Goal: Information Seeking & Learning: Learn about a topic

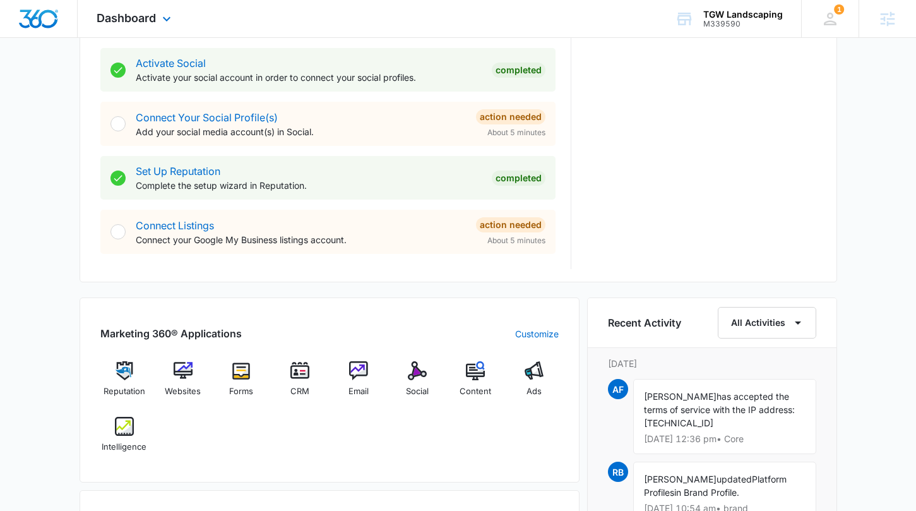
scroll to position [214, 0]
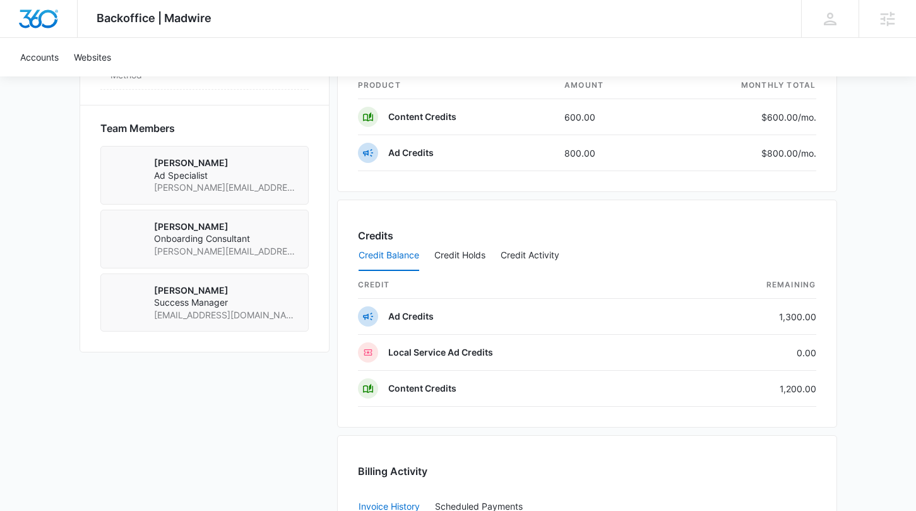
scroll to position [868, 0]
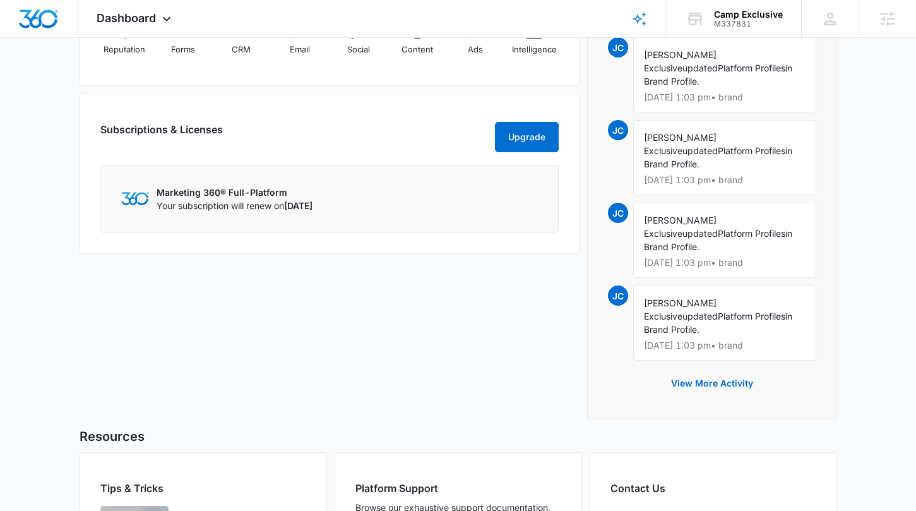
scroll to position [820, 0]
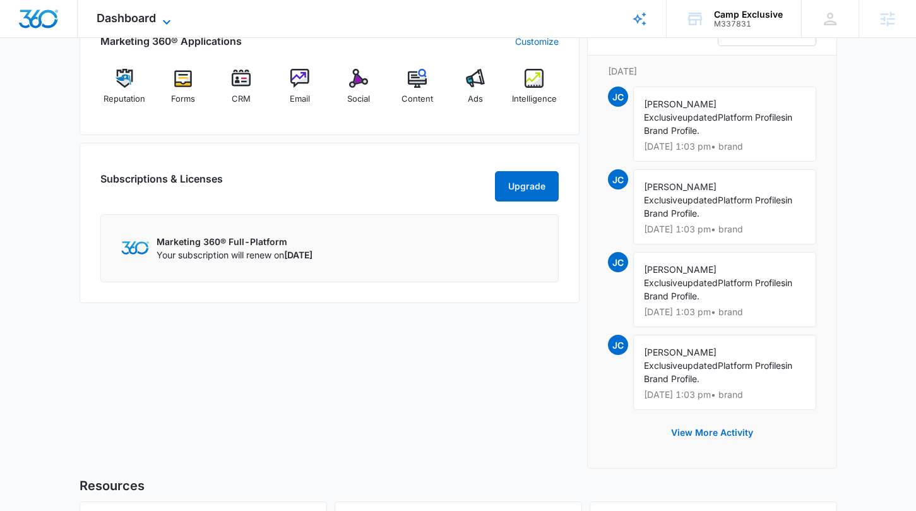
click at [163, 24] on icon at bounding box center [166, 22] width 15 height 15
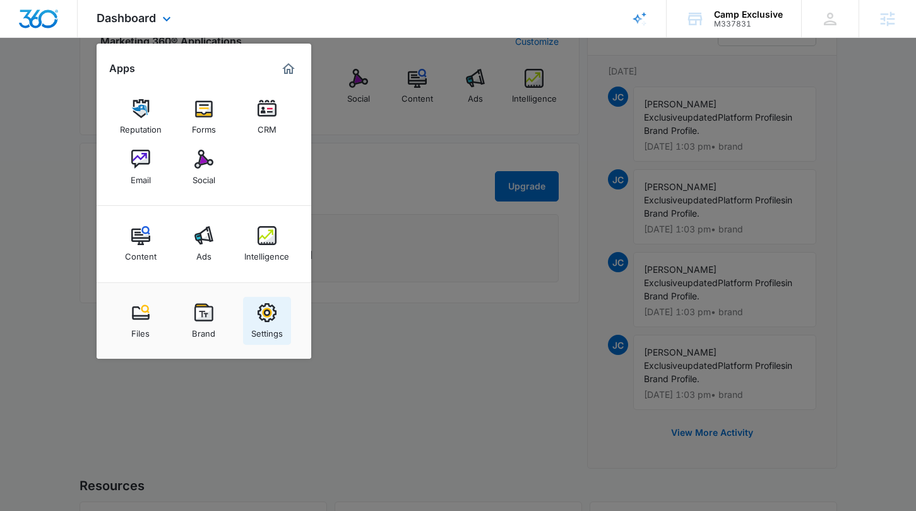
click at [259, 313] on img at bounding box center [267, 312] width 19 height 19
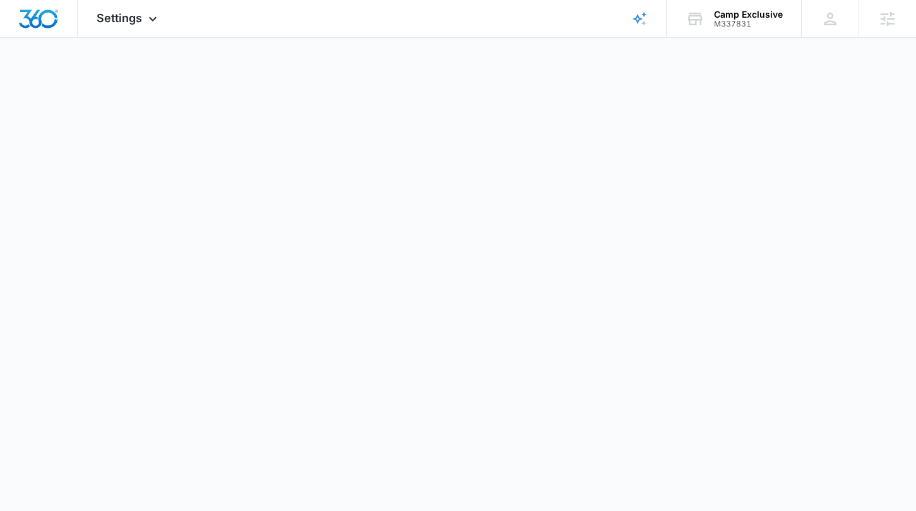
select select "35"
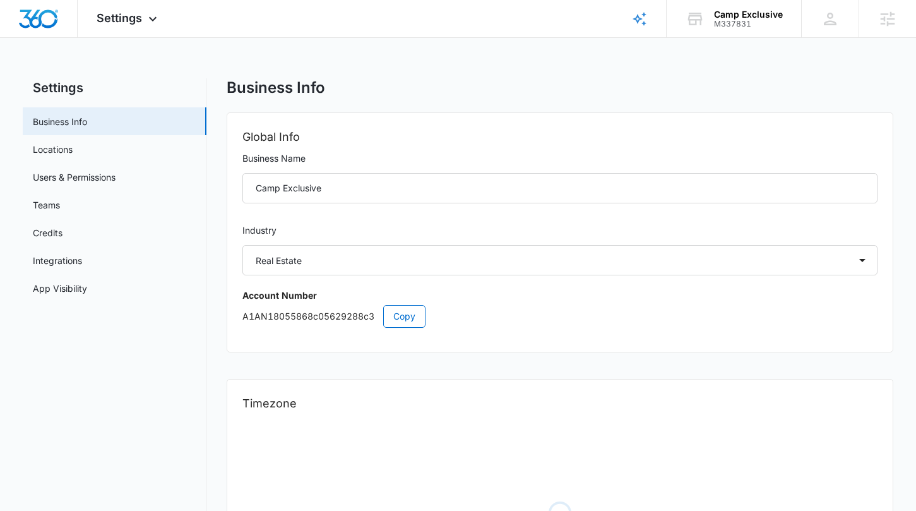
select select "US"
select select "America/Chicago"
click at [149, 22] on icon at bounding box center [152, 22] width 15 height 15
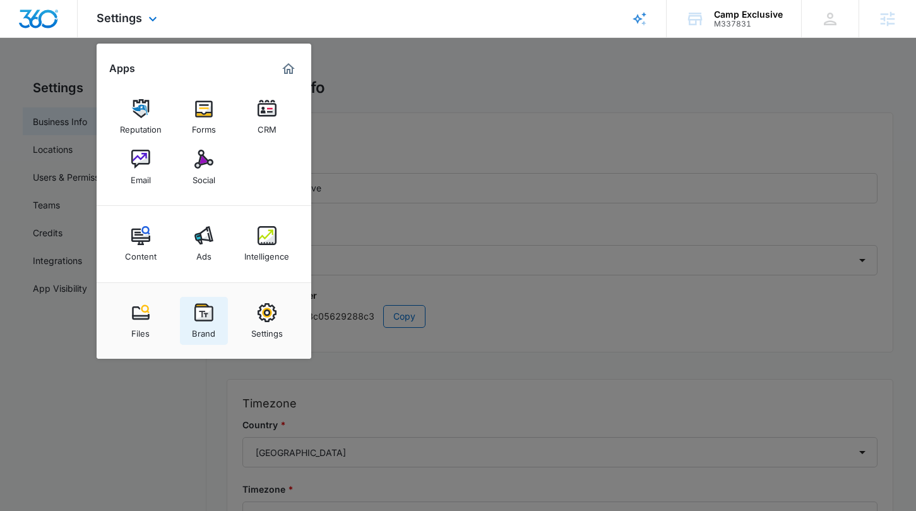
click at [195, 325] on div "Brand" at bounding box center [203, 330] width 23 height 16
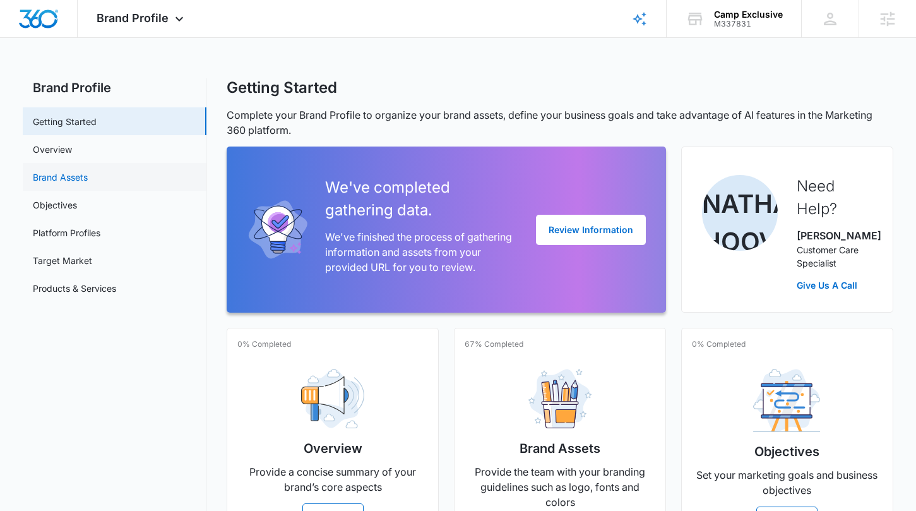
click at [88, 172] on link "Brand Assets" at bounding box center [60, 176] width 55 height 13
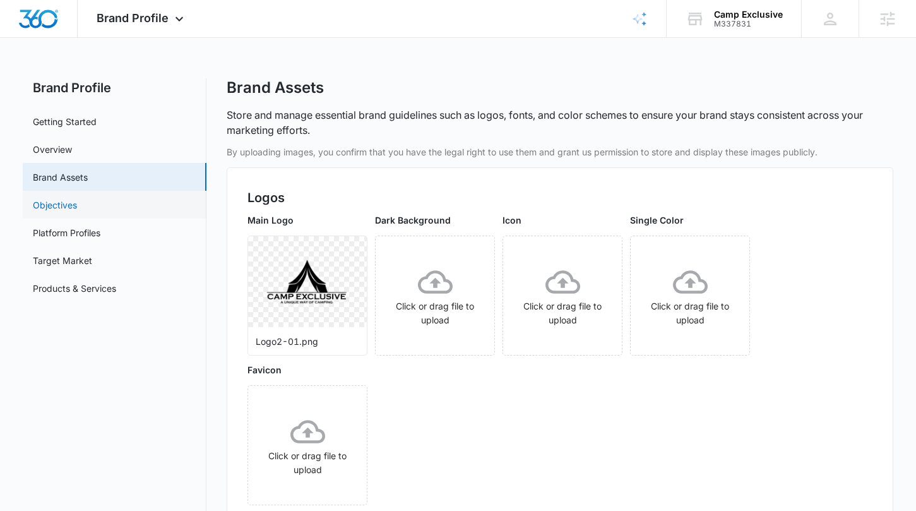
click at [77, 206] on link "Objectives" at bounding box center [55, 204] width 44 height 13
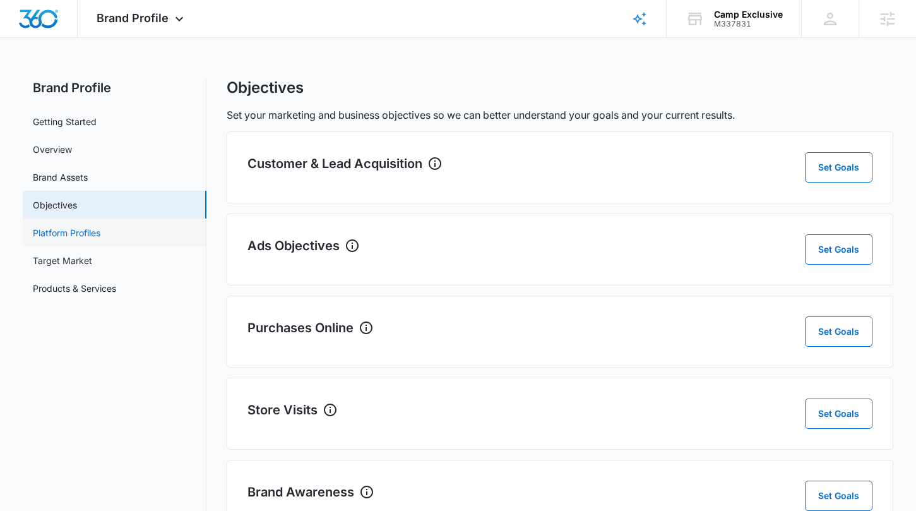
click at [100, 232] on link "Platform Profiles" at bounding box center [67, 232] width 68 height 13
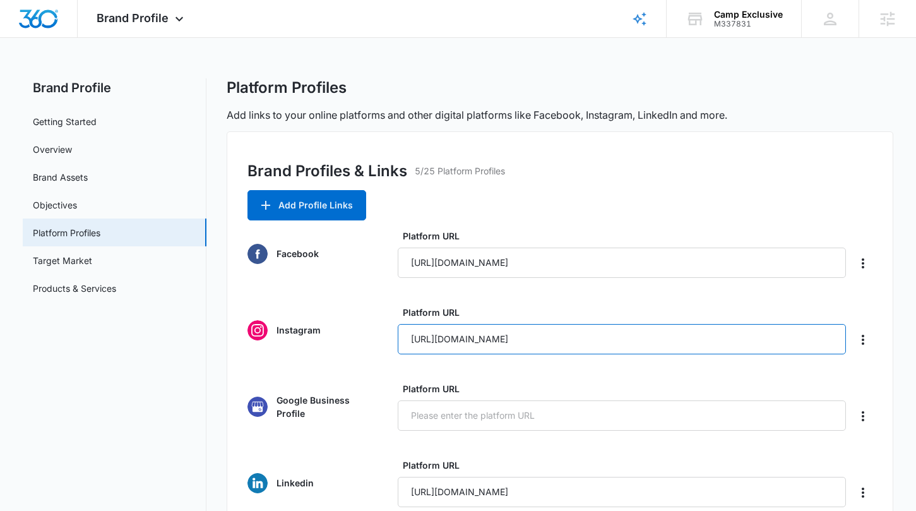
click at [501, 341] on input "https://www.instagram.com/campexclusive/" at bounding box center [622, 339] width 448 height 30
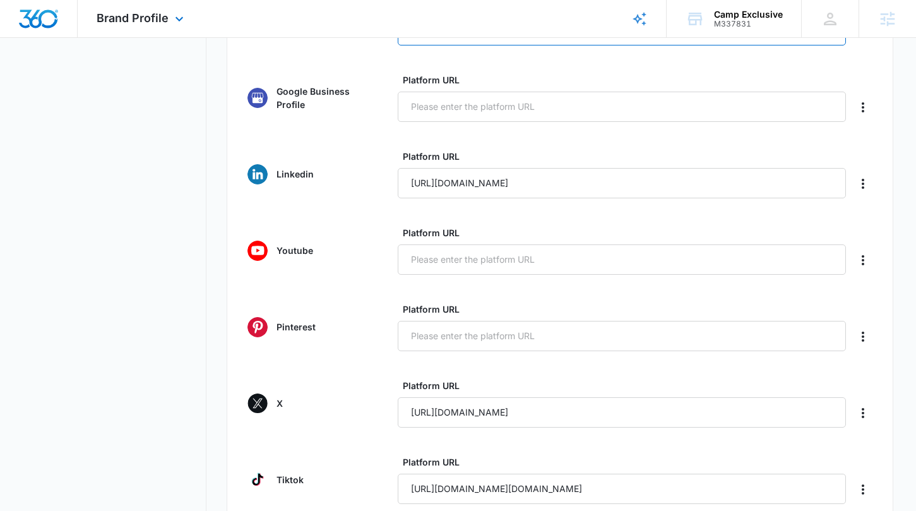
scroll to position [311, 0]
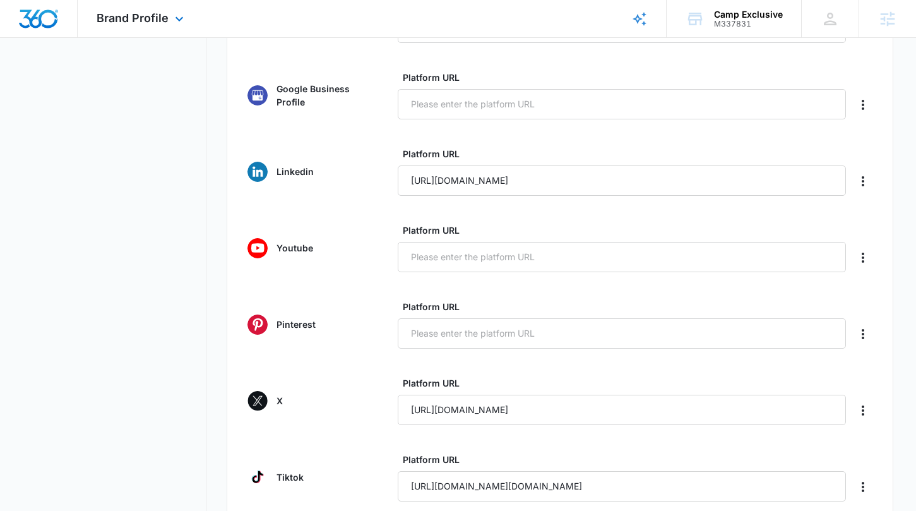
click at [45, 23] on img "Dashboard" at bounding box center [38, 18] width 40 height 19
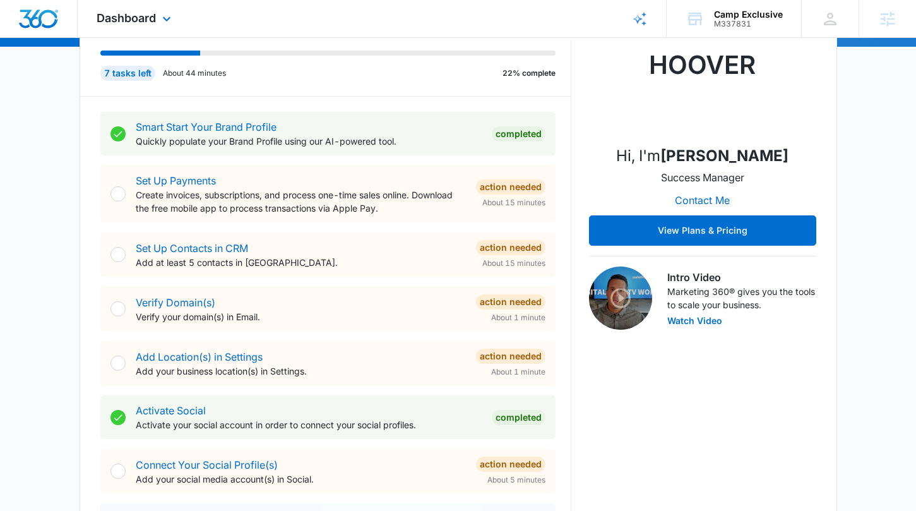
scroll to position [965, 0]
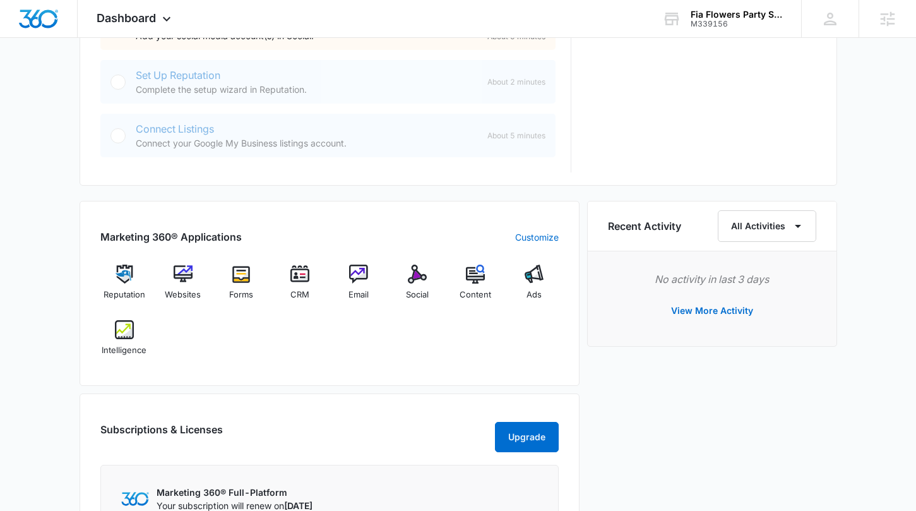
scroll to position [818, 0]
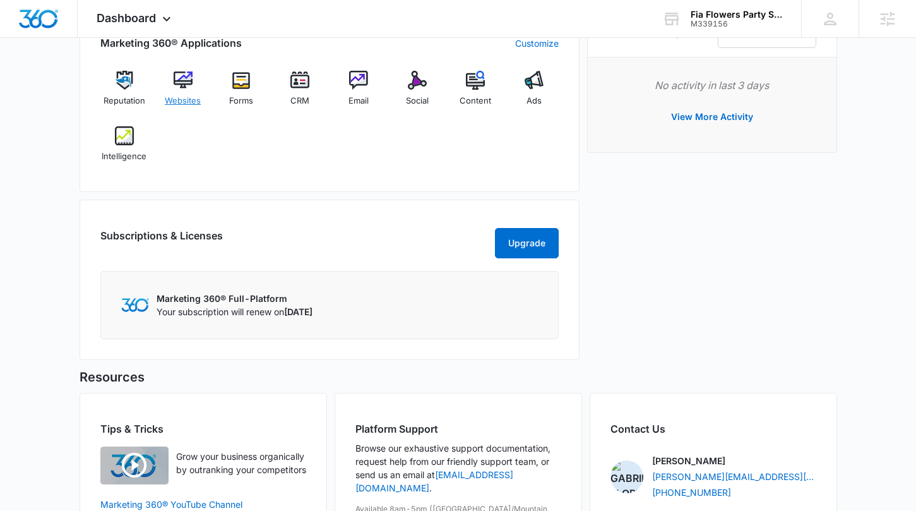
click at [179, 79] on img at bounding box center [183, 80] width 19 height 19
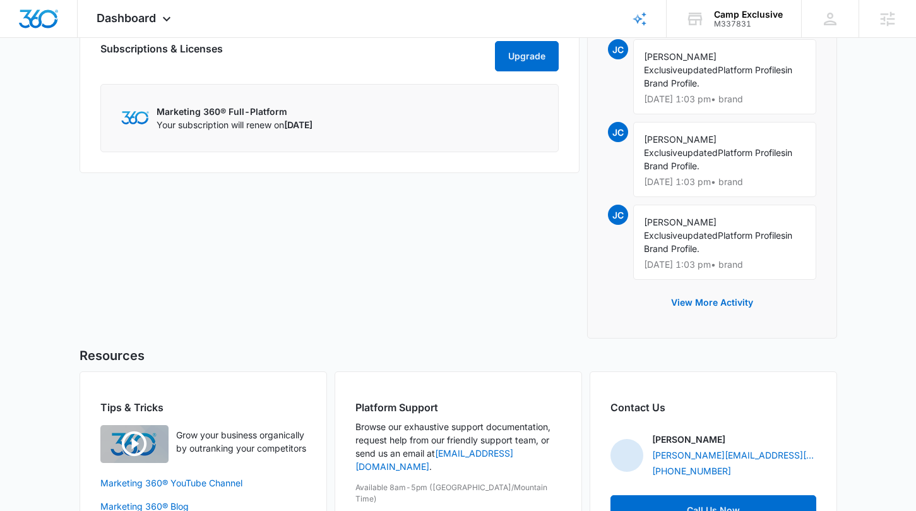
scroll to position [959, 0]
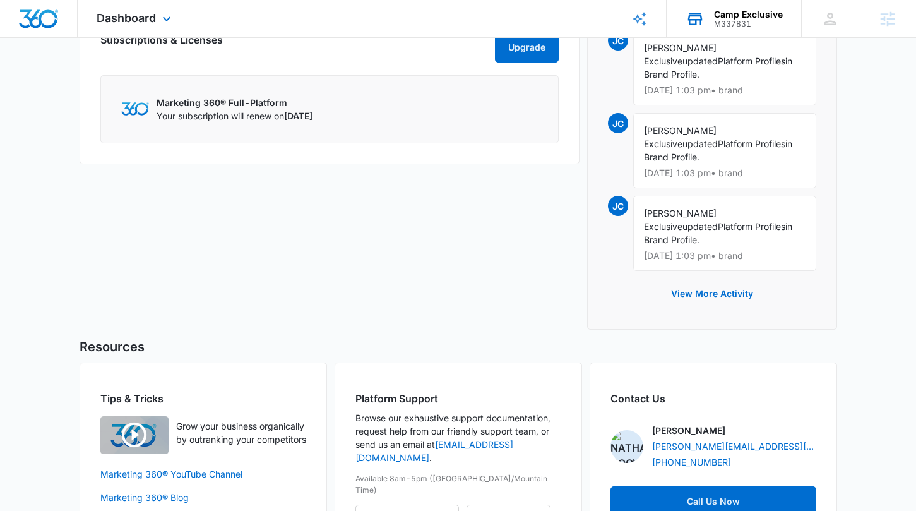
click at [713, 15] on div "Camp Exclusive M337831 Your Accounts View All" at bounding box center [734, 18] width 135 height 37
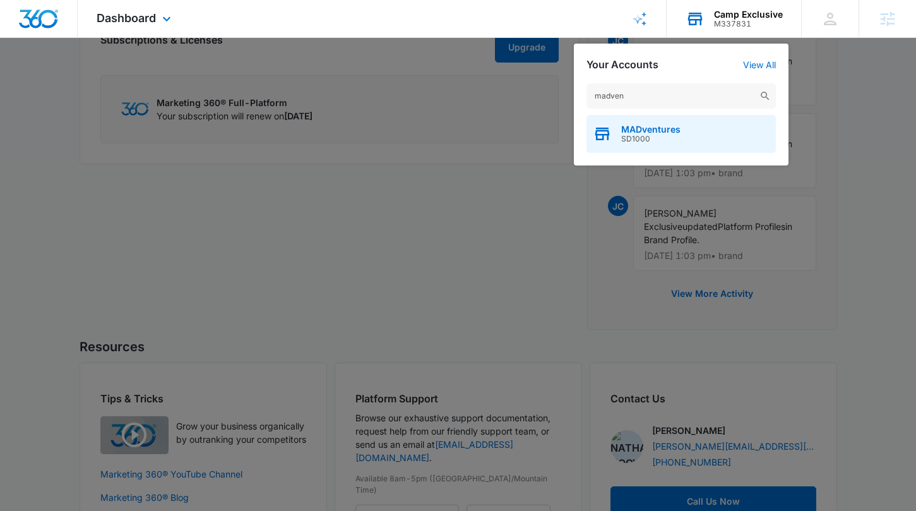
type input "madven"
click at [690, 138] on div "MADventures SD1000" at bounding box center [681, 134] width 189 height 38
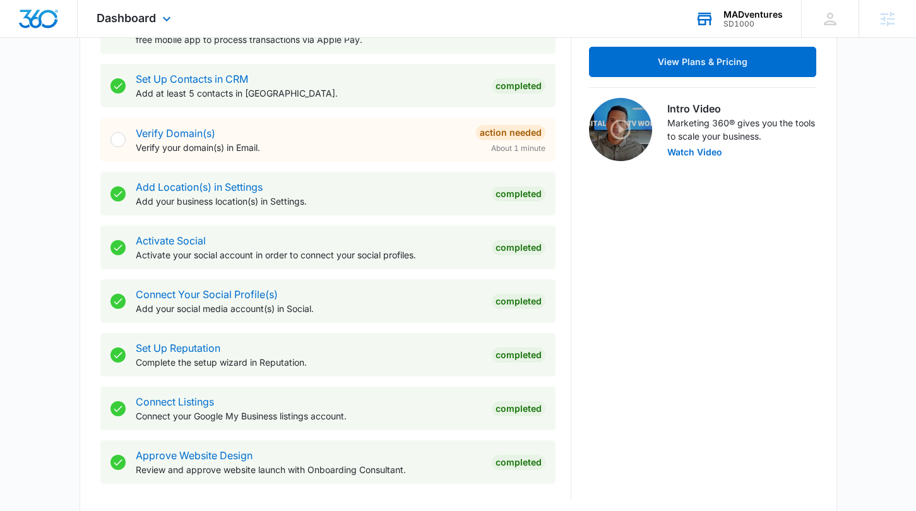
scroll to position [342, 0]
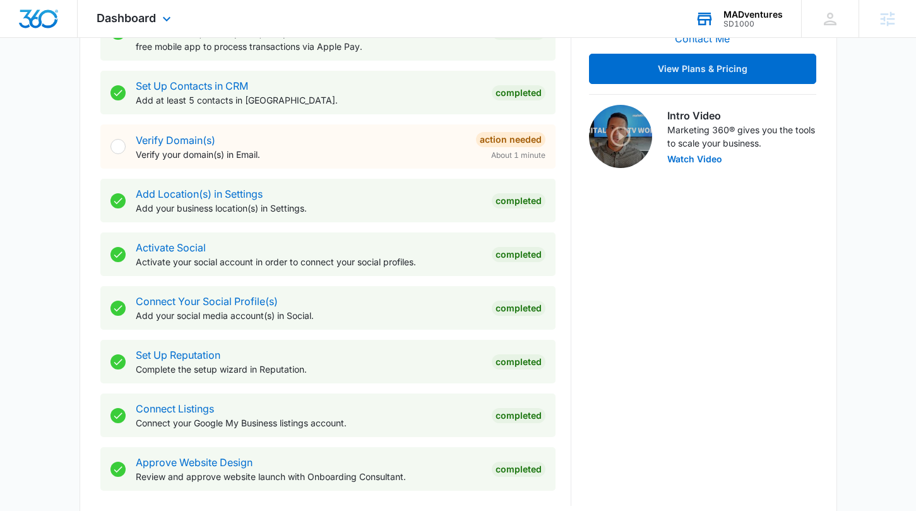
click at [719, 301] on div "Hi, I'm Tyler Peterson Marketing Consultant Contact Me View Plans & Pricing Int…" at bounding box center [702, 172] width 227 height 667
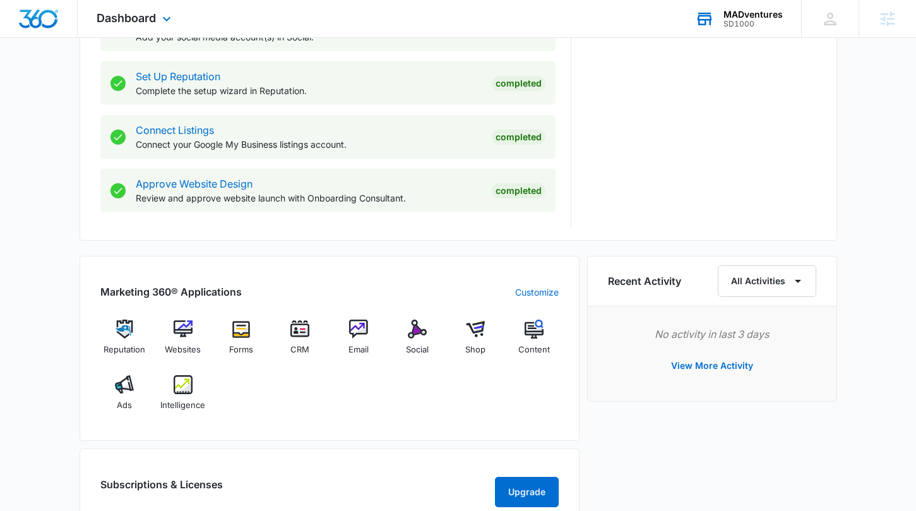
scroll to position [631, 0]
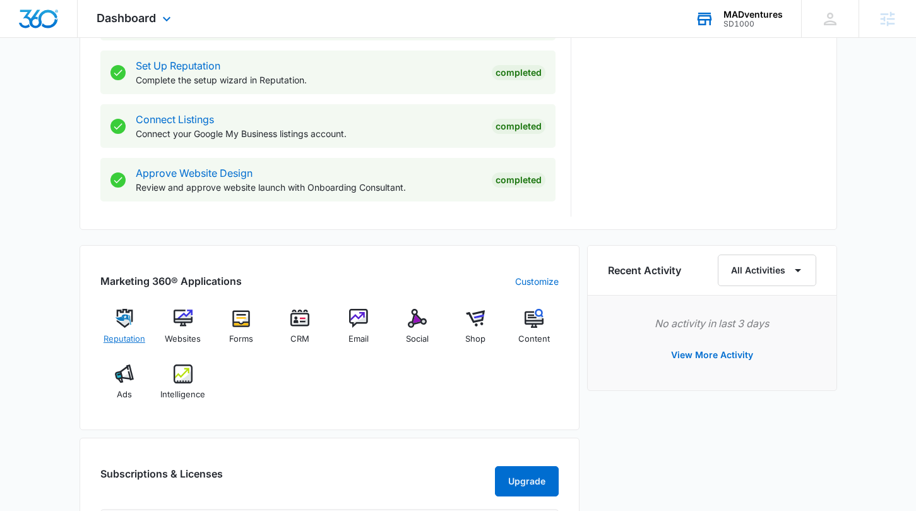
click at [133, 325] on img at bounding box center [124, 318] width 19 height 19
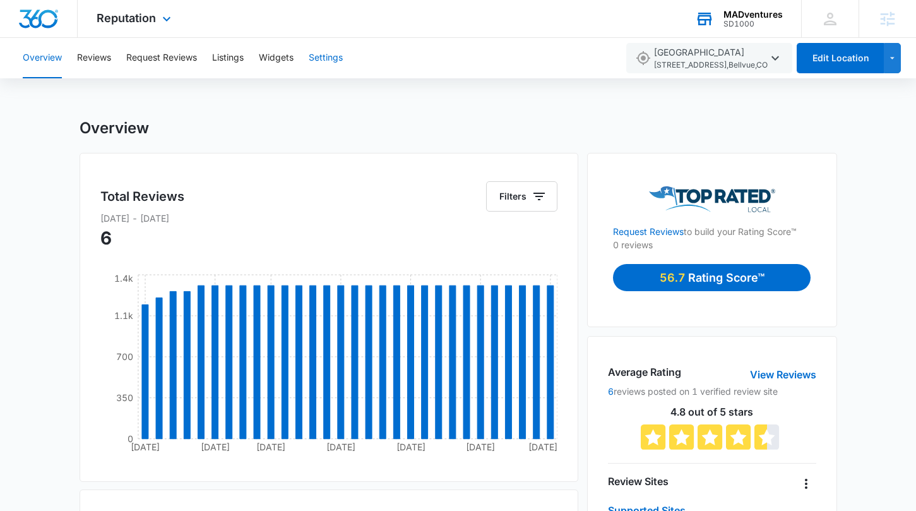
click at [338, 62] on button "Settings" at bounding box center [326, 58] width 34 height 40
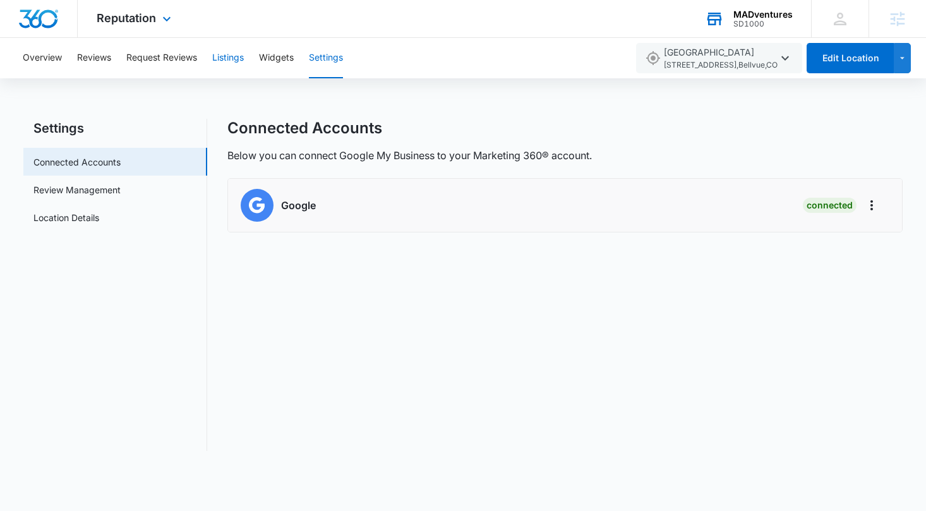
click at [222, 57] on button "Listings" at bounding box center [228, 58] width 32 height 40
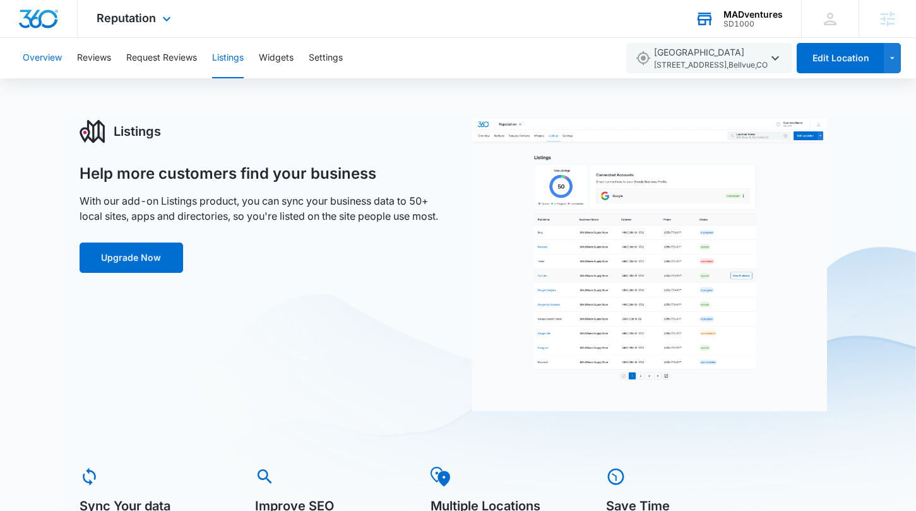
click at [41, 61] on button "Overview" at bounding box center [42, 58] width 39 height 40
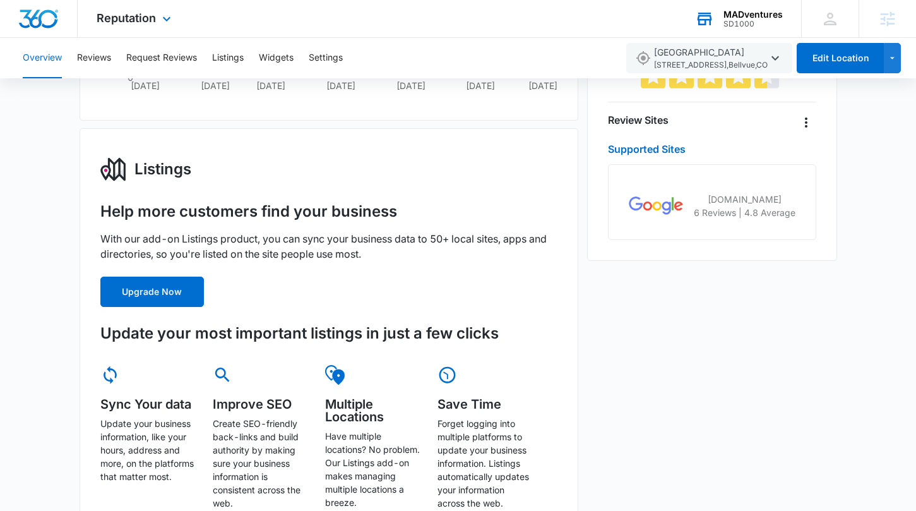
scroll to position [352, 0]
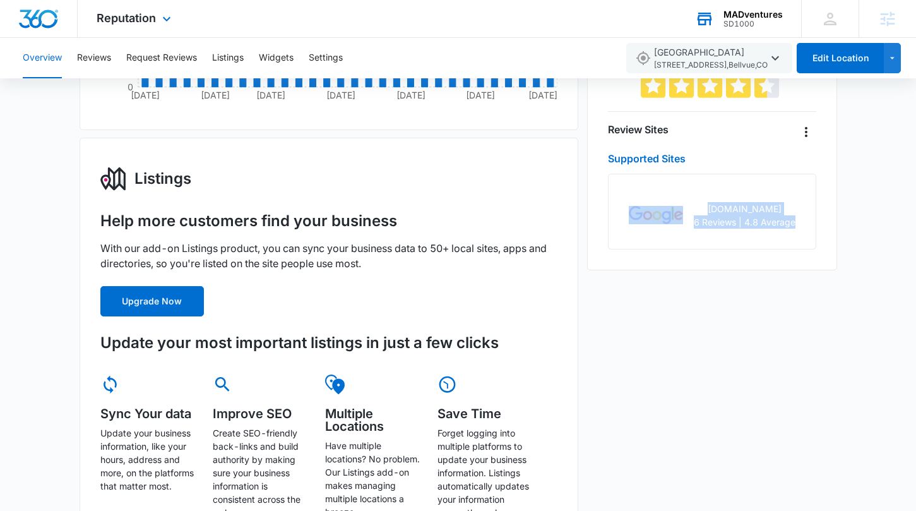
drag, startPoint x: 655, startPoint y: 213, endPoint x: 858, endPoint y: 253, distance: 206.4
click at [858, 253] on div "Overview Total Reviews Filters Jul 06 2021 - Oct 20 2023 6 Jul 6 Dec 6 Apr 7 Ju…" at bounding box center [458, 404] width 916 height 1274
click at [798, 241] on div "google.com 6 Reviews | 4.8 Average" at bounding box center [712, 212] width 208 height 76
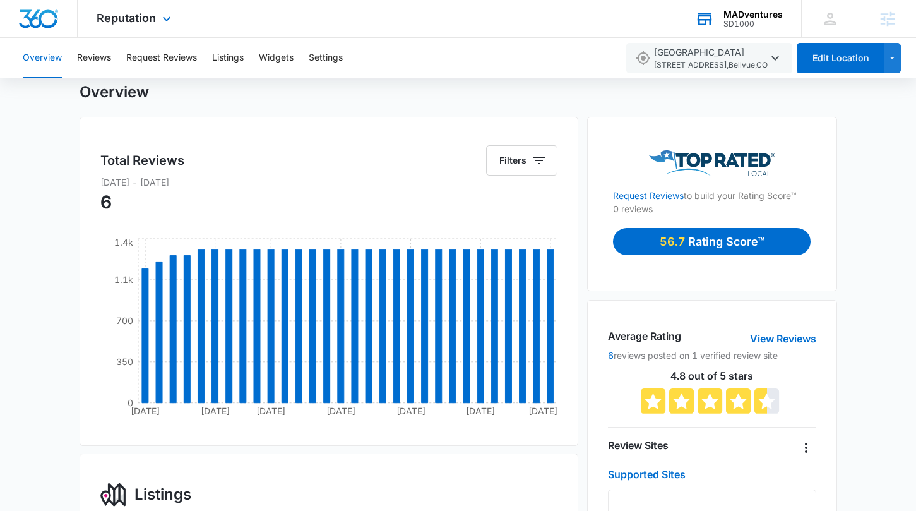
scroll to position [26, 0]
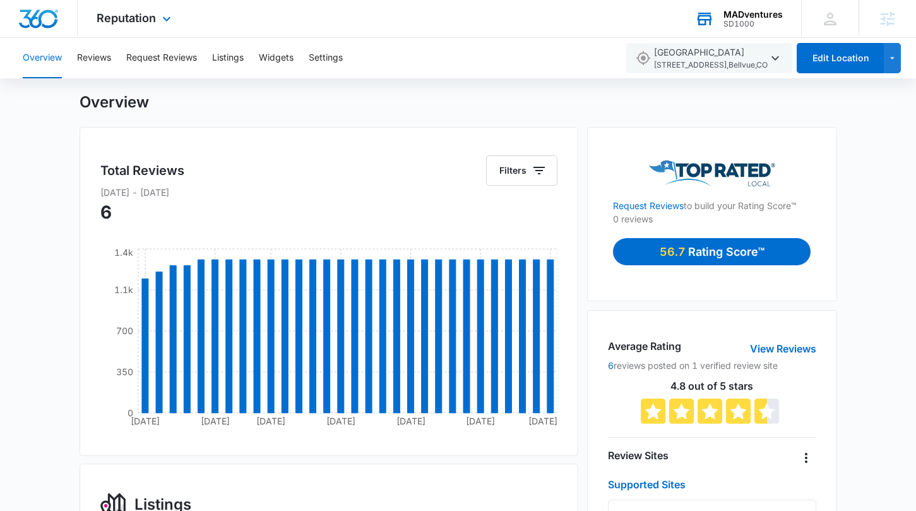
drag, startPoint x: 787, startPoint y: 182, endPoint x: 644, endPoint y: 161, distance: 144.8
click at [644, 161] on div at bounding box center [712, 173] width 198 height 26
click at [817, 172] on div "Request Reviews to build your Rating Score™ 0 reviews 56.7 Rating Score™" at bounding box center [711, 214] width 249 height 174
click at [230, 99] on div "Overview" at bounding box center [459, 102] width 758 height 19
click at [146, 15] on span "Reputation" at bounding box center [126, 17] width 59 height 13
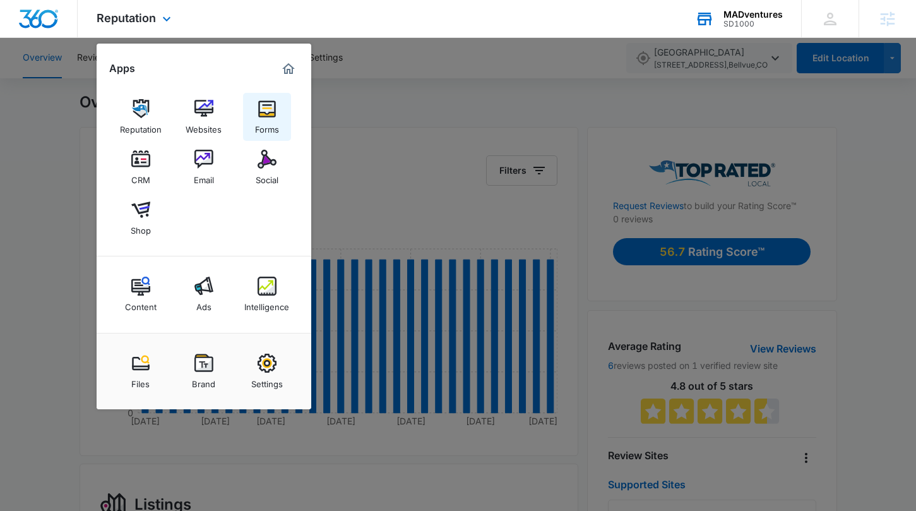
click at [262, 124] on div "Forms" at bounding box center [267, 126] width 24 height 16
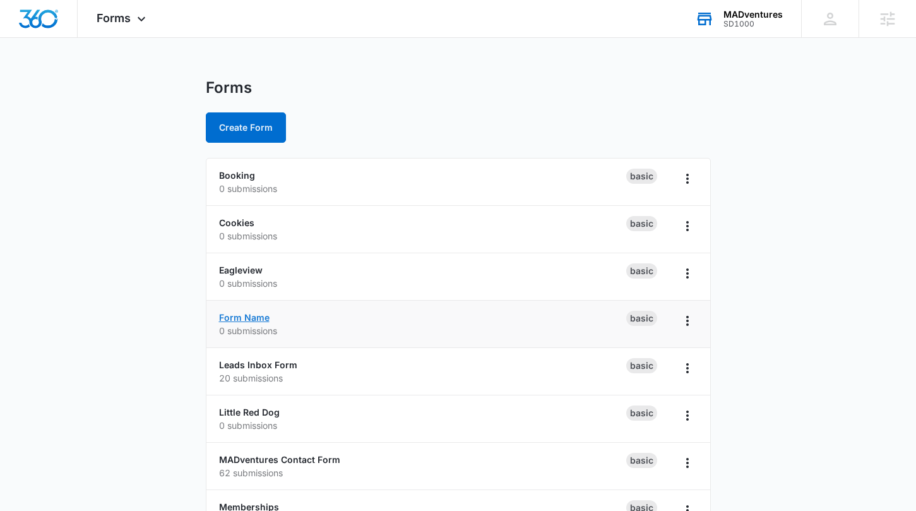
click at [263, 319] on link "Form Name" at bounding box center [244, 317] width 51 height 11
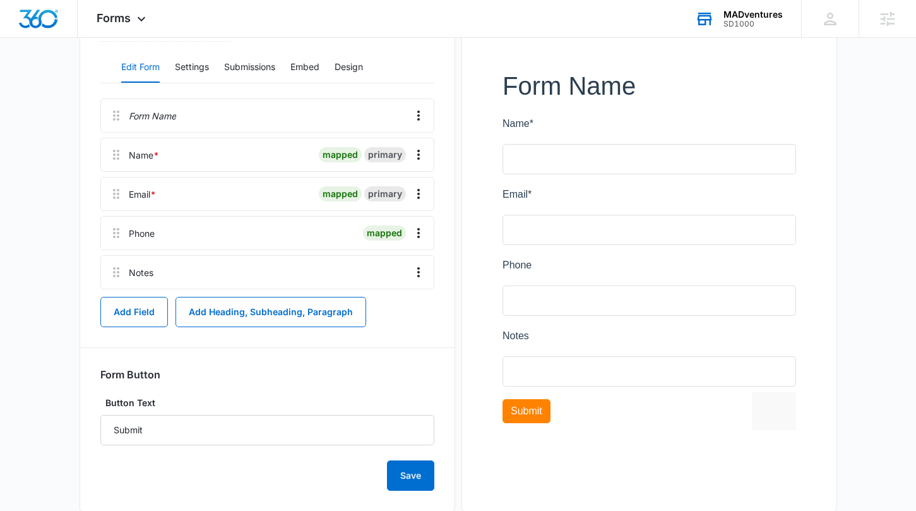
scroll to position [187, 0]
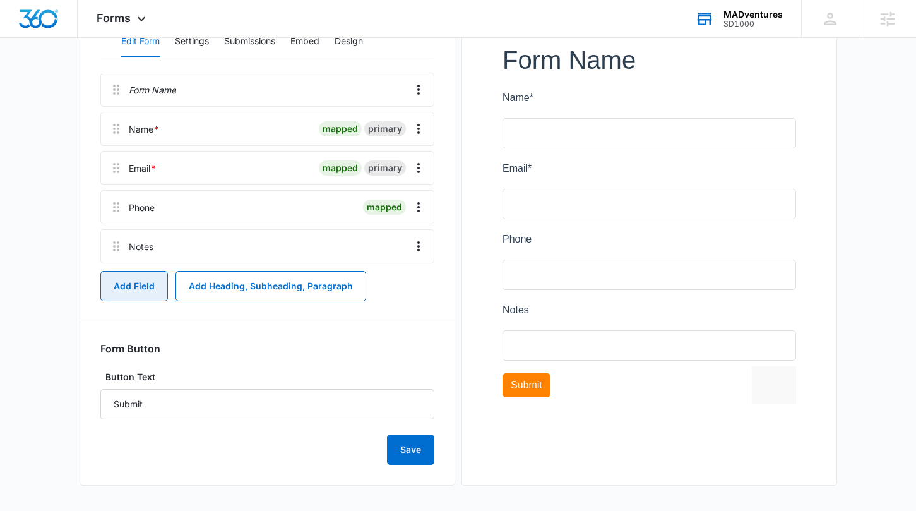
click at [158, 278] on button "Add Field" at bounding box center [134, 286] width 68 height 30
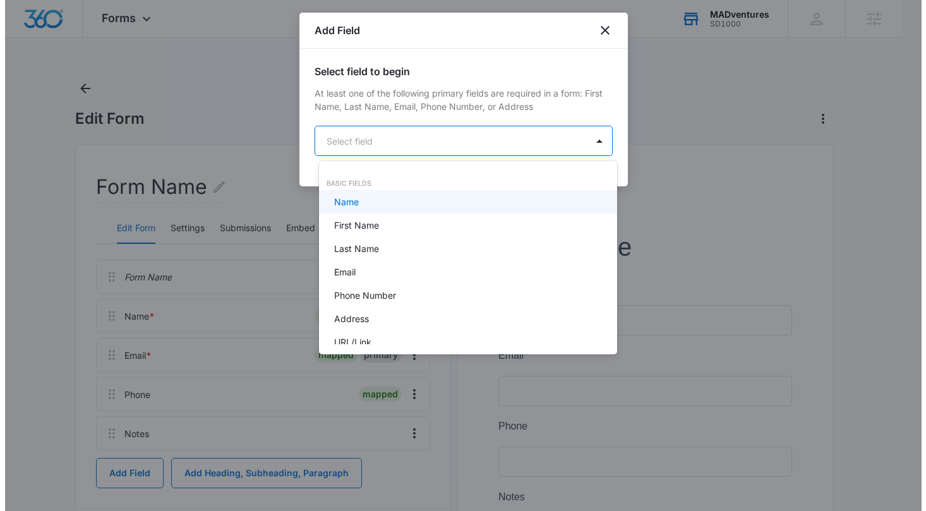
scroll to position [0, 0]
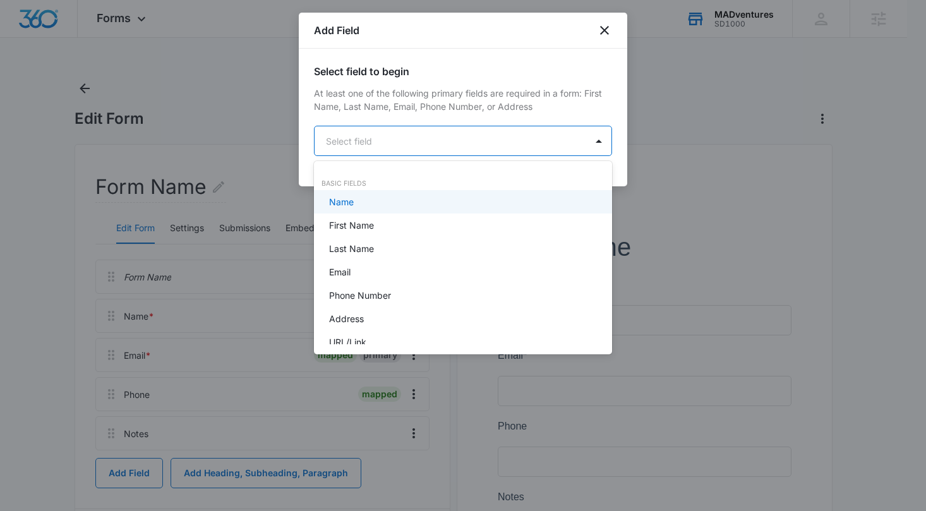
click at [445, 142] on body "Forms Apps Reputation Websites Forms CRM Email Social Shop Content Ads Intellig…" at bounding box center [463, 255] width 926 height 511
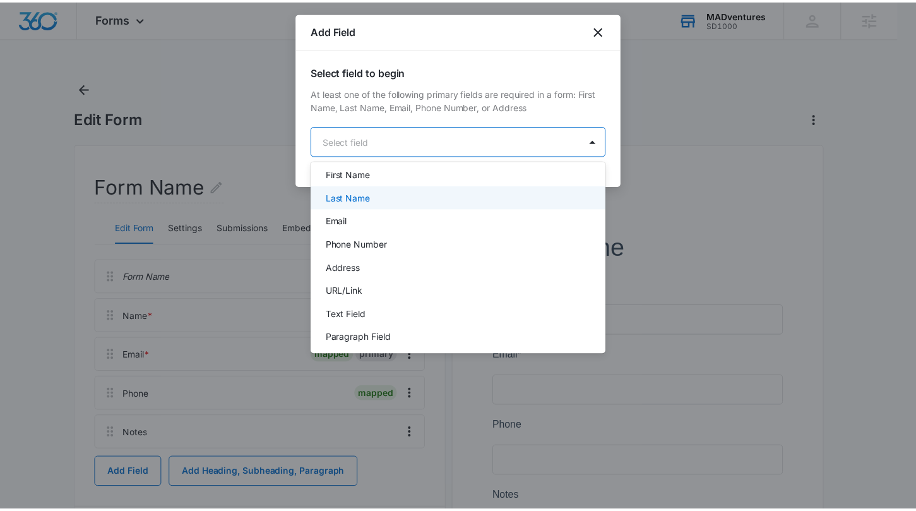
scroll to position [49, 0]
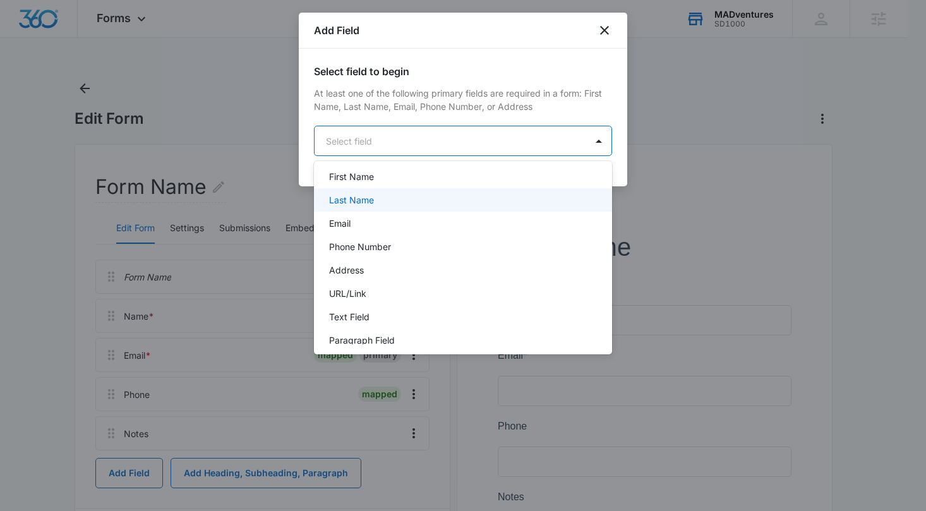
click at [604, 80] on div at bounding box center [463, 255] width 926 height 511
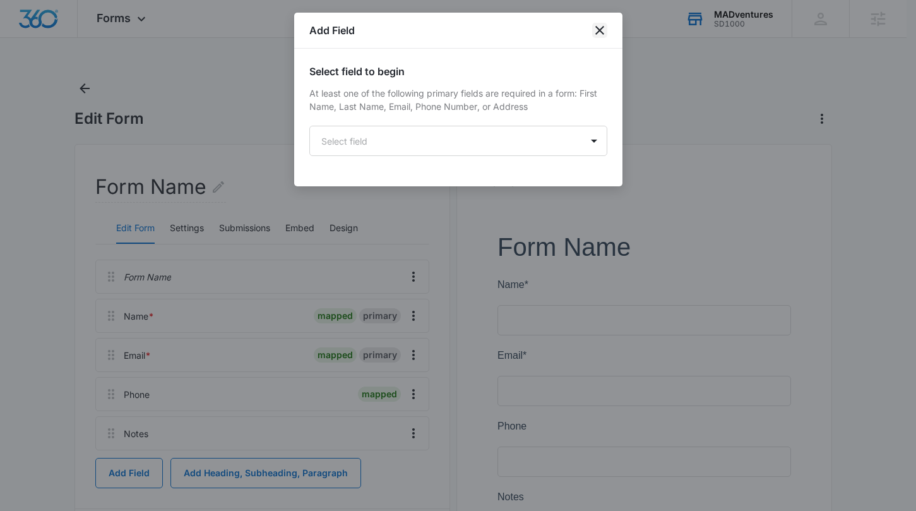
click at [604, 29] on icon "close" at bounding box center [599, 30] width 15 height 15
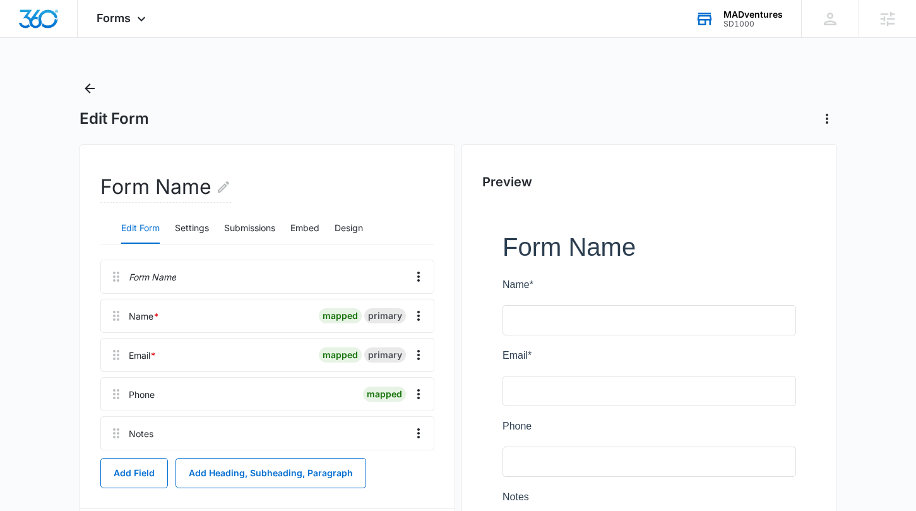
click at [304, 114] on div "Edit Form" at bounding box center [459, 119] width 758 height 20
click at [132, 23] on div "Forms Apps Reputation Websites Forms CRM Email Social Shop Content Ads Intellig…" at bounding box center [123, 18] width 90 height 37
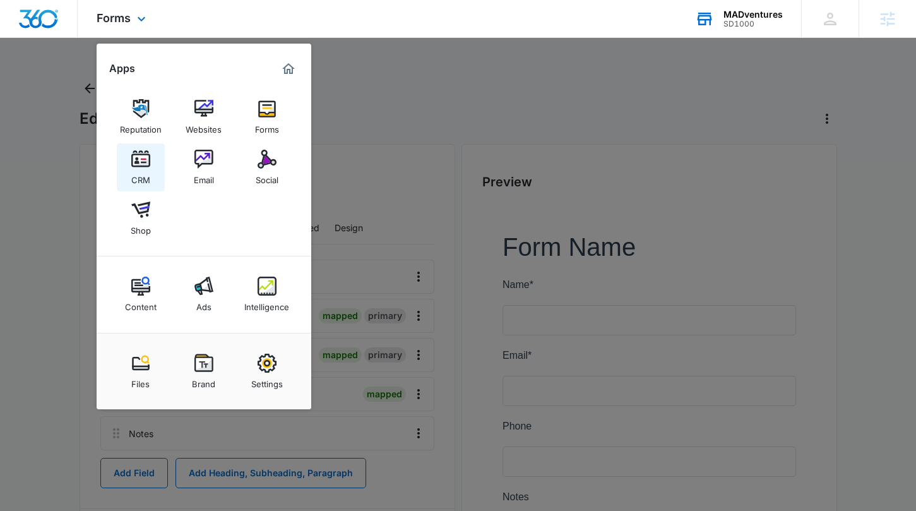
click at [152, 174] on link "CRM" at bounding box center [141, 167] width 48 height 48
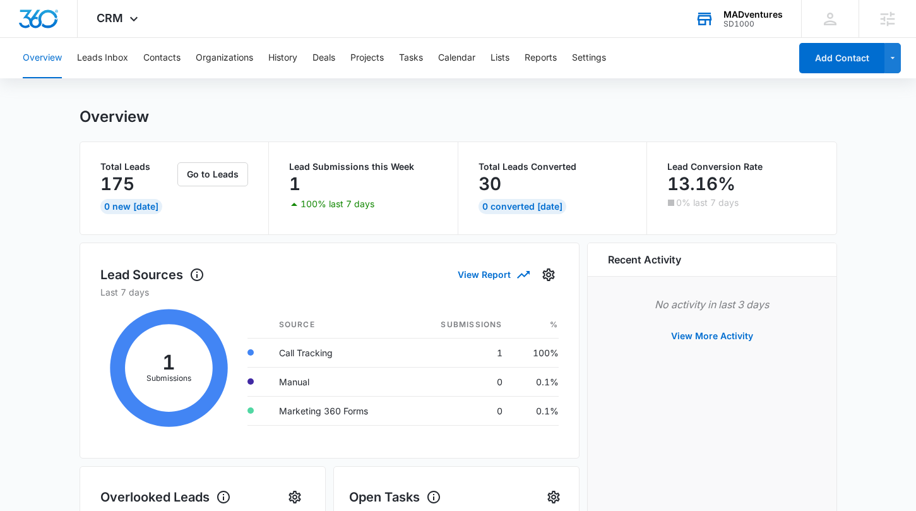
scroll to position [9, 0]
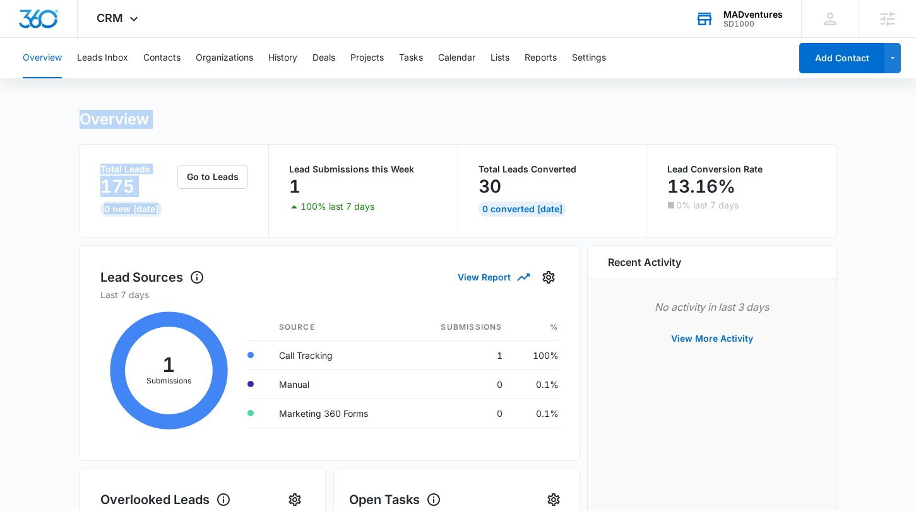
drag, startPoint x: 96, startPoint y: 123, endPoint x: 216, endPoint y: 137, distance: 120.9
click at [150, 193] on div "175" at bounding box center [137, 186] width 75 height 25
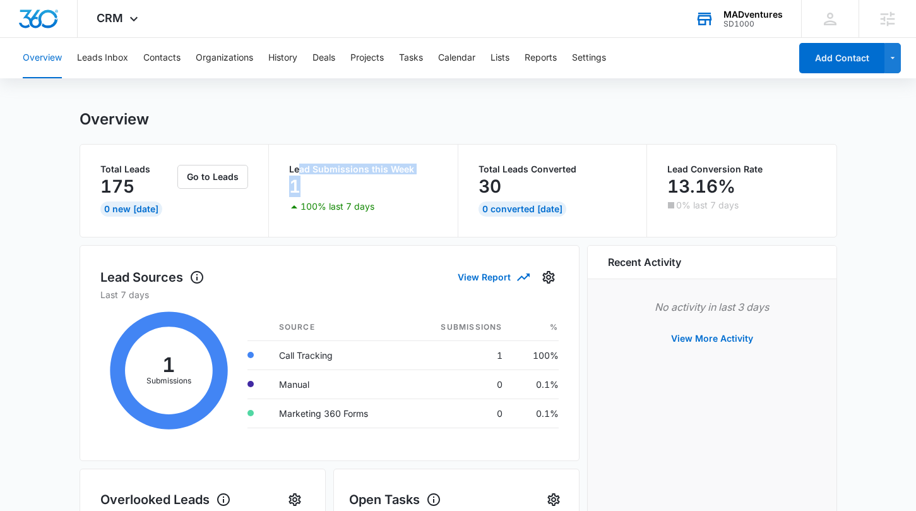
drag, startPoint x: 329, startPoint y: 187, endPoint x: 299, endPoint y: 164, distance: 37.9
click at [299, 165] on div "Lead Submissions this Week 1 100% last 7 days" at bounding box center [363, 189] width 148 height 49
click at [414, 195] on div "1" at bounding box center [363, 186] width 148 height 25
drag, startPoint x: 520, startPoint y: 190, endPoint x: 470, endPoint y: 167, distance: 55.7
click at [470, 167] on div "Total Leads Converted 30 0 Converted Today" at bounding box center [552, 191] width 189 height 92
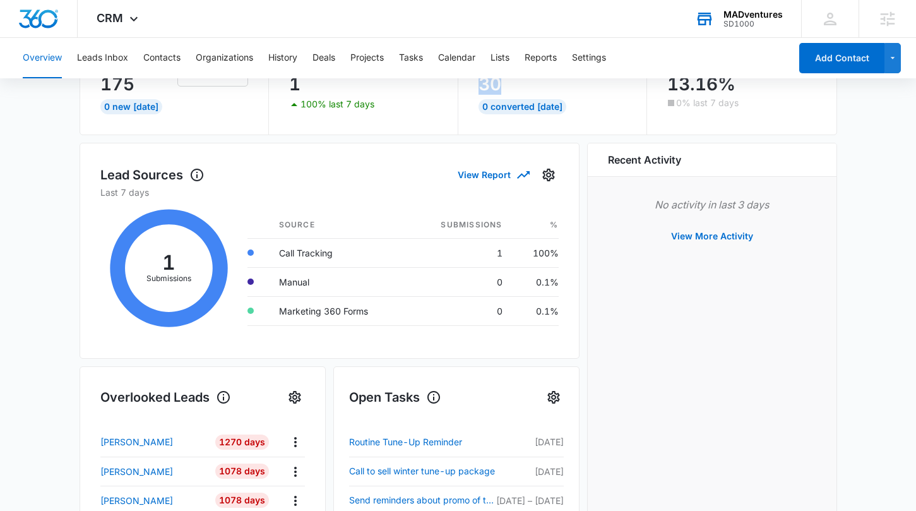
scroll to position [170, 0]
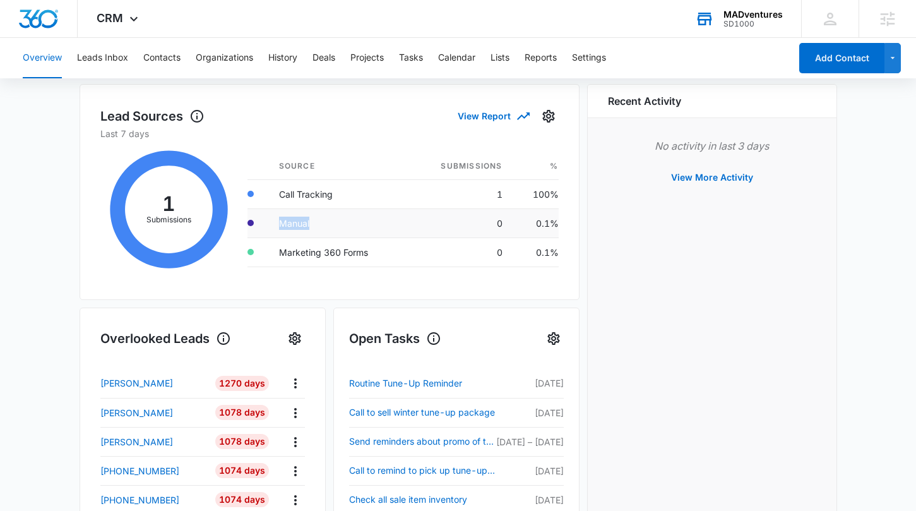
drag, startPoint x: 311, startPoint y: 223, endPoint x: 261, endPoint y: 217, distance: 50.3
click at [261, 217] on tr "Manual 0 0.1%" at bounding box center [403, 222] width 311 height 29
drag, startPoint x: 390, startPoint y: 256, endPoint x: 265, endPoint y: 248, distance: 124.7
click at [265, 248] on tr "Marketing 360 Forms 0 0.1%" at bounding box center [403, 251] width 311 height 29
click at [335, 289] on div "Lead Sources View Report Last 7 days 1 Submissions Source Submissions % Call Tr…" at bounding box center [330, 192] width 500 height 216
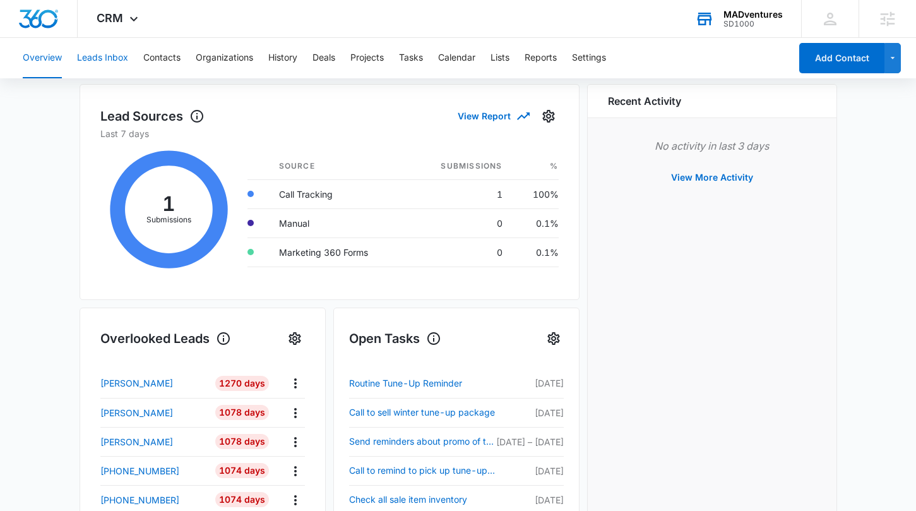
click at [102, 51] on button "Leads Inbox" at bounding box center [102, 58] width 51 height 40
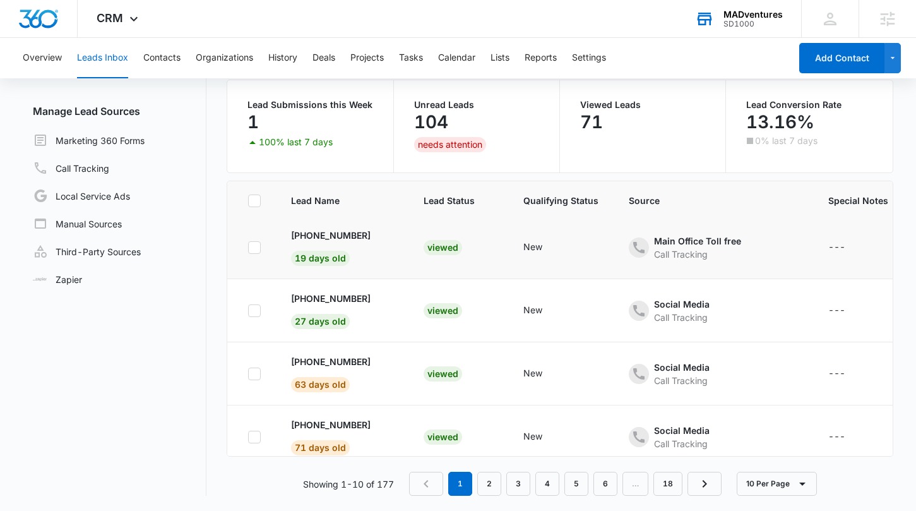
scroll to position [2, 0]
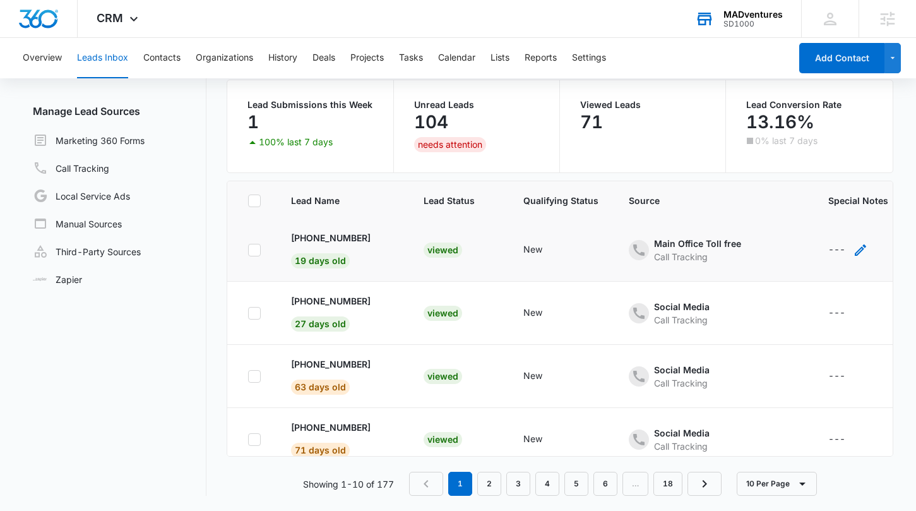
click at [853, 248] on icon "- - Select to Edit Field" at bounding box center [860, 249] width 15 height 15
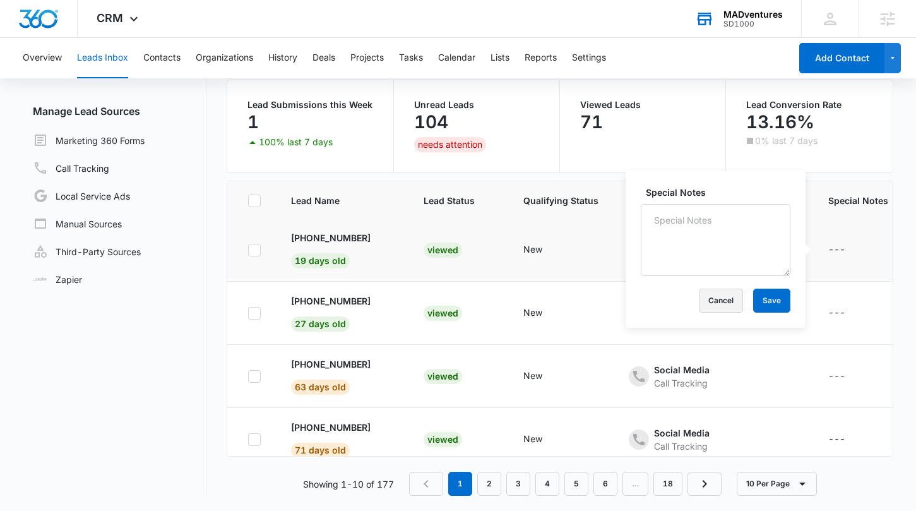
click at [724, 303] on button "Cancel" at bounding box center [721, 301] width 44 height 24
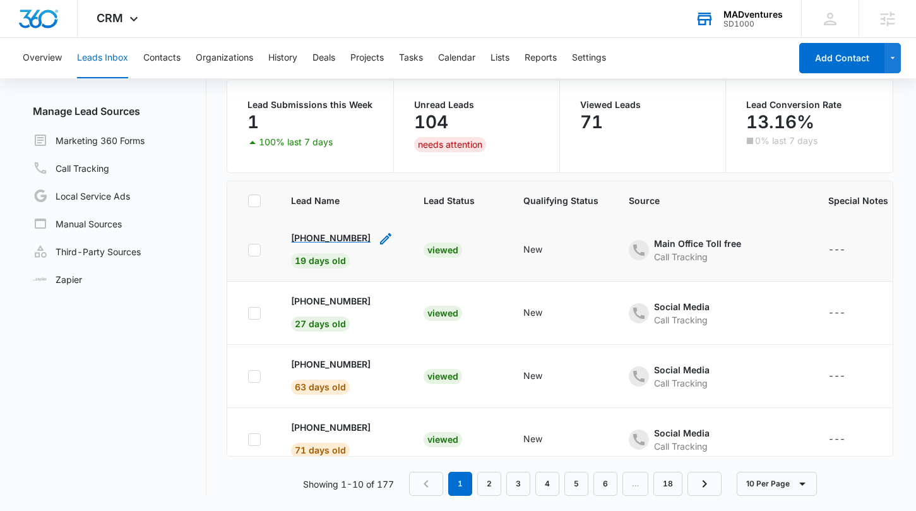
click at [346, 236] on p "+14423001542" at bounding box center [331, 237] width 80 height 13
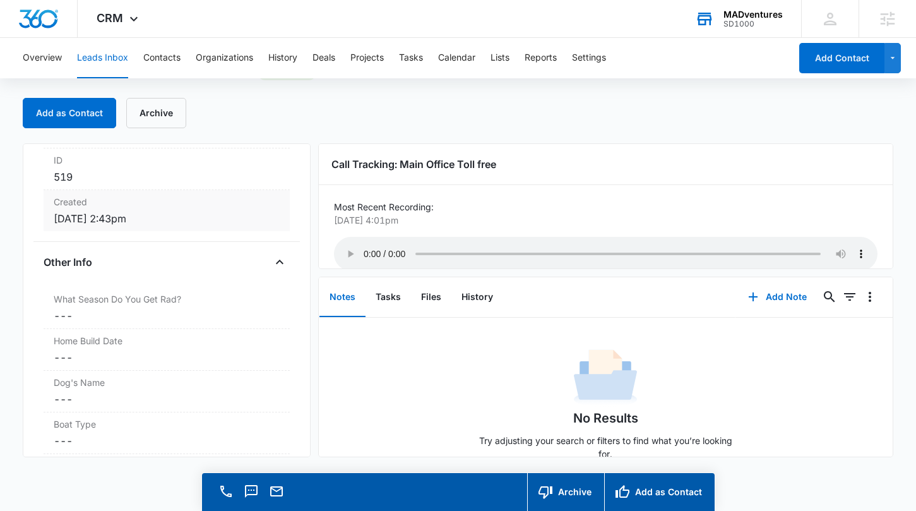
scroll to position [828, 0]
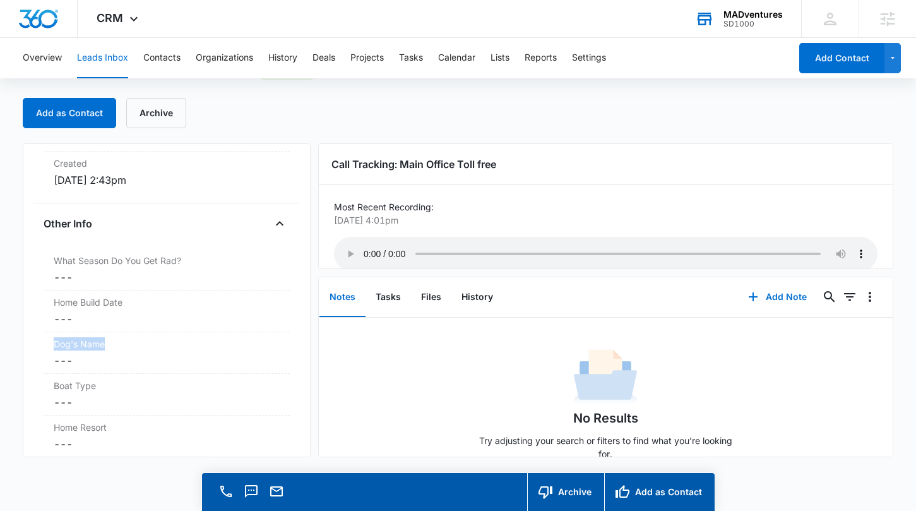
drag, startPoint x: 111, startPoint y: 343, endPoint x: 39, endPoint y: 337, distance: 72.2
click at [39, 337] on div "Main Office Toll free Contact Info Name Cancel Save Changes --- Phone Cancel Sa…" at bounding box center [166, 300] width 287 height 314
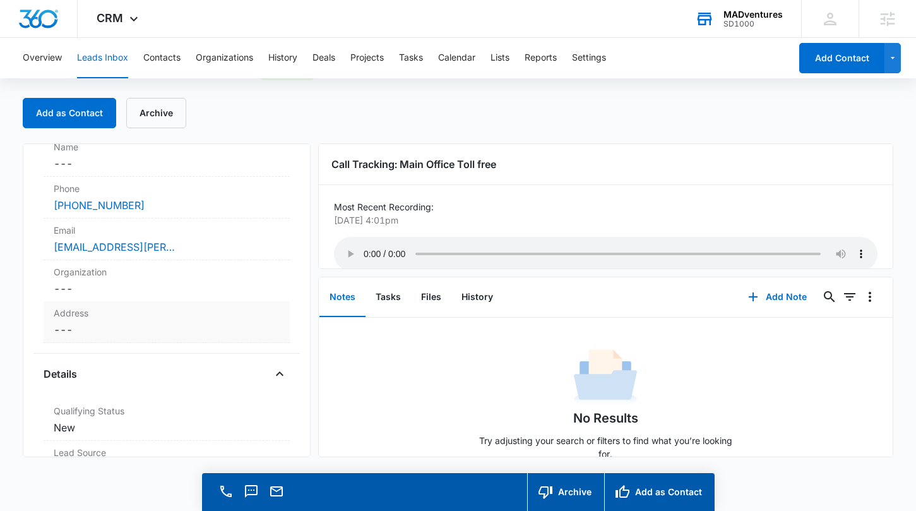
scroll to position [0, 0]
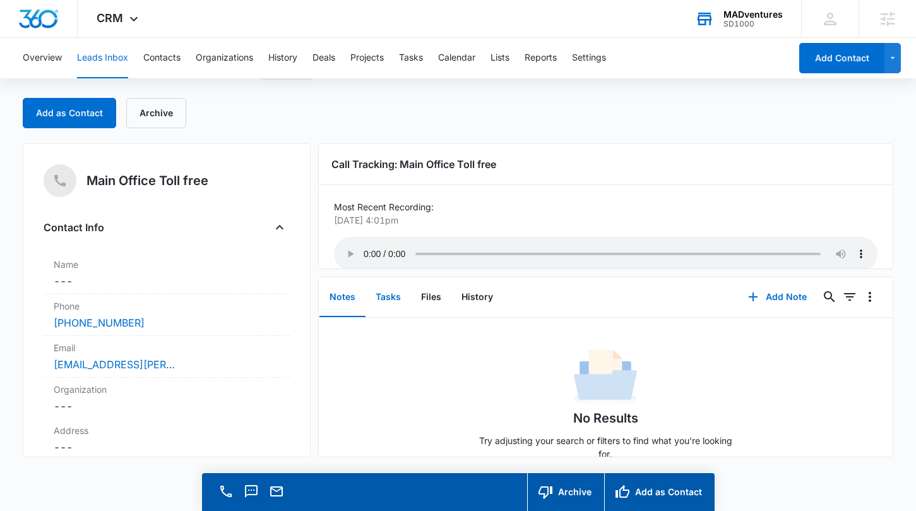
click at [391, 296] on button "Tasks" at bounding box center [388, 297] width 45 height 39
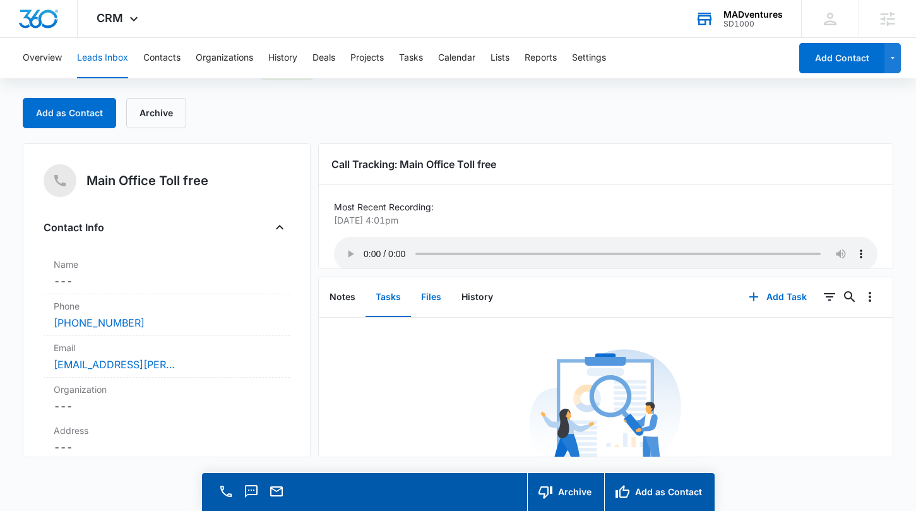
scroll to position [3, 0]
click at [429, 292] on button "Files" at bounding box center [431, 297] width 40 height 39
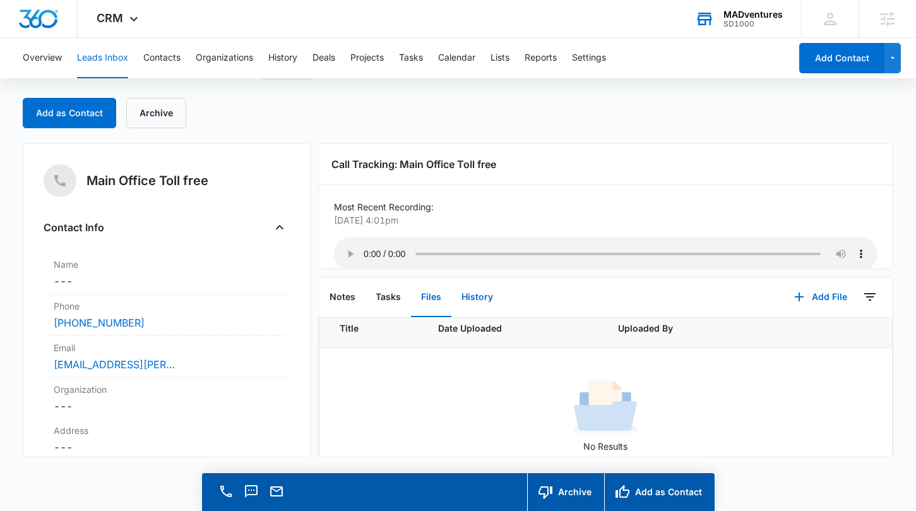
scroll to position [19, 0]
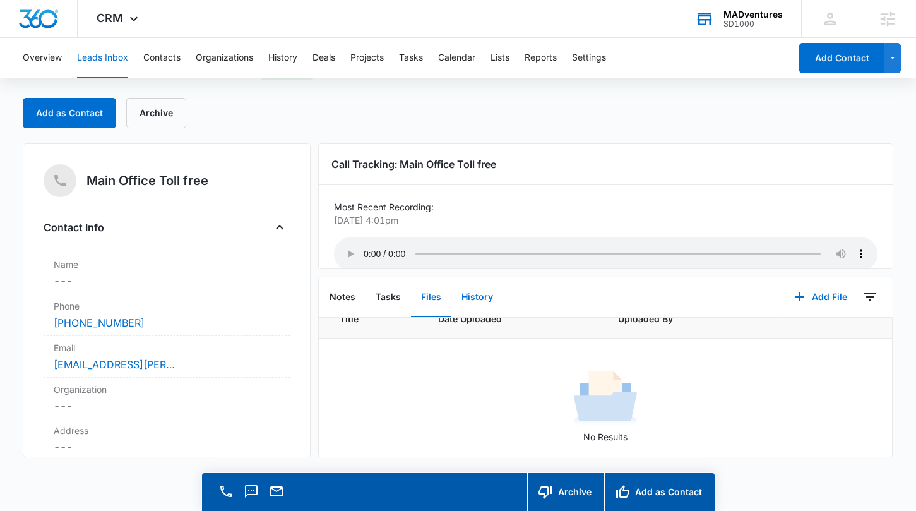
click at [473, 301] on button "History" at bounding box center [477, 297] width 52 height 39
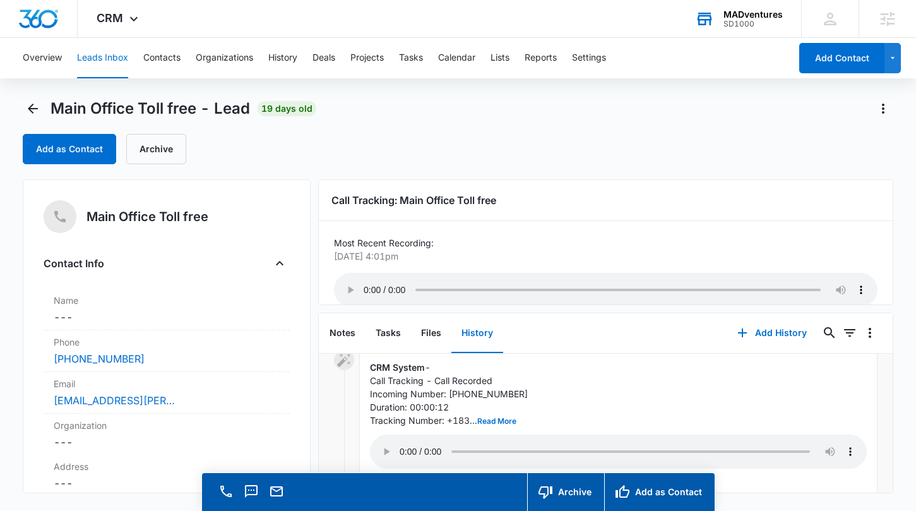
click at [417, 157] on div "Add as Contact Archive" at bounding box center [458, 149] width 870 height 30
click at [310, 102] on span "19 days old" at bounding box center [287, 108] width 59 height 15
click at [163, 52] on button "Contacts" at bounding box center [161, 58] width 37 height 40
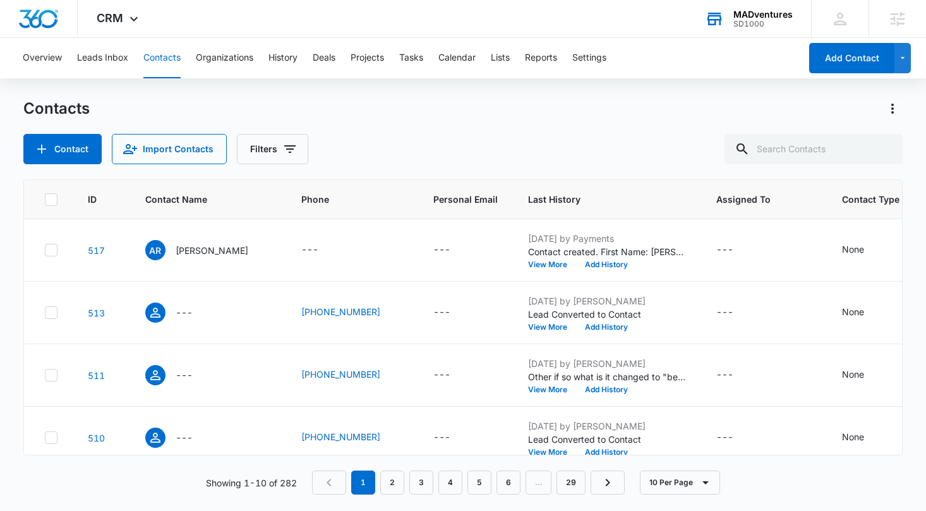
click at [593, 164] on div "Contact Import Contacts Filters" at bounding box center [463, 149] width 880 height 30
click at [172, 149] on button "Import Contacts" at bounding box center [169, 149] width 115 height 30
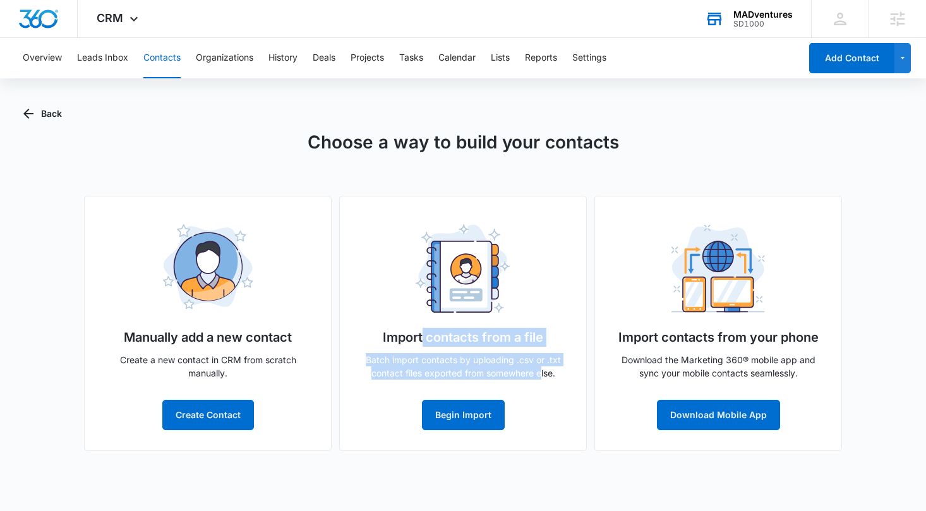
drag, startPoint x: 477, startPoint y: 354, endPoint x: 421, endPoint y: 337, distance: 58.1
click at [421, 337] on div "Import contacts from a file Batch import contacts by uploading .csv or .txt con…" at bounding box center [463, 323] width 248 height 255
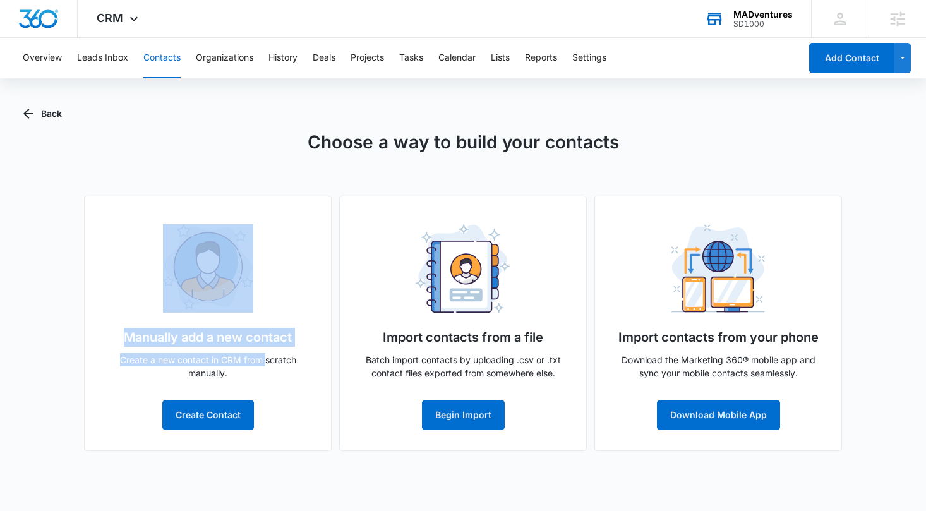
drag, startPoint x: 266, startPoint y: 364, endPoint x: 150, endPoint y: 313, distance: 126.9
click at [150, 313] on div "Manually add a new contact Create a new contact in CRM from scratch manually. C…" at bounding box center [208, 323] width 248 height 255
drag, startPoint x: 321, startPoint y: 348, endPoint x: 721, endPoint y: 348, distance: 400.3
click at [325, 348] on div "Manually add a new contact Create a new contact in CRM from scratch manually. C…" at bounding box center [208, 323] width 248 height 255
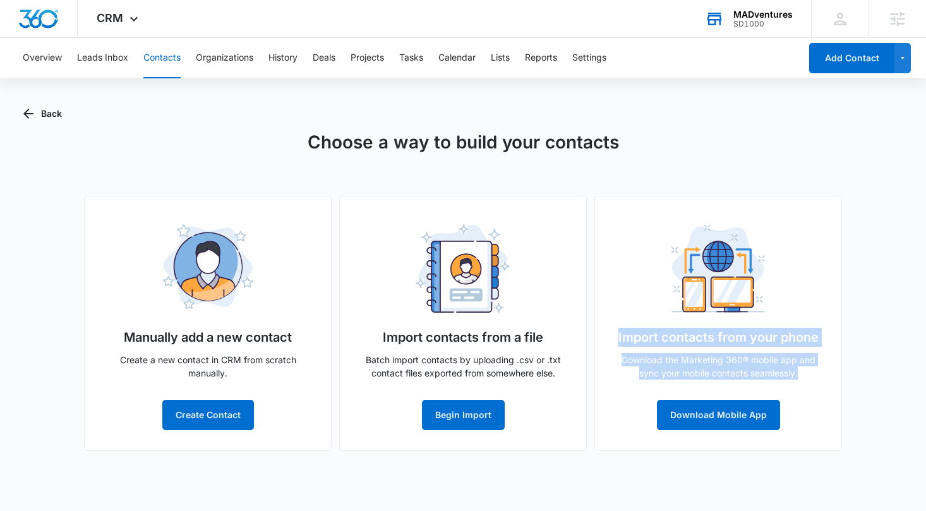
drag, startPoint x: 811, startPoint y: 366, endPoint x: 622, endPoint y: 314, distance: 196.6
click at [622, 314] on div "Import contacts from your phone Download the Marketing 360® mobile app and sync…" at bounding box center [718, 323] width 248 height 255
click at [59, 116] on button "Back" at bounding box center [42, 114] width 39 height 30
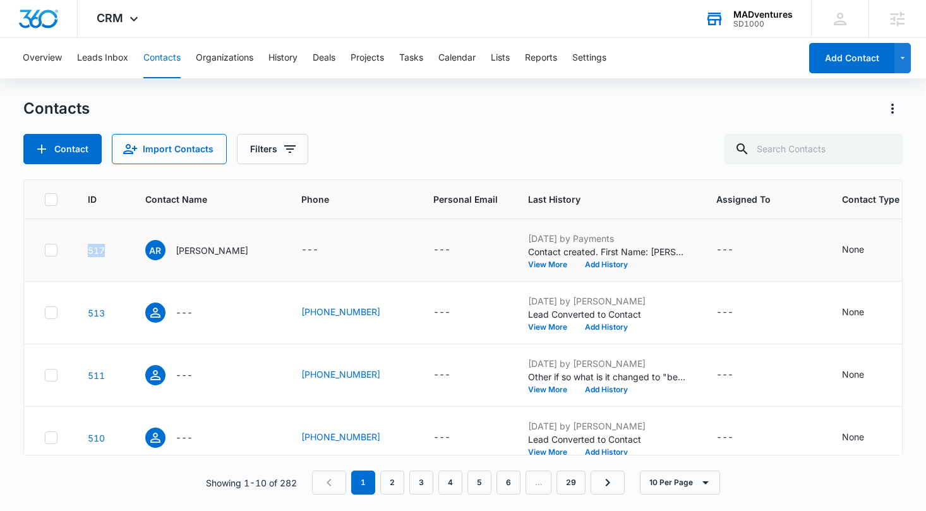
drag, startPoint x: 87, startPoint y: 246, endPoint x: 117, endPoint y: 249, distance: 30.5
click at [117, 249] on td "517" at bounding box center [101, 250] width 57 height 63
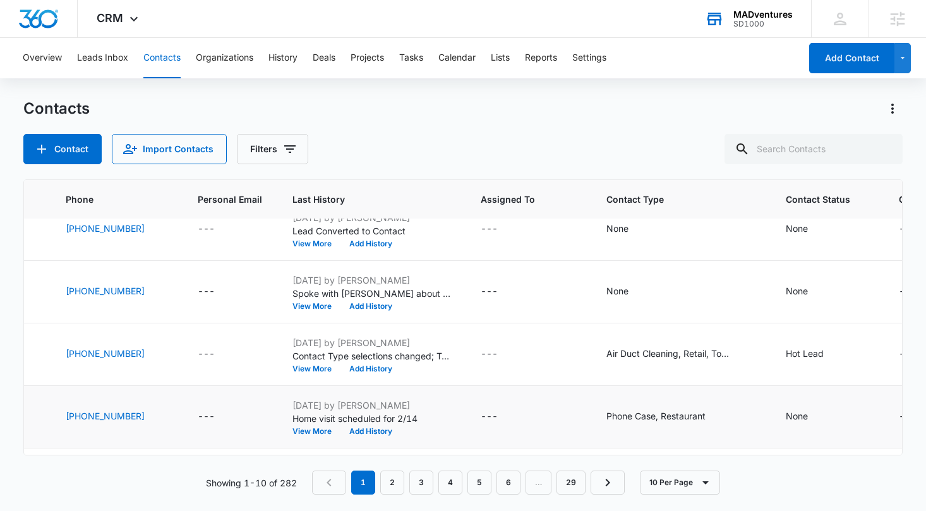
scroll to position [269, 236]
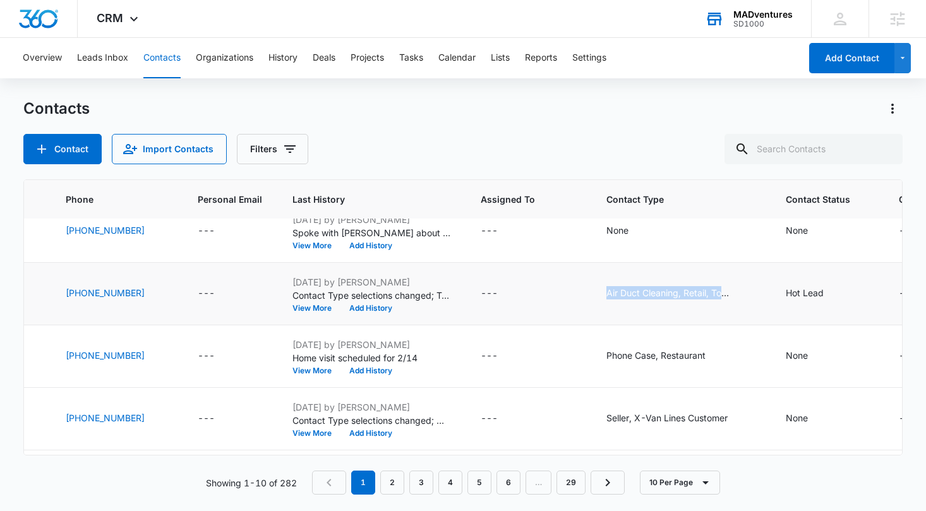
drag, startPoint x: 571, startPoint y: 294, endPoint x: 696, endPoint y: 311, distance: 126.2
click at [696, 311] on td "Air Duct Cleaning, Retail, Tour booked" at bounding box center [680, 294] width 179 height 63
click at [815, 234] on icon "Contact Status - None - Select to Edit Field" at bounding box center [822, 231] width 15 height 15
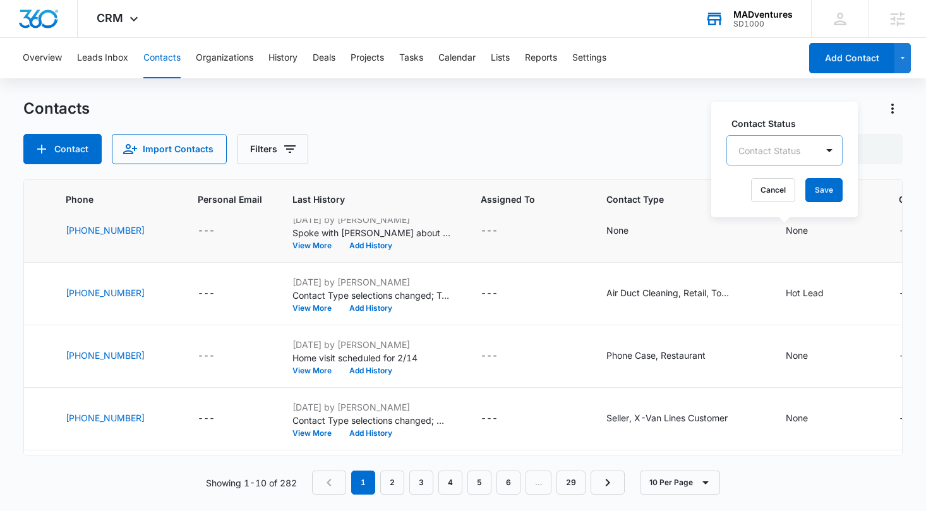
click at [794, 155] on div at bounding box center [769, 151] width 62 height 16
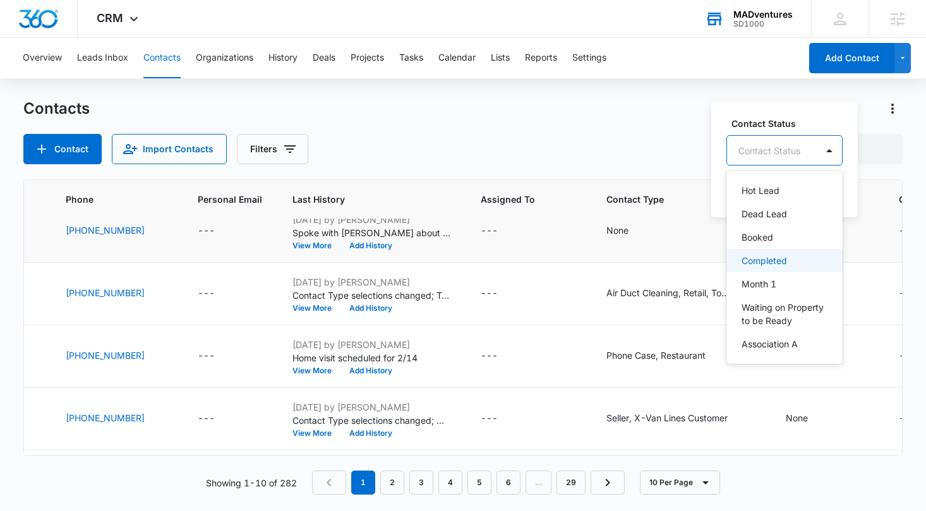
scroll to position [259, 0]
click at [651, 116] on div "Contacts" at bounding box center [463, 109] width 880 height 20
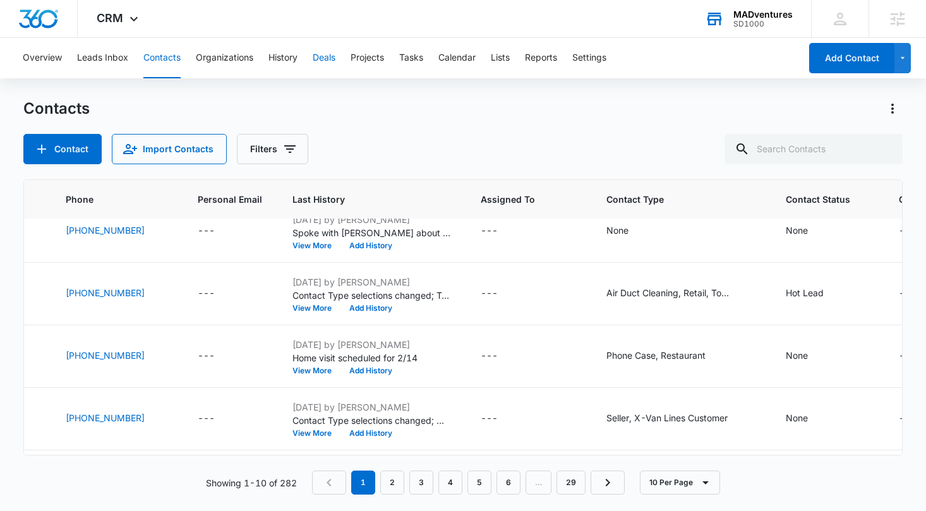
click at [323, 57] on button "Deals" at bounding box center [324, 58] width 23 height 40
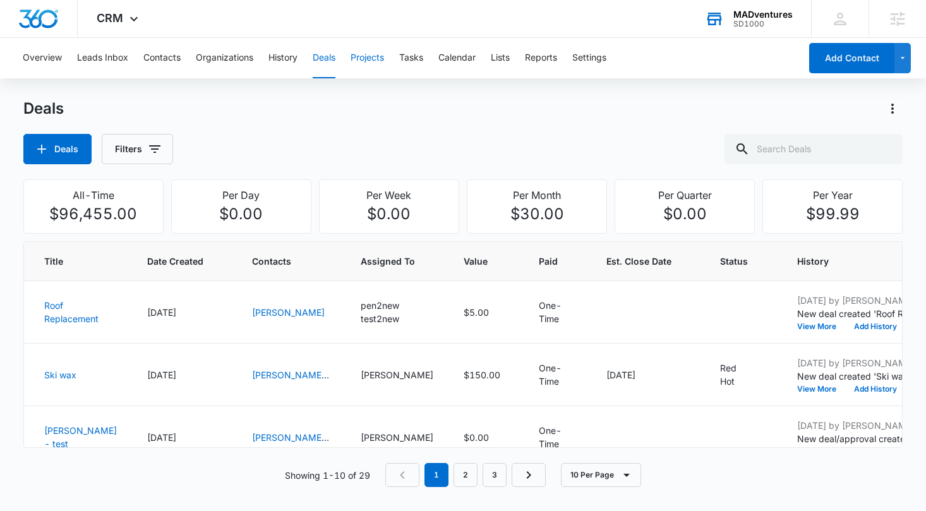
click at [362, 64] on button "Projects" at bounding box center [366, 58] width 33 height 40
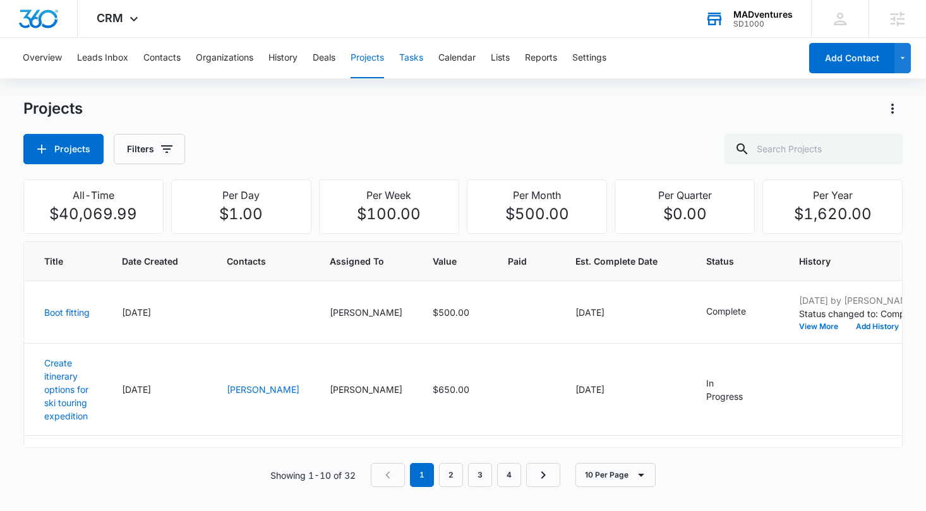
click at [414, 61] on button "Tasks" at bounding box center [411, 58] width 24 height 40
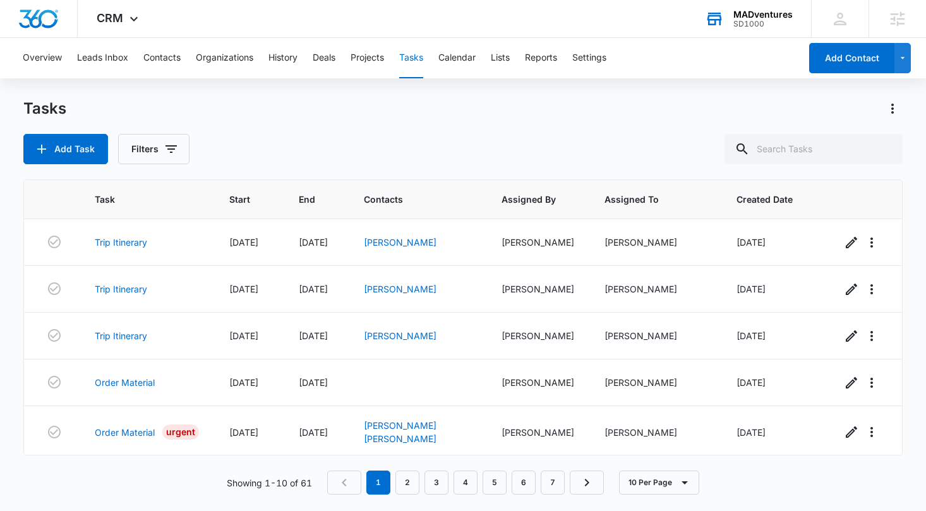
click at [439, 111] on div "Tasks" at bounding box center [463, 109] width 880 height 20
click at [581, 123] on div "Tasks Add Task Filters" at bounding box center [463, 132] width 880 height 66
click at [505, 56] on button "Lists" at bounding box center [500, 58] width 19 height 40
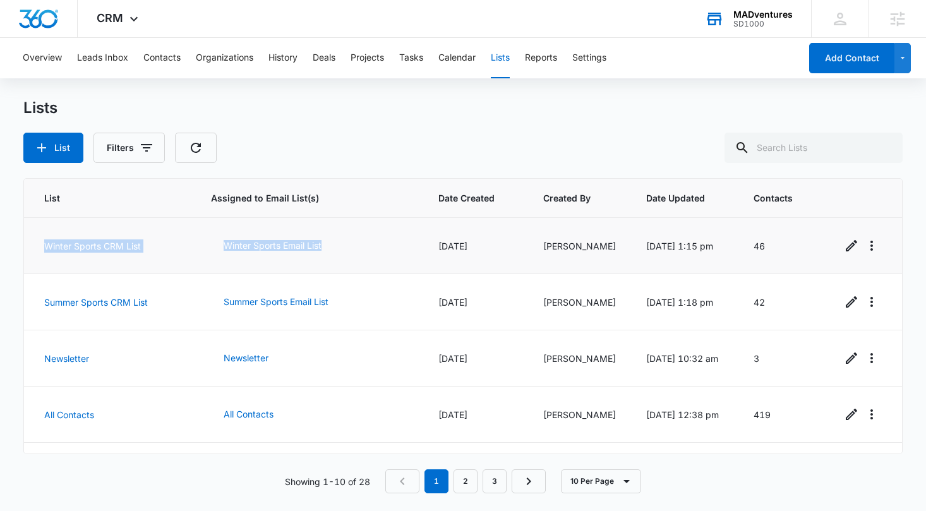
drag, startPoint x: 37, startPoint y: 249, endPoint x: 188, endPoint y: 266, distance: 151.9
click at [188, 266] on tr "Winter Sports CRM List Winter Sports Email List 08/13/2020 Jim Birdwell 08/13/2…" at bounding box center [463, 246] width 878 height 56
drag, startPoint x: 169, startPoint y: 299, endPoint x: 50, endPoint y: 289, distance: 119.7
click at [50, 289] on tr "Summer Sports CRM List Summer Sports Email List 08/13/2020 Jim Birdwell 08/13/2…" at bounding box center [463, 302] width 878 height 56
drag, startPoint x: 78, startPoint y: 361, endPoint x: 27, endPoint y: 356, distance: 52.0
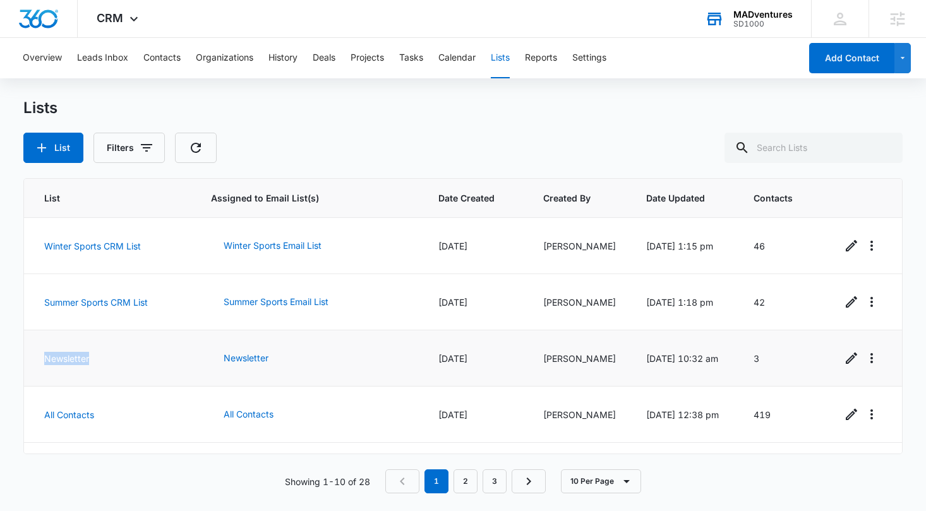
click at [27, 356] on td "Newsletter" at bounding box center [110, 358] width 172 height 56
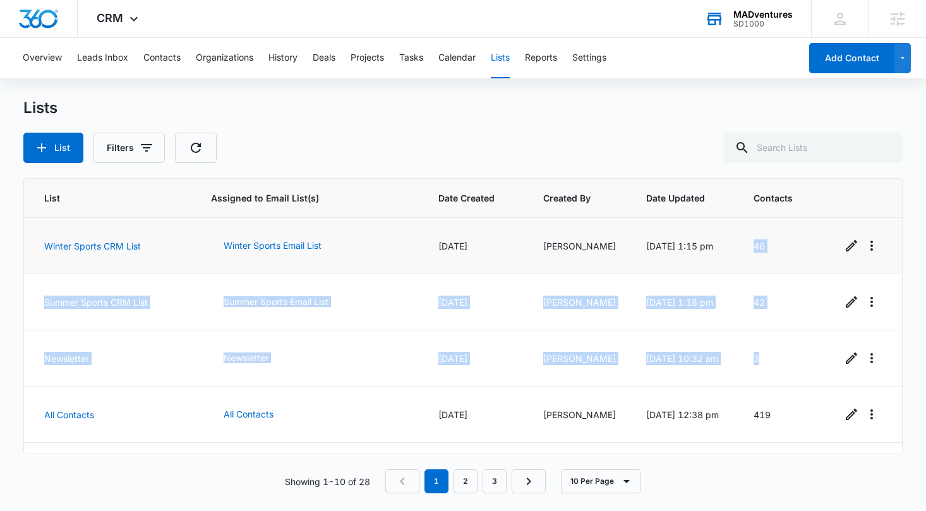
drag, startPoint x: 751, startPoint y: 345, endPoint x: 754, endPoint y: 228, distance: 116.9
click at [746, 241] on tbody "Winter Sports CRM List Winter Sports Email List 08/13/2020 Jim Birdwell 08/13/2…" at bounding box center [463, 499] width 878 height 562
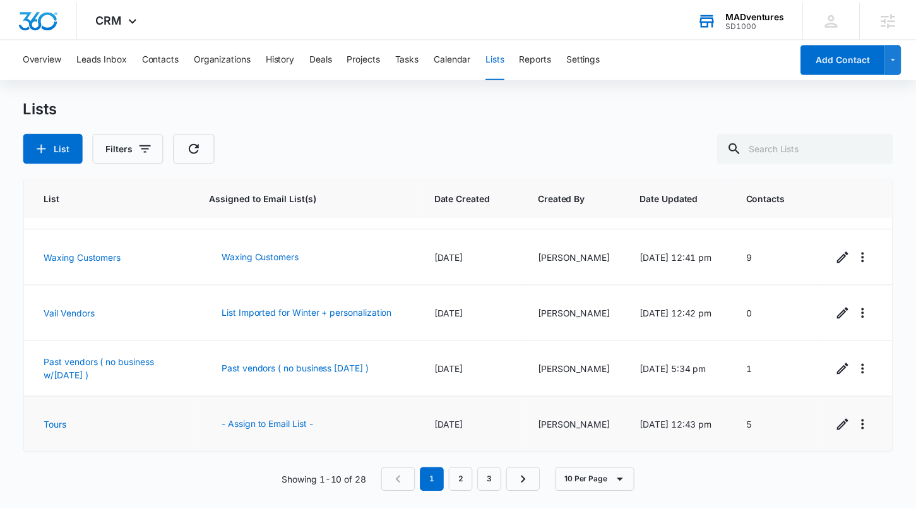
scroll to position [220, 0]
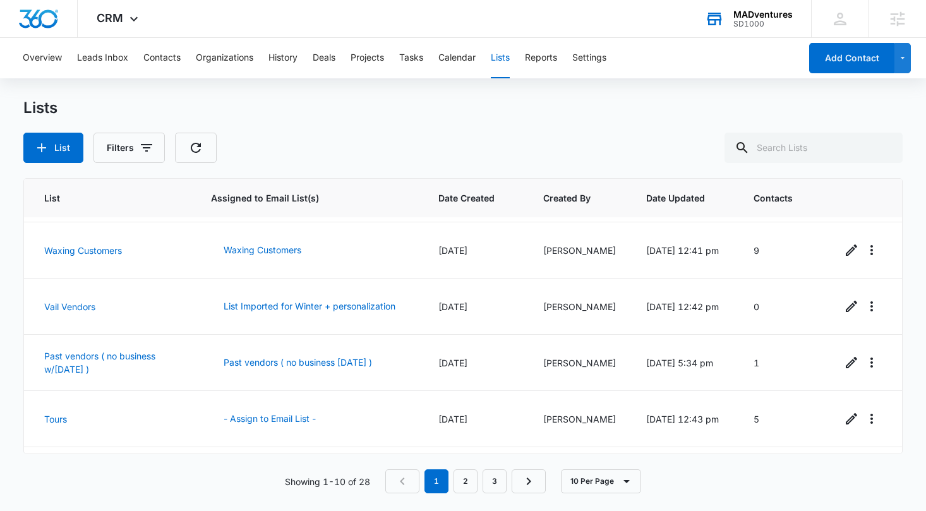
click at [528, 143] on div "List Filters" at bounding box center [463, 148] width 880 height 30
click at [123, 14] on div "CRM Apps Reputation Websites Forms CRM Email Social Shop Content Ads Intelligen…" at bounding box center [119, 18] width 83 height 37
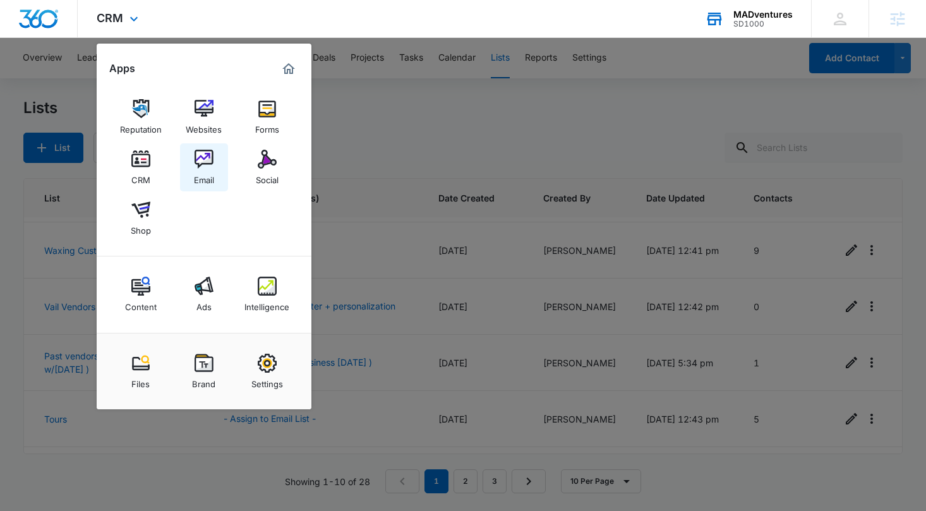
click at [207, 157] on img at bounding box center [203, 159] width 19 height 19
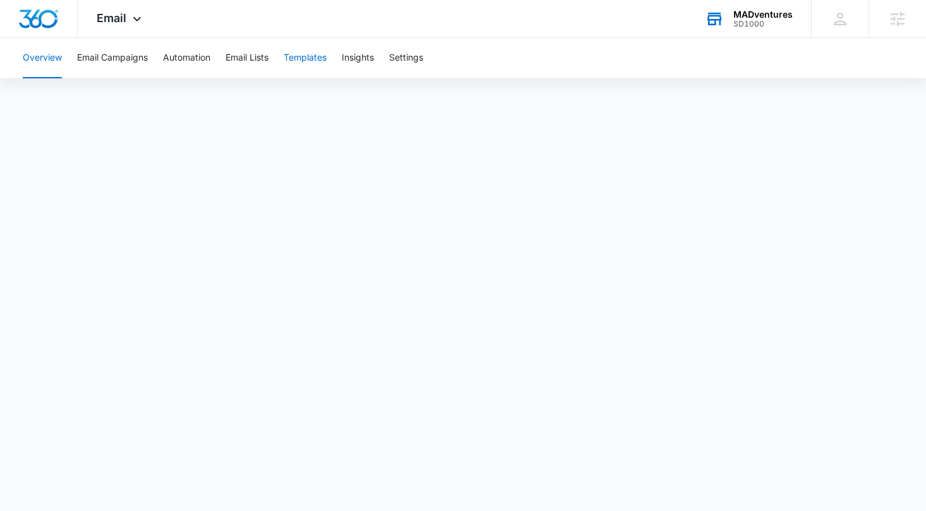
click at [302, 54] on button "Templates" at bounding box center [305, 58] width 43 height 40
click at [198, 61] on button "Automation" at bounding box center [186, 58] width 47 height 40
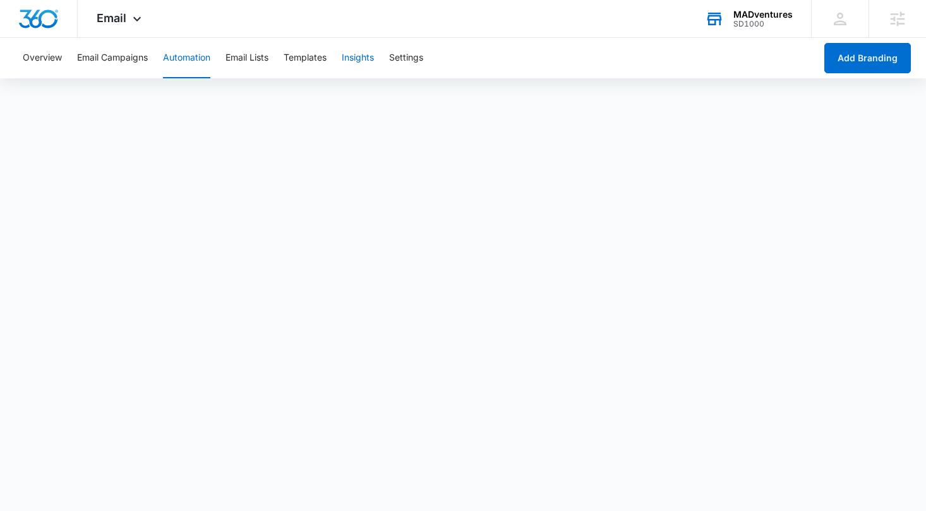
click at [352, 57] on button "Insights" at bounding box center [358, 58] width 32 height 40
click at [125, 21] on span "Email" at bounding box center [112, 17] width 30 height 13
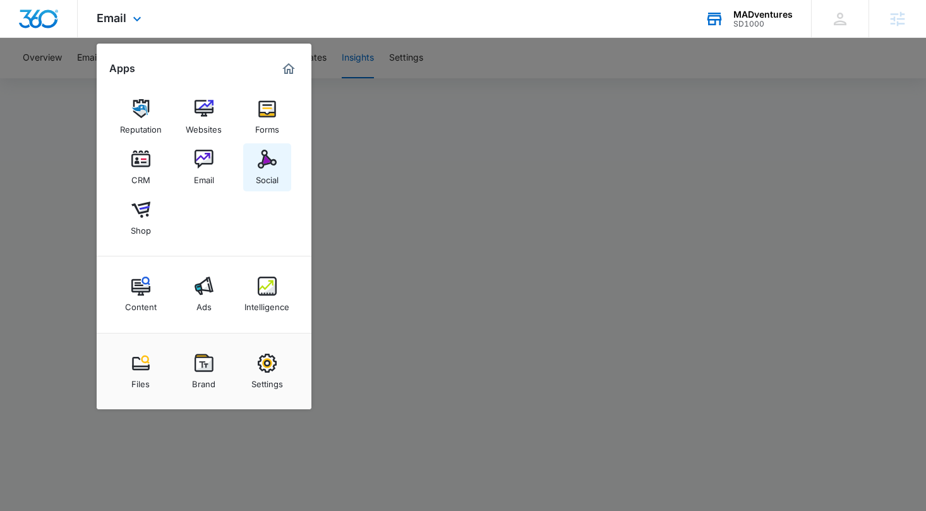
click at [265, 152] on img at bounding box center [267, 159] width 19 height 19
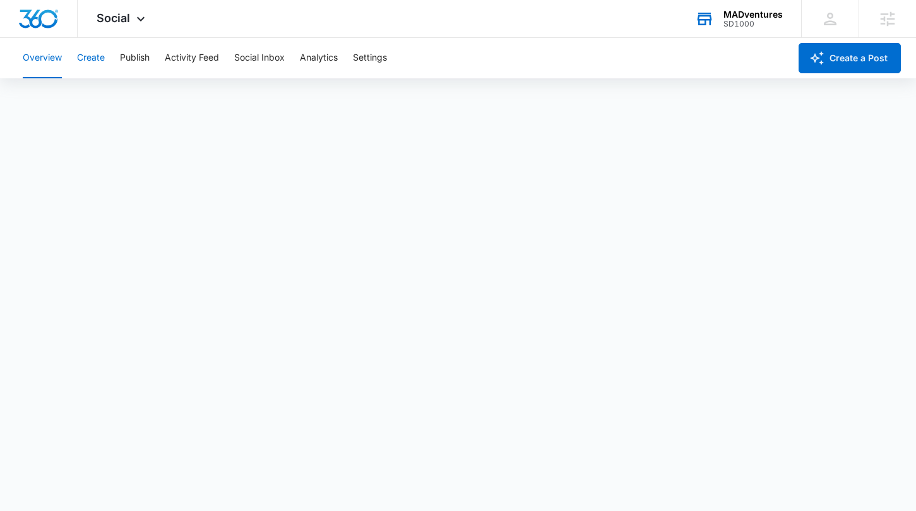
click at [82, 54] on button "Create" at bounding box center [91, 58] width 28 height 40
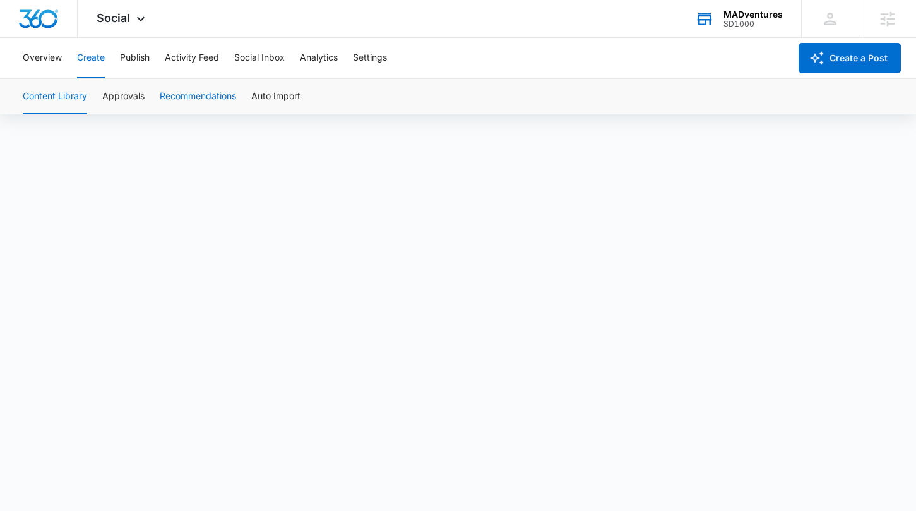
scroll to position [9, 0]
click at [156, 71] on div "Overview Create Publish Activity Feed Social Inbox Analytics Settings" at bounding box center [402, 58] width 775 height 40
click at [137, 61] on button "Publish" at bounding box center [135, 58] width 30 height 40
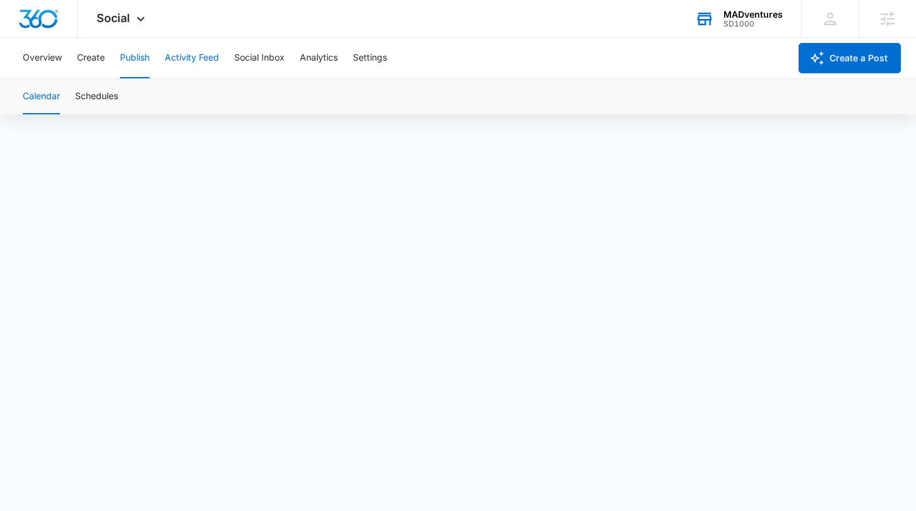
click at [200, 61] on button "Activity Feed" at bounding box center [192, 58] width 54 height 40
click at [112, 94] on button "Direct Messages" at bounding box center [126, 96] width 69 height 35
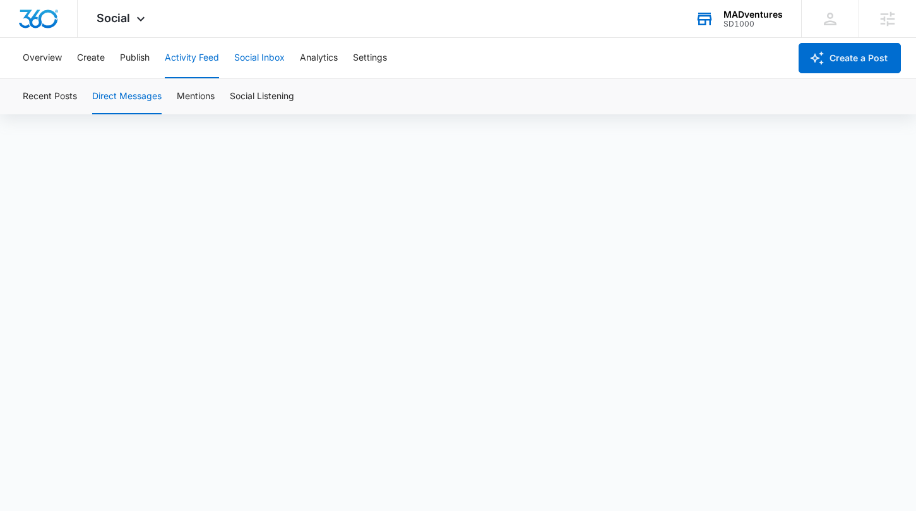
click at [270, 56] on button "Social Inbox" at bounding box center [259, 58] width 51 height 40
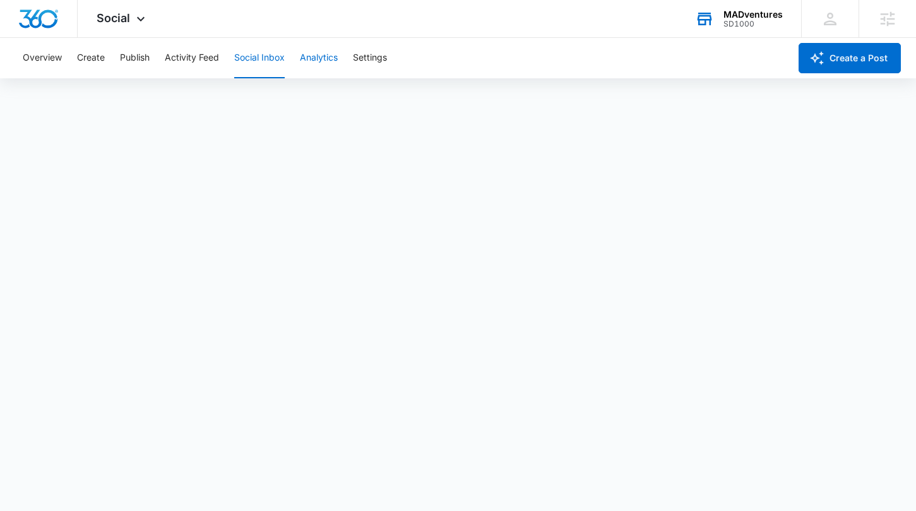
click at [314, 56] on button "Analytics" at bounding box center [319, 58] width 38 height 40
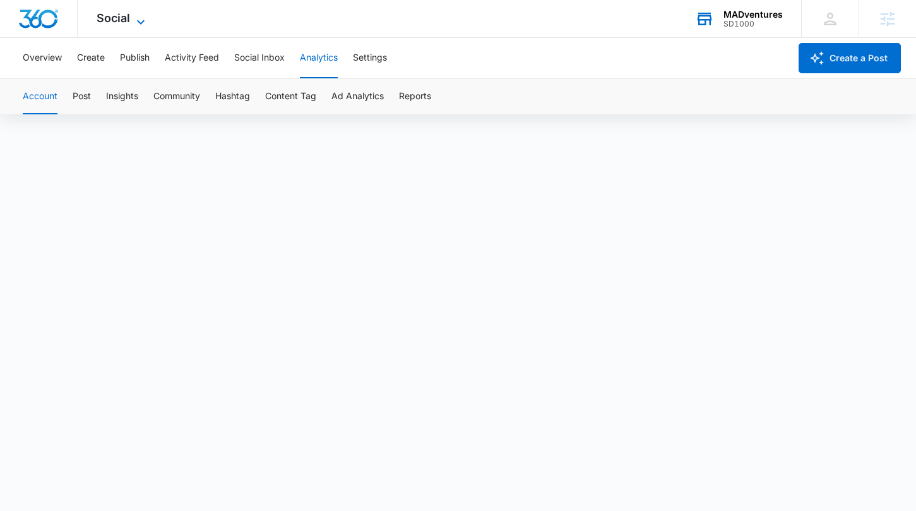
click at [125, 24] on span "Social" at bounding box center [113, 17] width 33 height 13
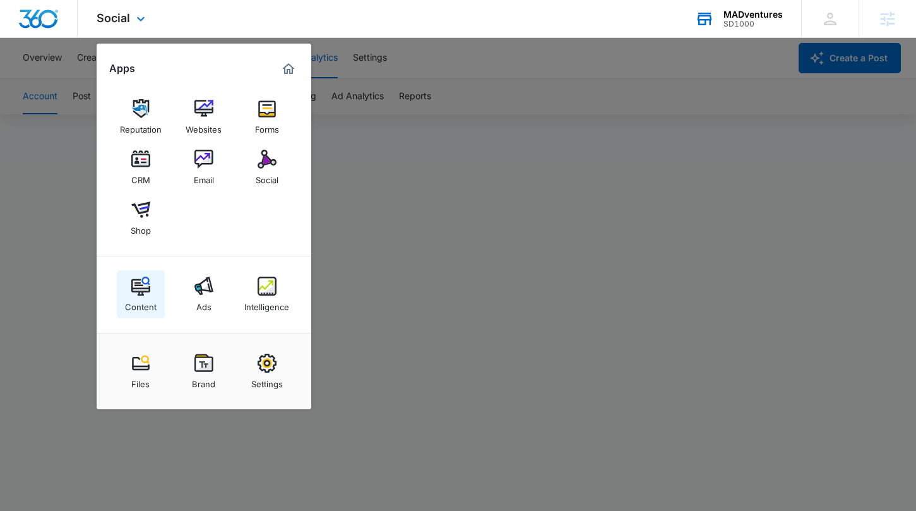
click at [138, 290] on img at bounding box center [140, 286] width 19 height 19
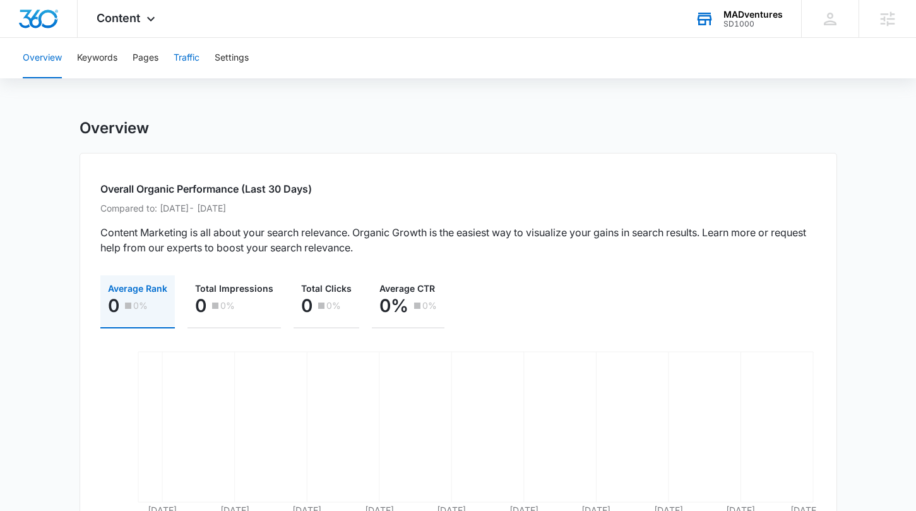
click at [187, 64] on button "Traffic" at bounding box center [187, 58] width 26 height 40
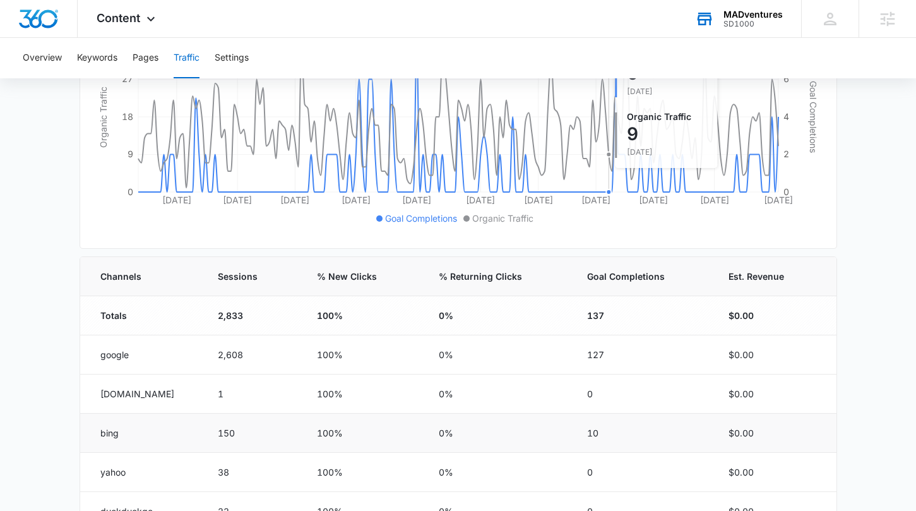
scroll to position [397, 0]
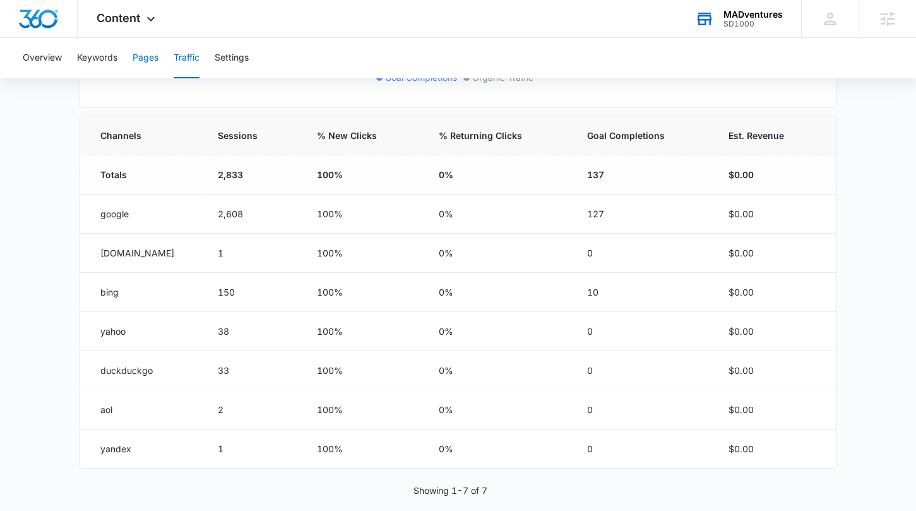
click at [142, 57] on button "Pages" at bounding box center [146, 58] width 26 height 40
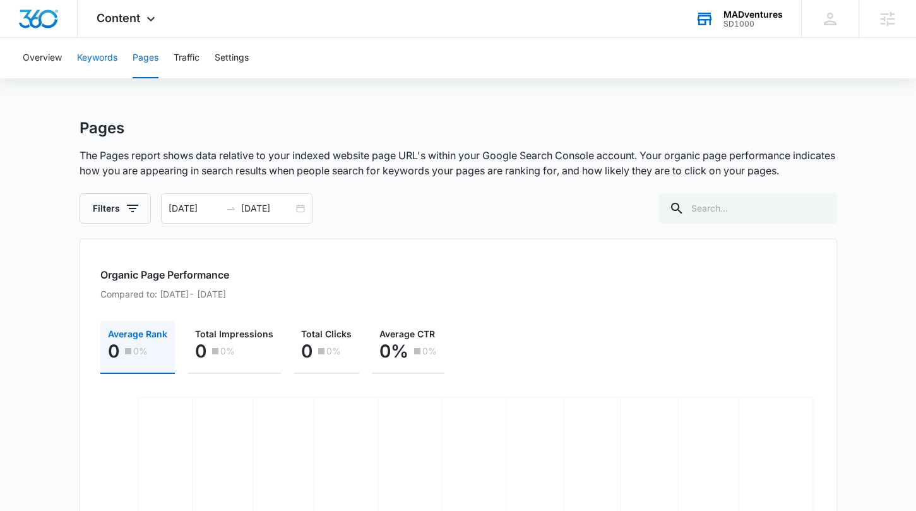
click at [117, 55] on button "Keywords" at bounding box center [97, 58] width 40 height 40
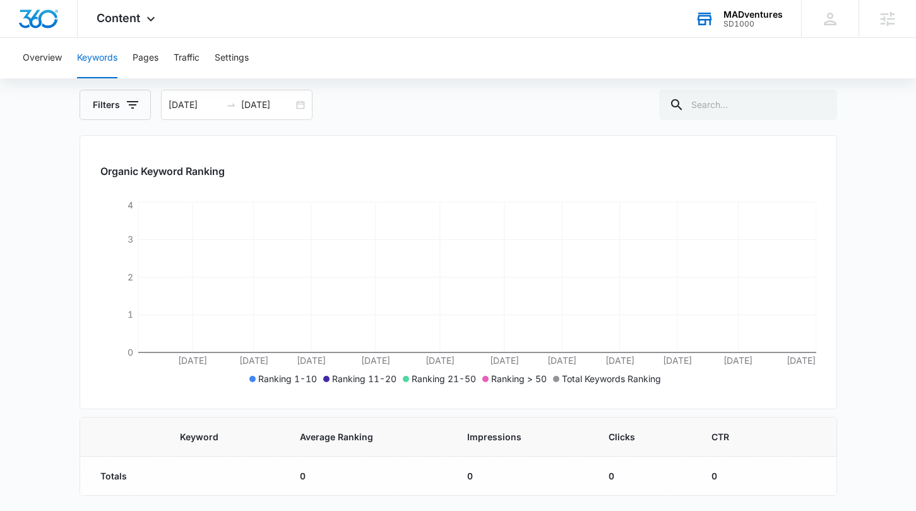
scroll to position [101, 0]
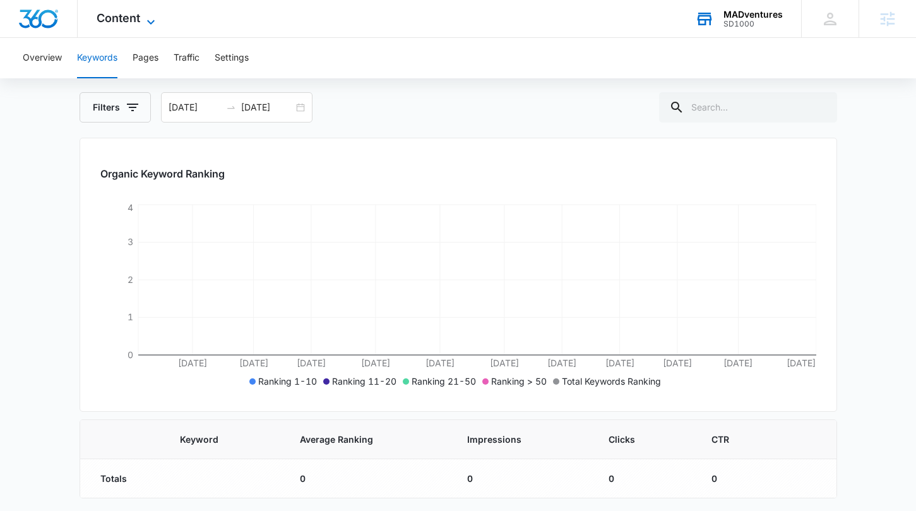
click at [138, 12] on span "Content" at bounding box center [119, 17] width 44 height 13
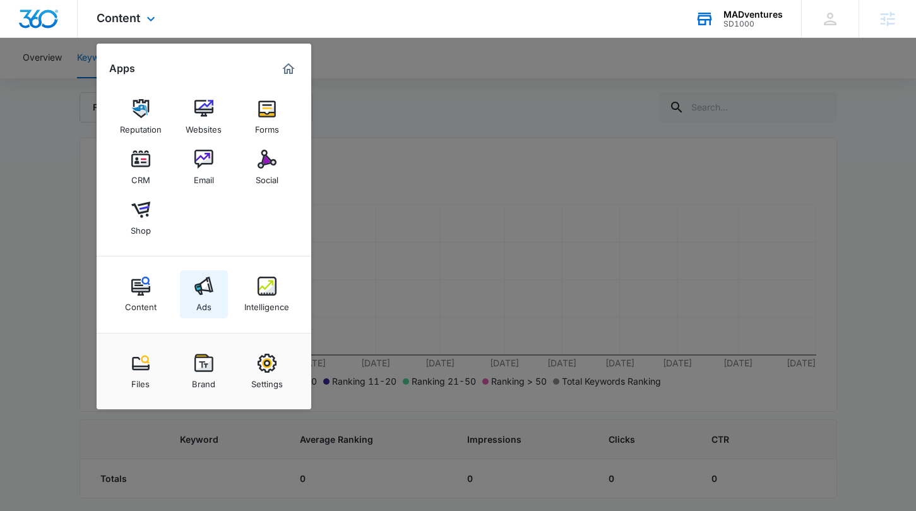
click at [208, 291] on img at bounding box center [203, 286] width 19 height 19
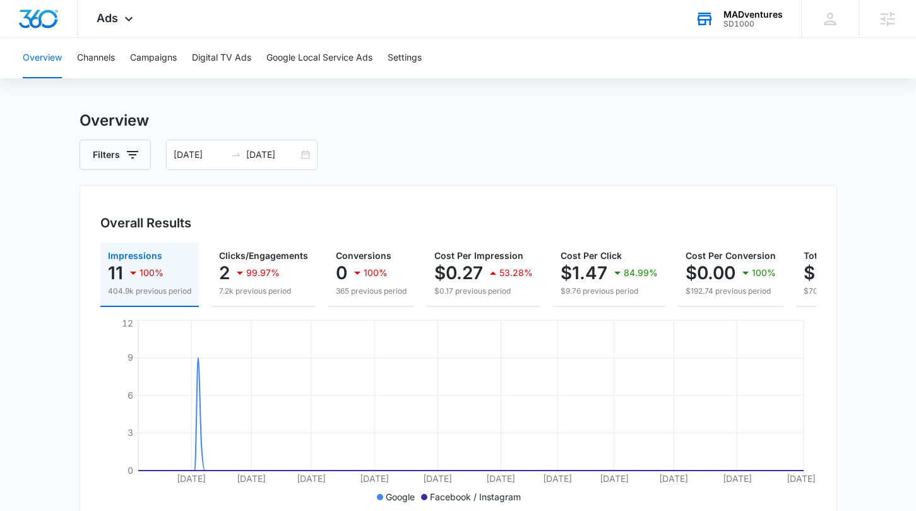
click at [259, 157] on input "[DATE]" at bounding box center [272, 155] width 52 height 14
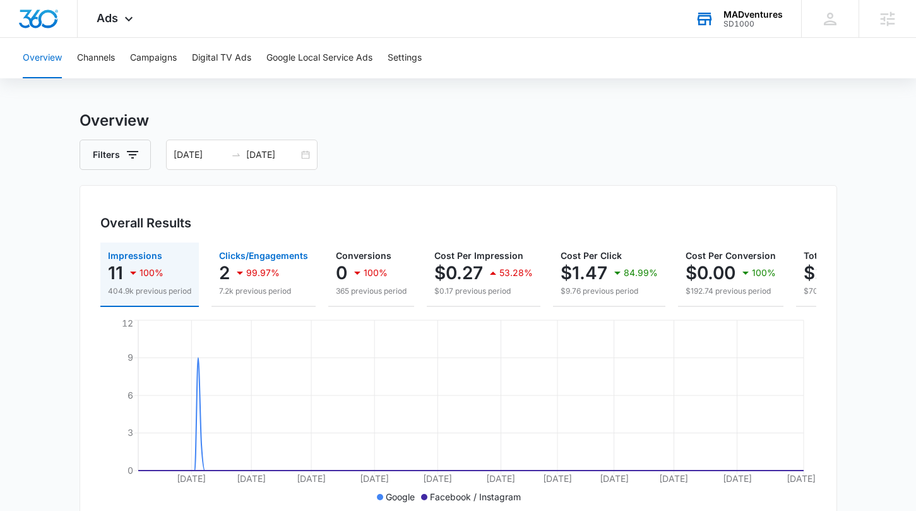
click at [241, 281] on div "99.97%" at bounding box center [255, 272] width 47 height 25
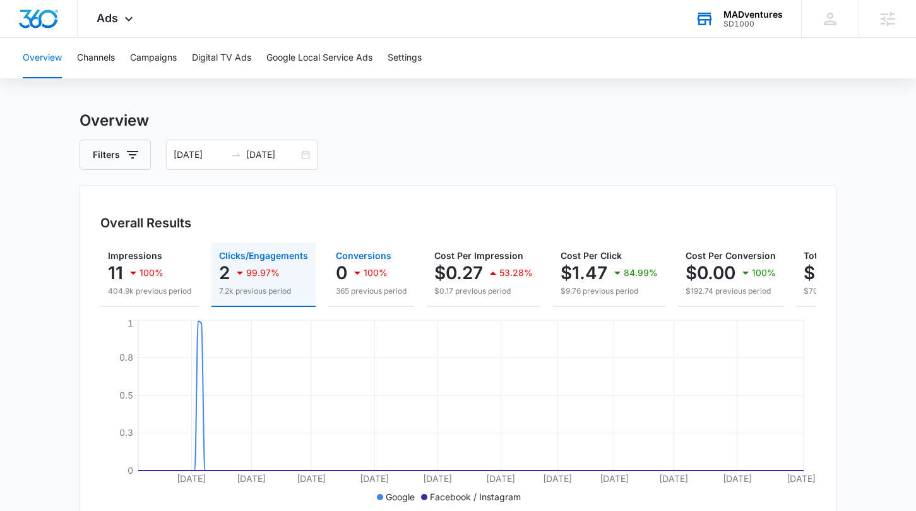
click at [340, 272] on p "0" at bounding box center [341, 273] width 11 height 20
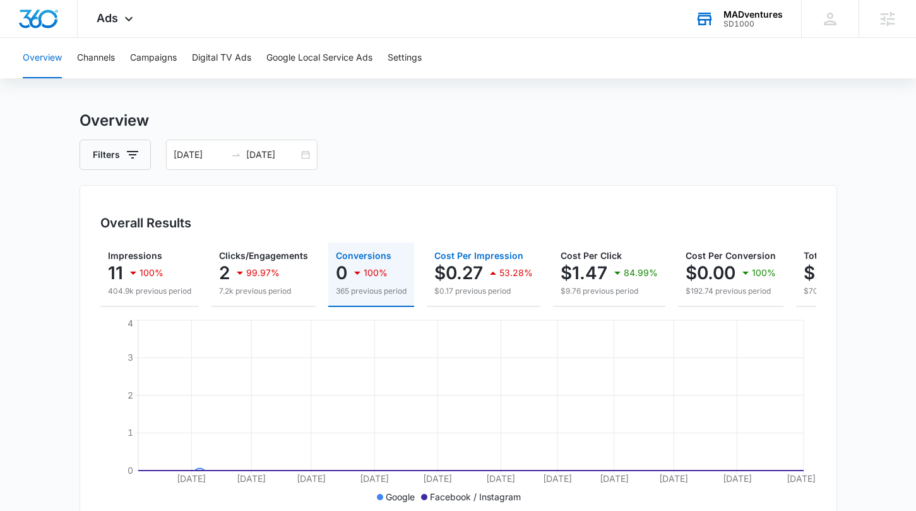
click at [448, 289] on p "$0.17 previous period" at bounding box center [483, 290] width 99 height 11
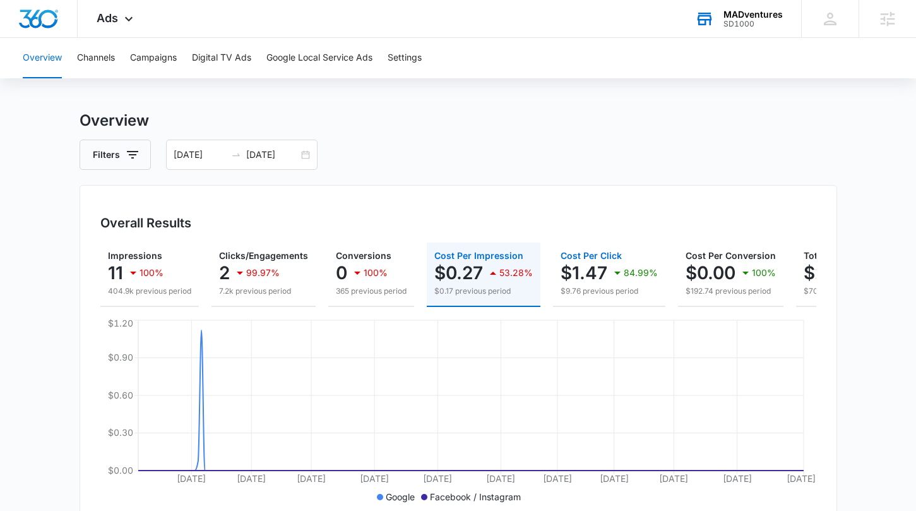
click at [590, 285] on p "$9.76 previous period" at bounding box center [609, 290] width 97 height 11
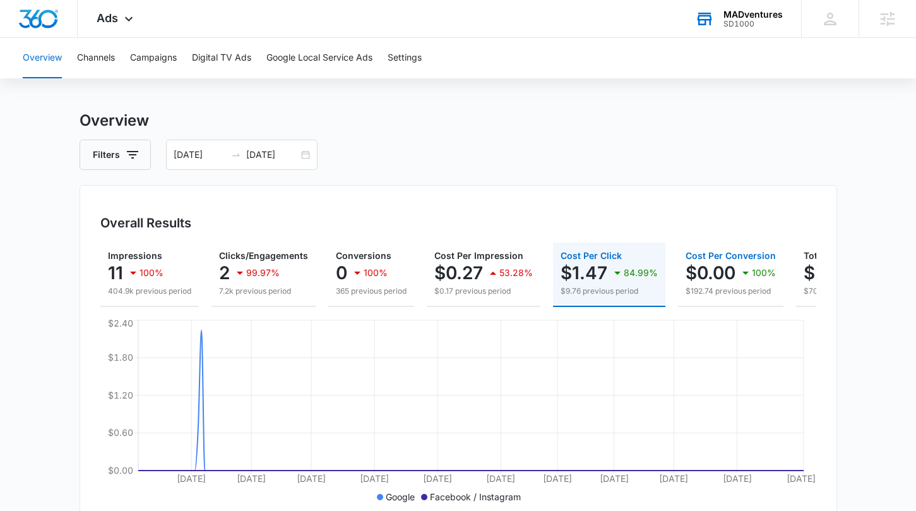
click at [753, 278] on icon "button" at bounding box center [745, 272] width 15 height 15
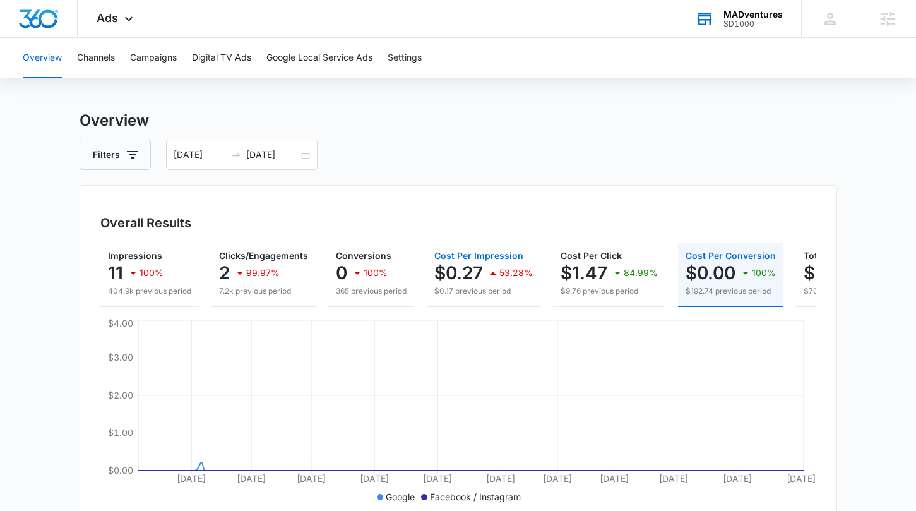
click at [460, 263] on p "$0.27" at bounding box center [458, 273] width 49 height 20
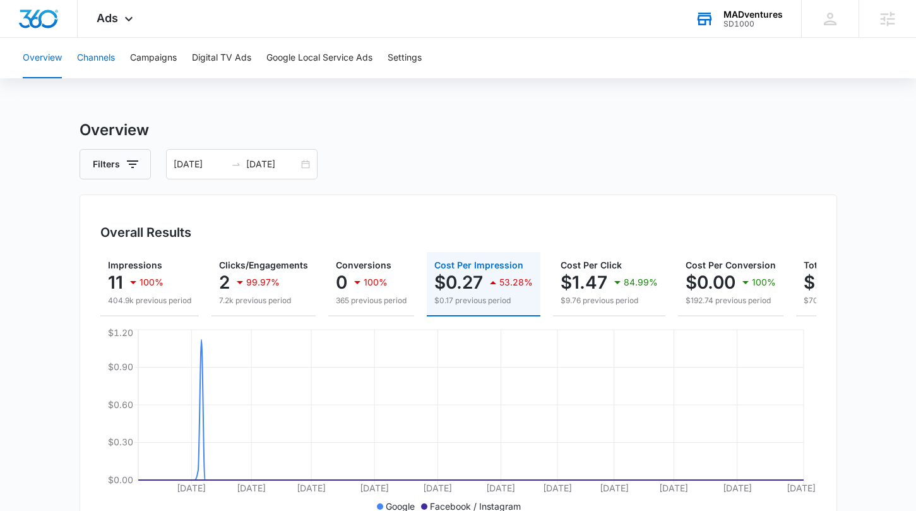
click at [87, 59] on button "Channels" at bounding box center [96, 58] width 38 height 40
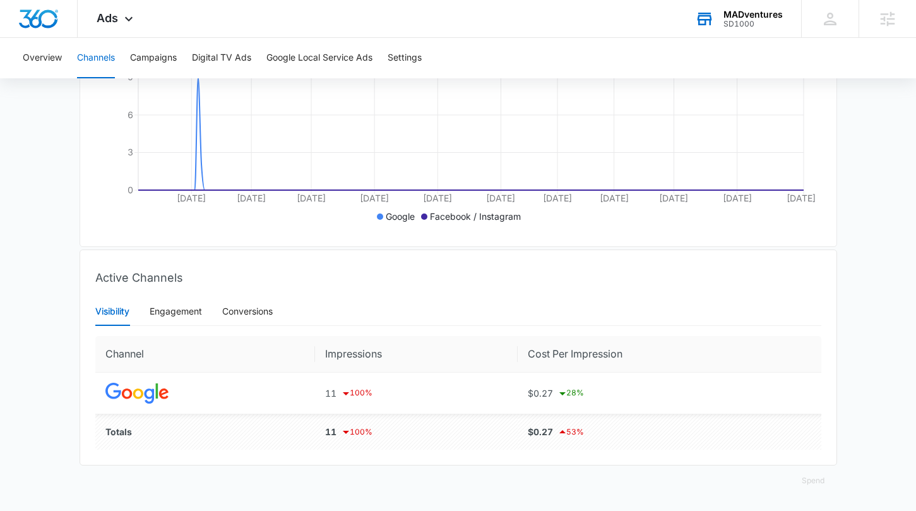
scroll to position [299, 0]
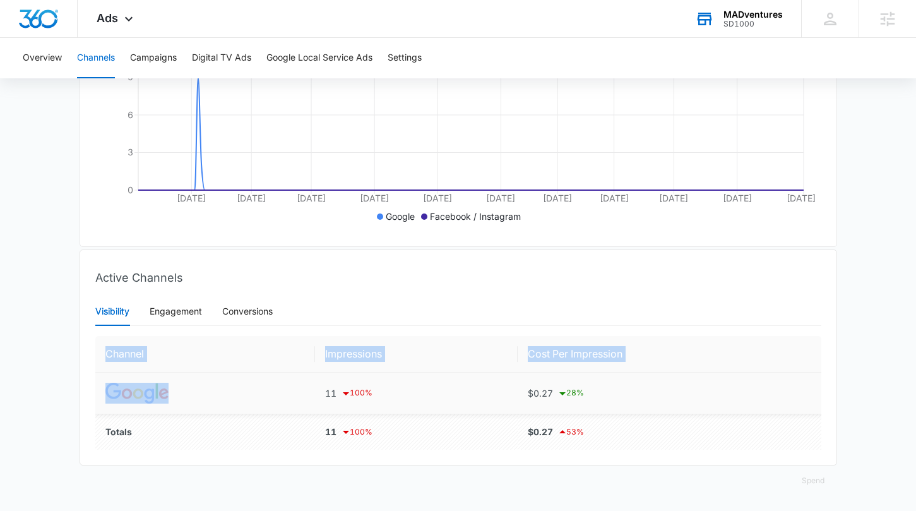
drag, startPoint x: 147, startPoint y: 395, endPoint x: 182, endPoint y: 397, distance: 34.8
click at [182, 397] on div "Visibility Engagement Conversions Channel Impressions Cost Per Impression 11 10…" at bounding box center [458, 381] width 756 height 168
click at [215, 398] on td at bounding box center [205, 394] width 220 height 42
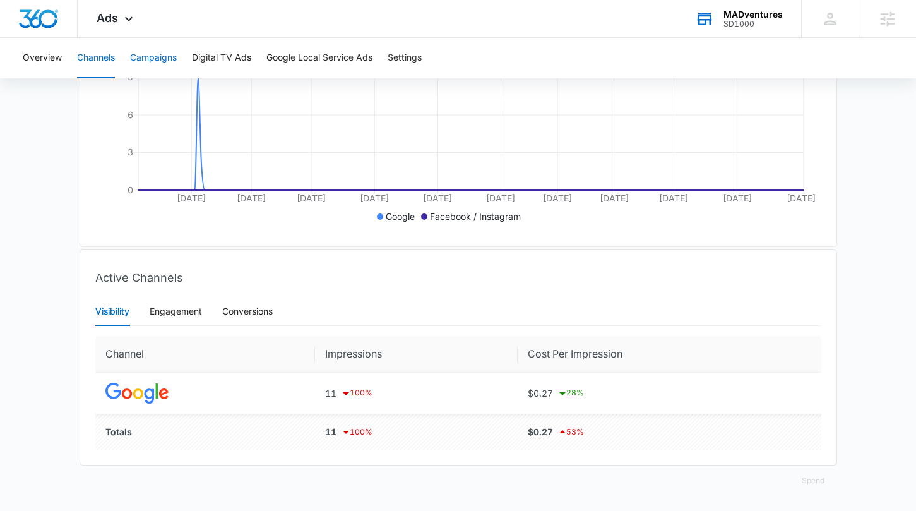
click at [165, 52] on button "Campaigns" at bounding box center [153, 58] width 47 height 40
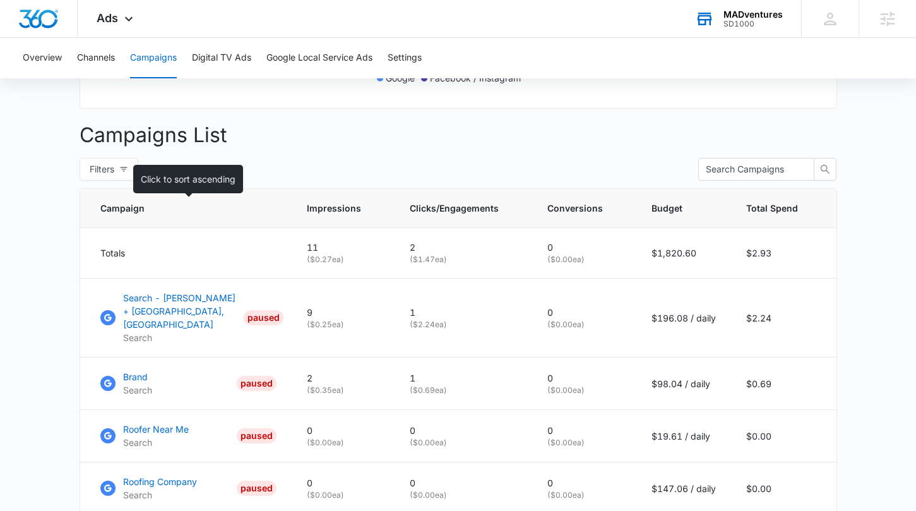
scroll to position [595, 0]
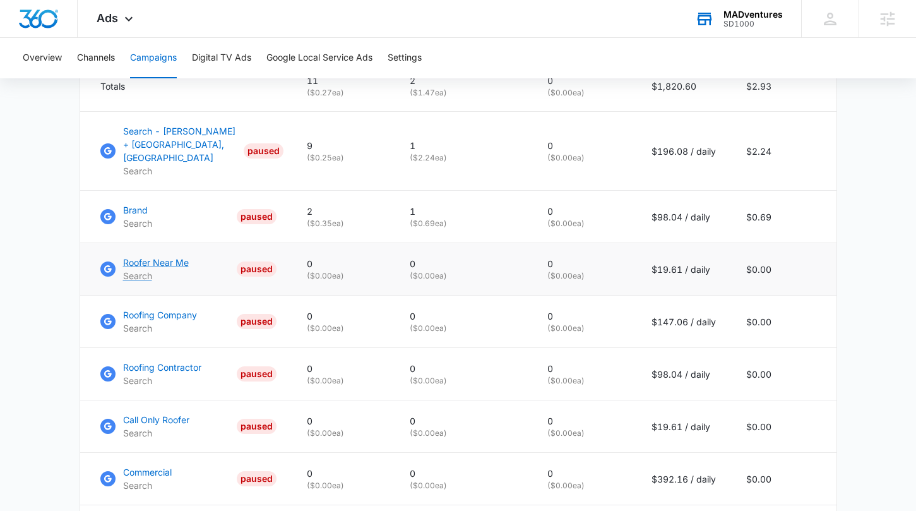
click at [165, 256] on p "Roofer Near Me" at bounding box center [156, 262] width 66 height 13
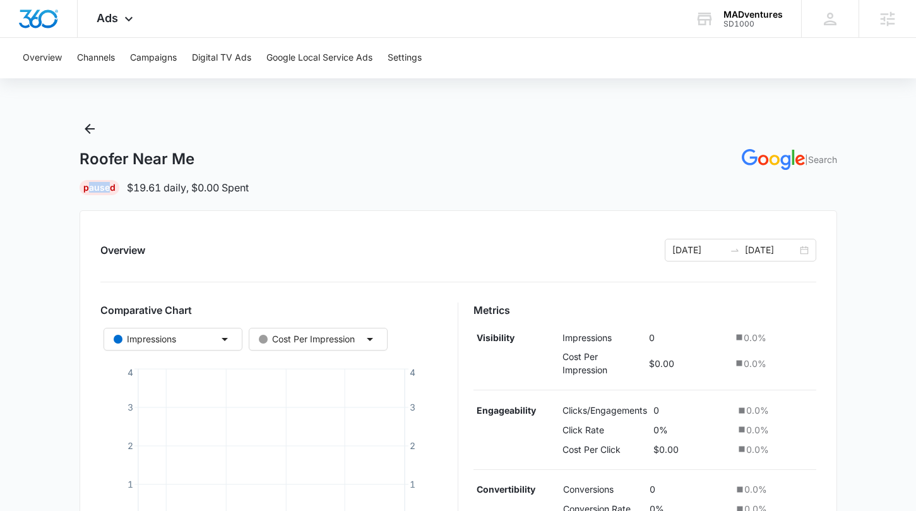
drag, startPoint x: 87, startPoint y: 188, endPoint x: 107, endPoint y: 182, distance: 20.8
click at [107, 182] on div "Paused" at bounding box center [100, 187] width 40 height 15
click at [265, 205] on div "Roofer Near Me | Search Paused $19.61 daily , $0.00 Spent Overview 03/01/2025 0…" at bounding box center [459, 490] width 758 height 742
drag, startPoint x: 264, startPoint y: 189, endPoint x: 342, endPoint y: 186, distance: 78.4
click at [137, 185] on div "Paused $19.61 daily , $0.00 Spent" at bounding box center [459, 187] width 758 height 15
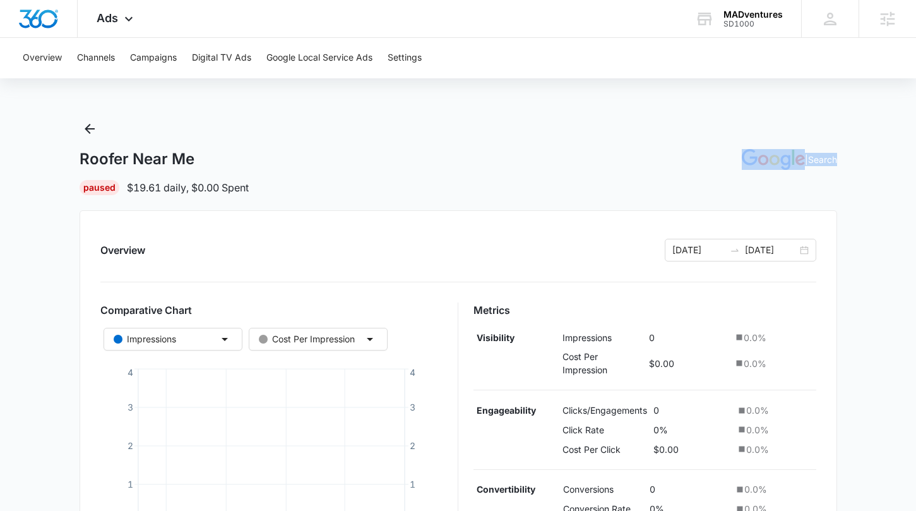
drag, startPoint x: 721, startPoint y: 158, endPoint x: 849, endPoint y: 159, distance: 127.6
click at [846, 153] on main "Roofer Near Me | Search Paused $19.61 daily , $0.00 Spent Overview 03/01/2025 0…" at bounding box center [458, 497] width 916 height 757
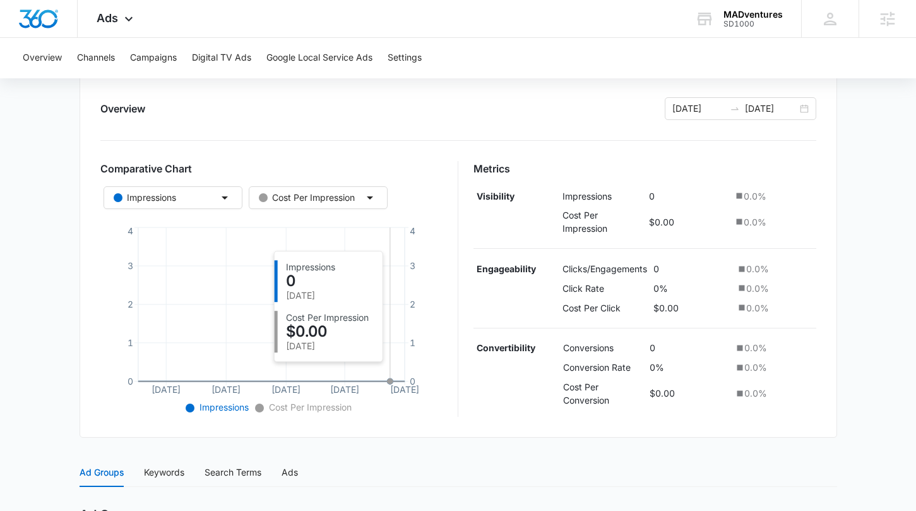
scroll to position [141, 0]
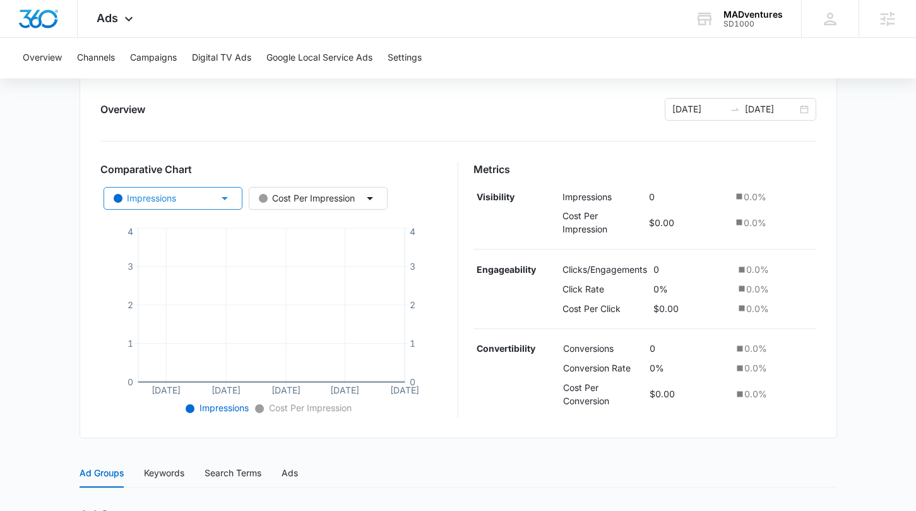
click at [215, 196] on button "Impressions" at bounding box center [173, 198] width 139 height 23
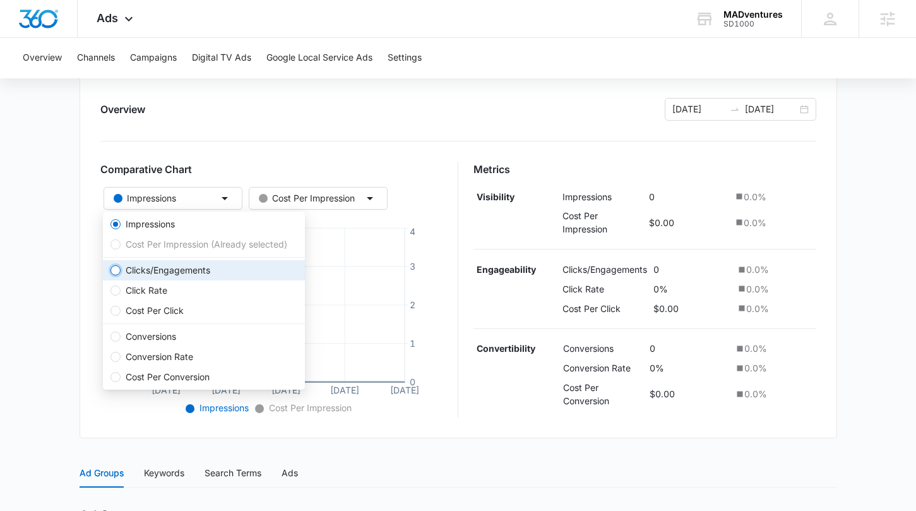
click at [112, 266] on input "Clicks/Engagements" at bounding box center [116, 270] width 10 height 10
radio input "true"
radio input "false"
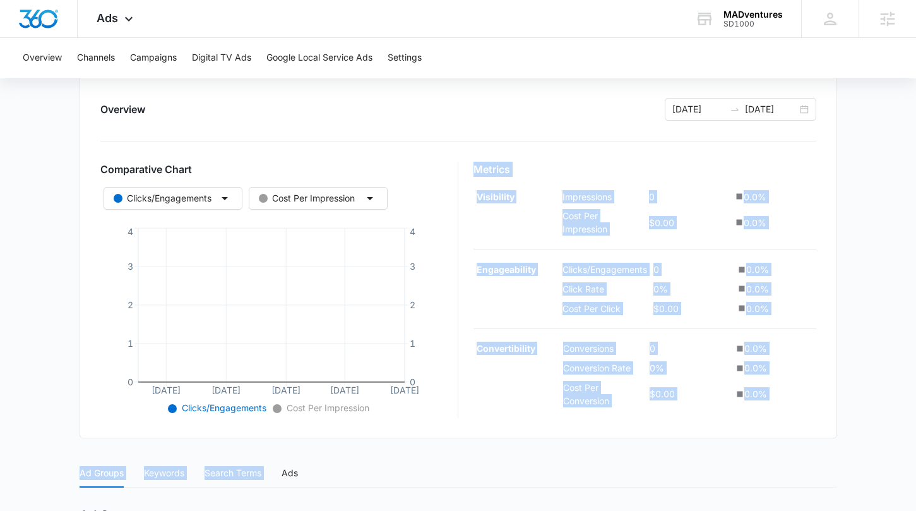
drag, startPoint x: 556, startPoint y: 220, endPoint x: 734, endPoint y: 396, distance: 249.6
click at [744, 437] on div "Overview 03/01/2025 09/17/2025 Comparative Chart Clicks/Engagements Cost Per Im…" at bounding box center [459, 253] width 758 height 369
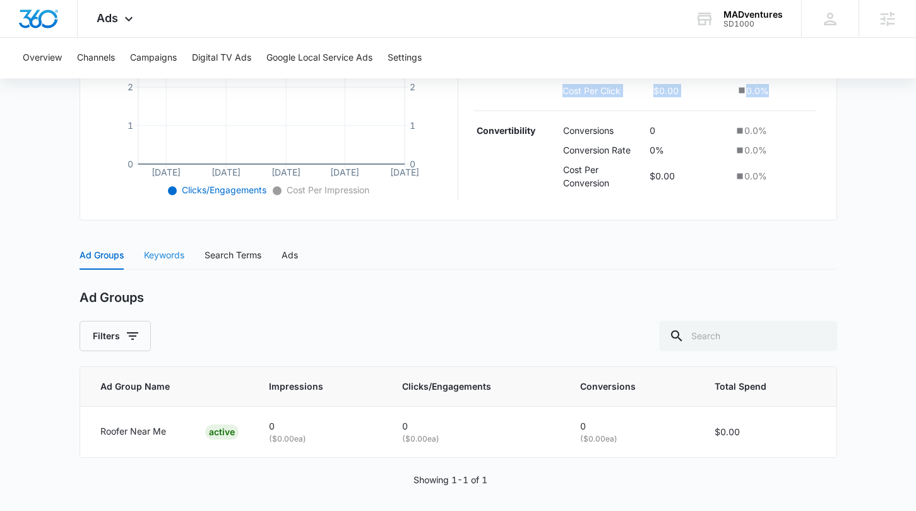
scroll to position [365, 0]
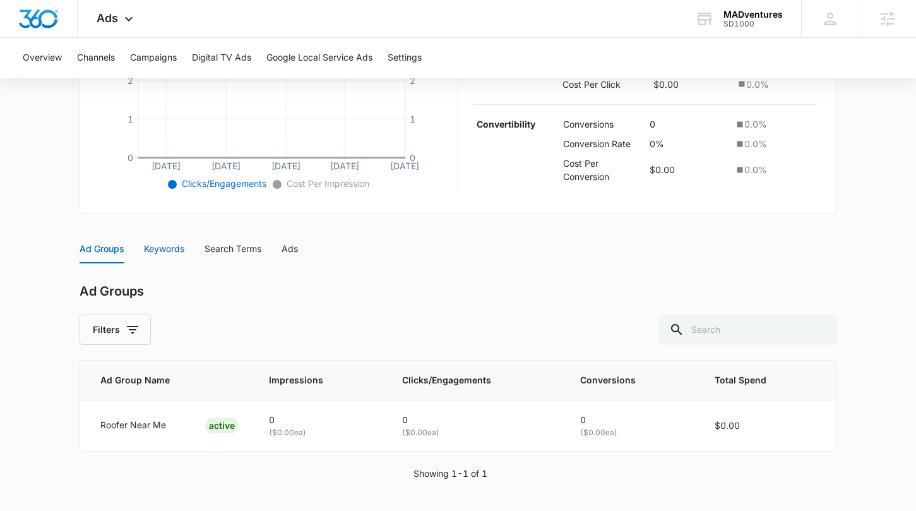
click at [155, 245] on div "Keywords" at bounding box center [164, 249] width 40 height 14
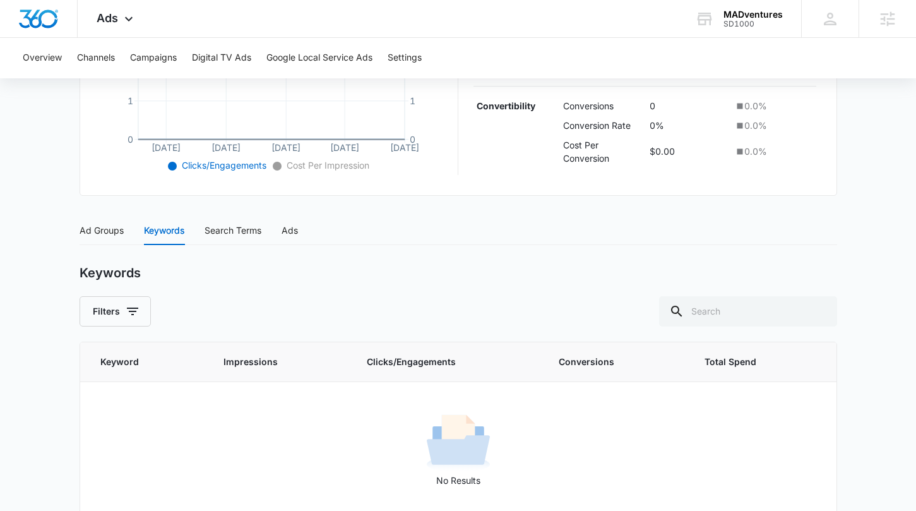
scroll to position [404, 0]
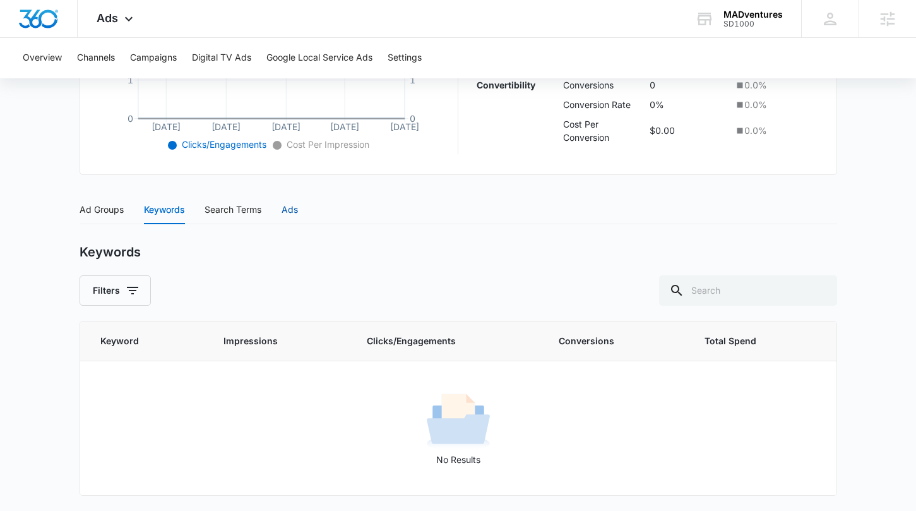
click at [284, 211] on div "Ads" at bounding box center [290, 210] width 16 height 14
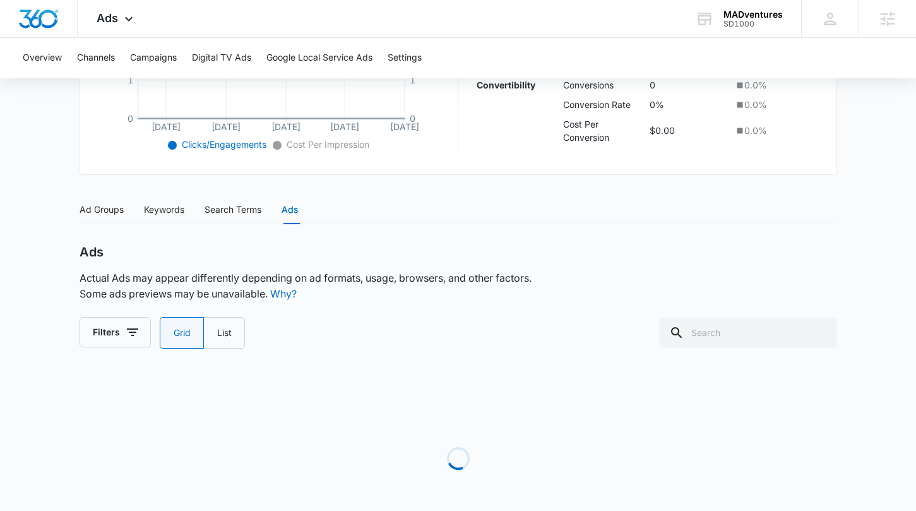
scroll to position [375, 0]
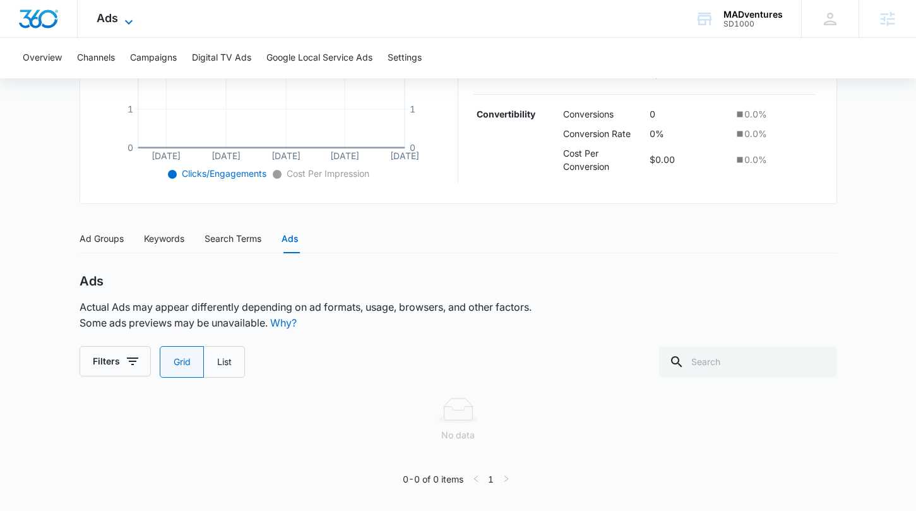
click at [102, 15] on span "Ads" at bounding box center [107, 17] width 21 height 13
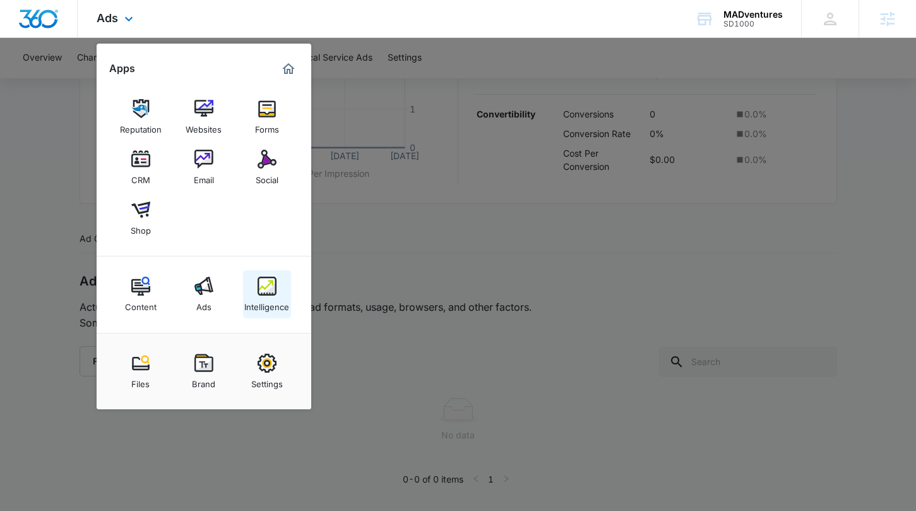
click at [267, 302] on div "Intelligence" at bounding box center [266, 304] width 45 height 16
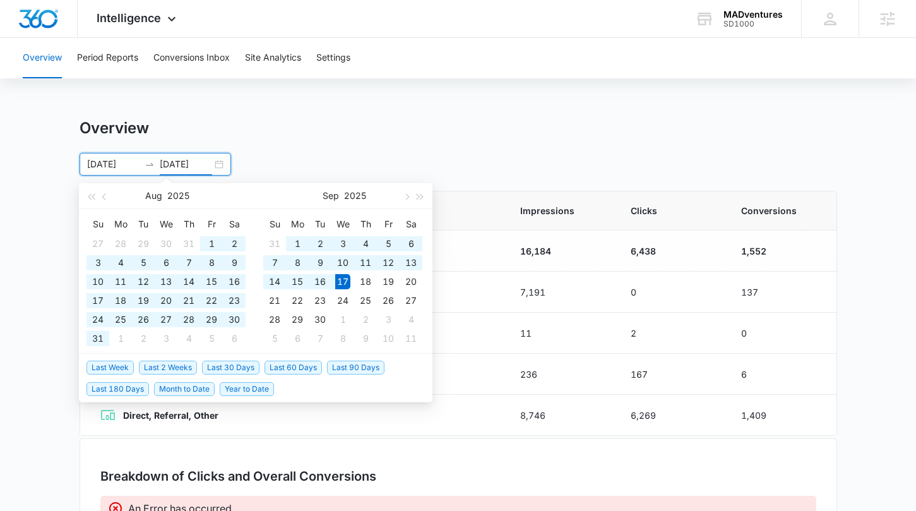
click at [196, 166] on input "[DATE]" at bounding box center [186, 164] width 52 height 14
click at [369, 132] on div "Overview" at bounding box center [459, 128] width 758 height 19
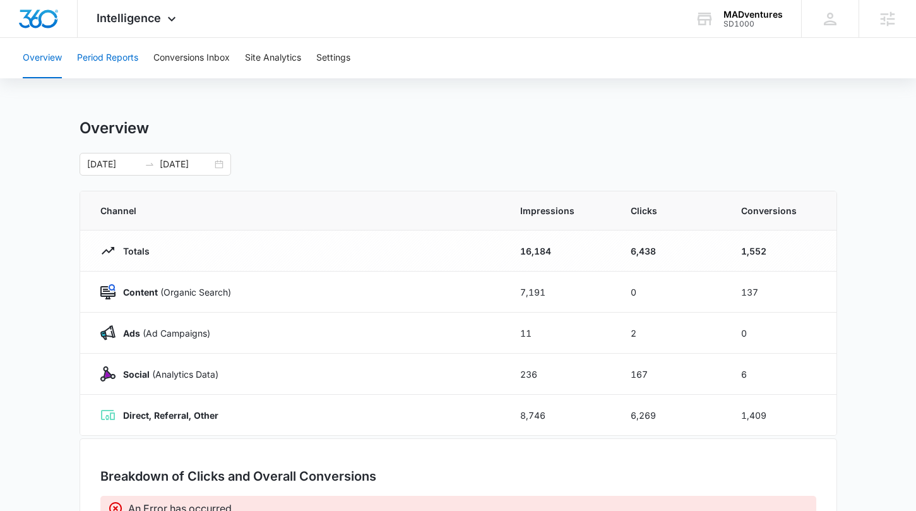
click at [113, 60] on button "Period Reports" at bounding box center [107, 58] width 61 height 40
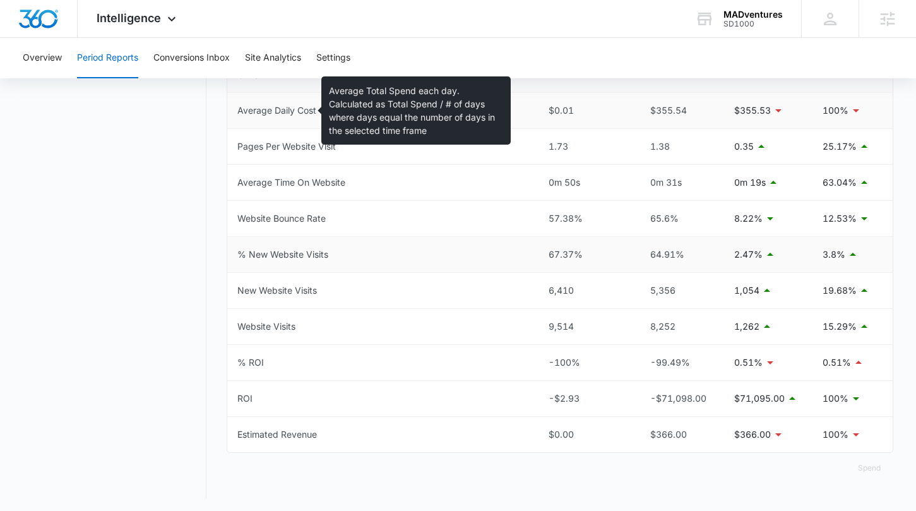
scroll to position [599, 0]
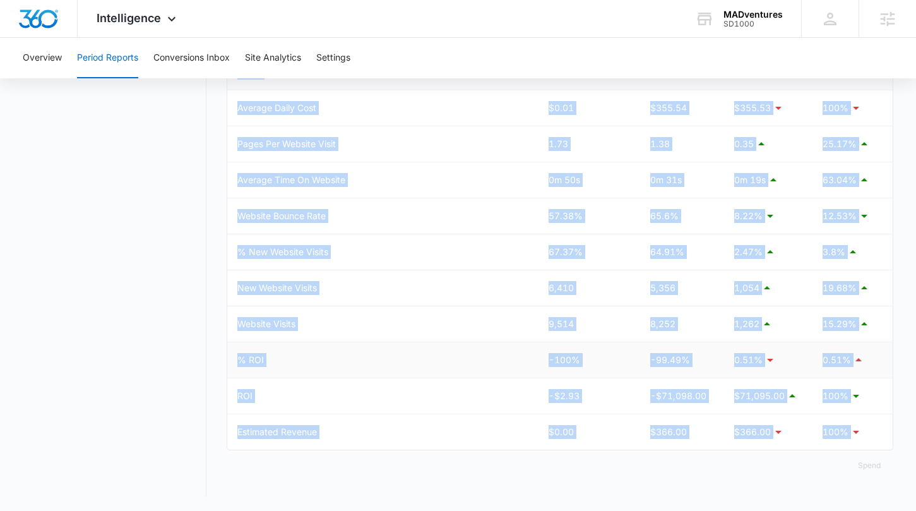
drag, startPoint x: 371, startPoint y: 453, endPoint x: 226, endPoint y: 342, distance: 182.0
click at [227, 342] on div "Metric This Period Previous Period Net Change % Change Total Spend $2.93 $71,46…" at bounding box center [560, 36] width 666 height 888
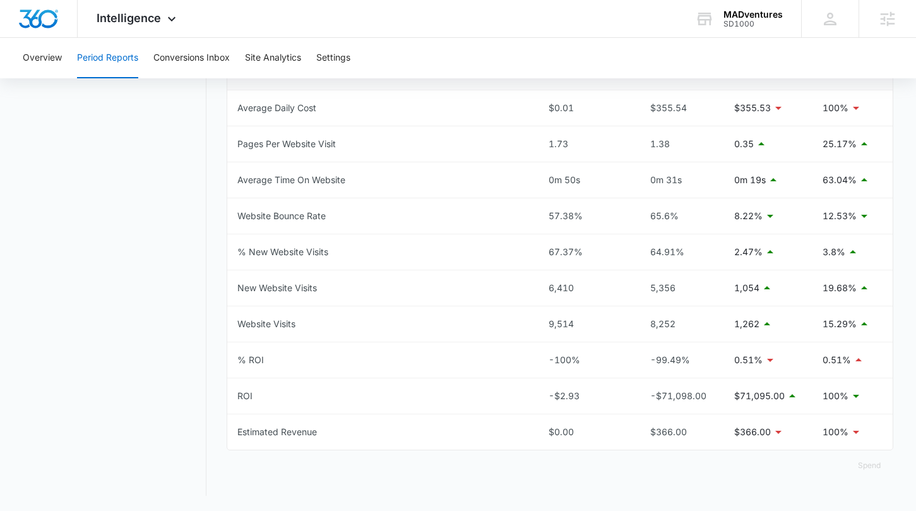
click at [210, 338] on div "Period Reports Overall Organic & Content Marketing Ads Social Direct & Other Ch…" at bounding box center [458, 8] width 870 height 976
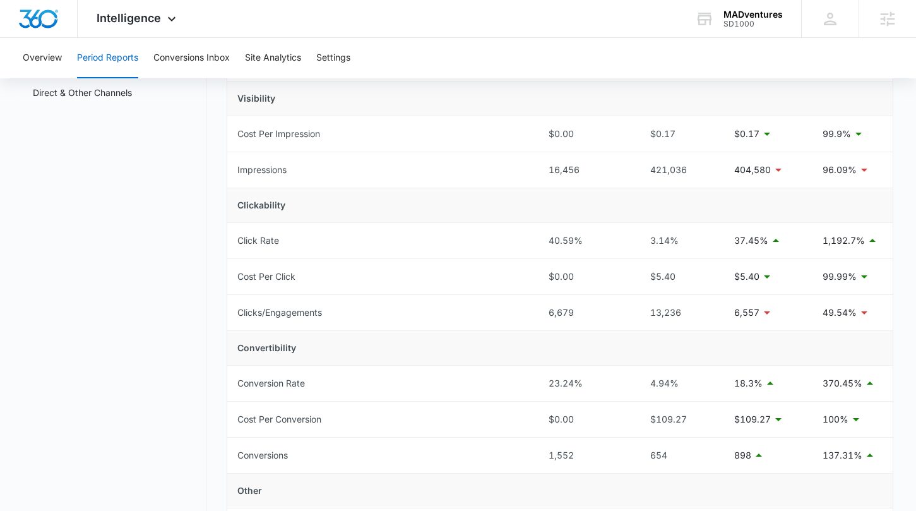
scroll to position [0, 0]
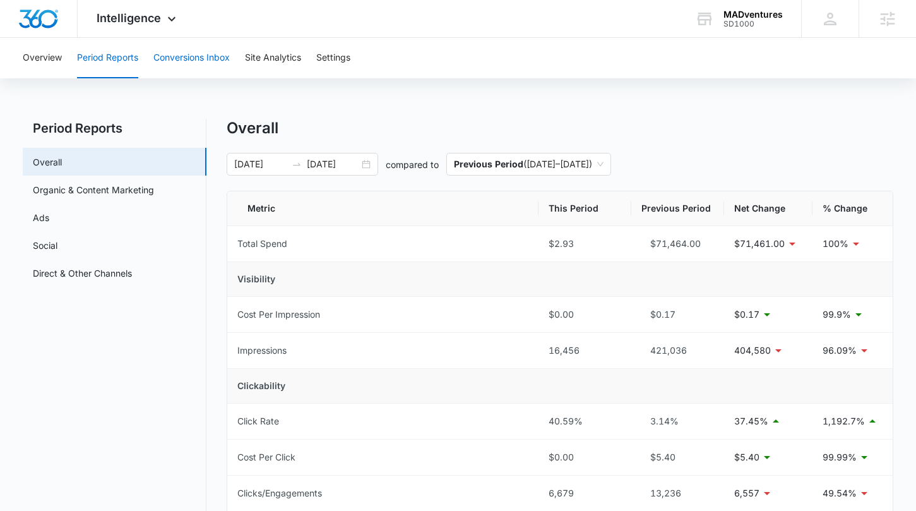
click at [210, 64] on button "Conversions Inbox" at bounding box center [191, 58] width 76 height 40
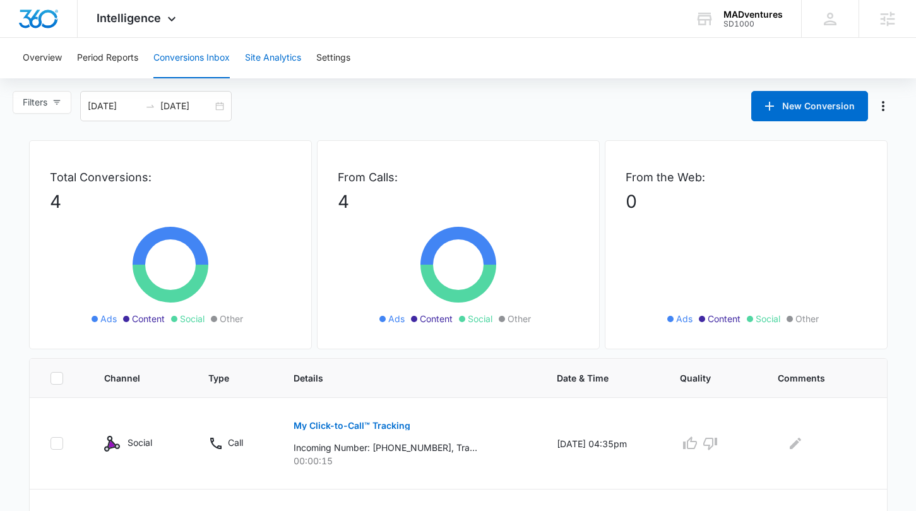
click at [255, 59] on button "Site Analytics" at bounding box center [273, 58] width 56 height 40
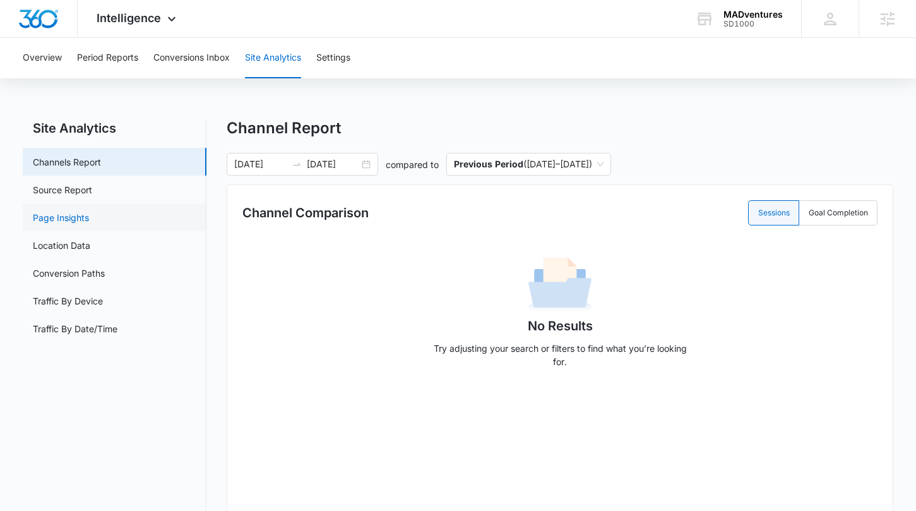
click at [89, 211] on link "Page Insights" at bounding box center [61, 217] width 56 height 13
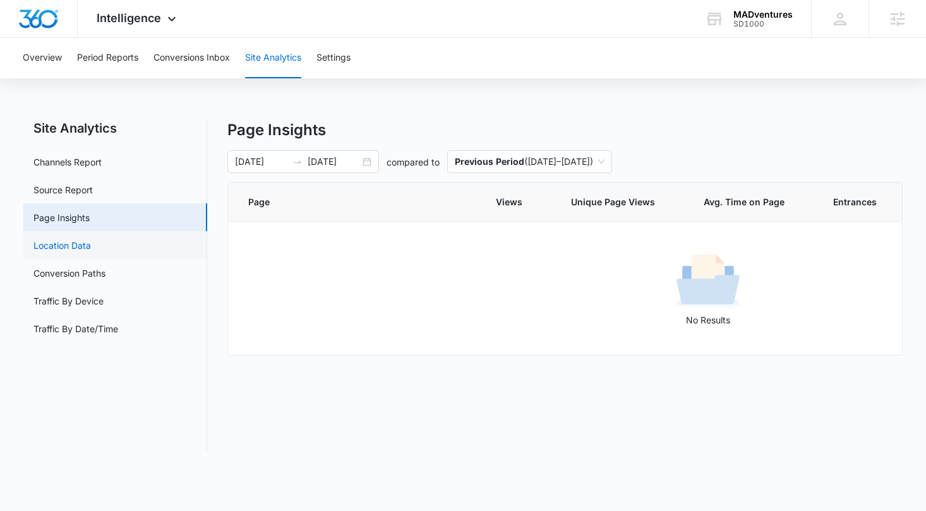
click at [91, 242] on link "Location Data" at bounding box center [61, 245] width 57 height 13
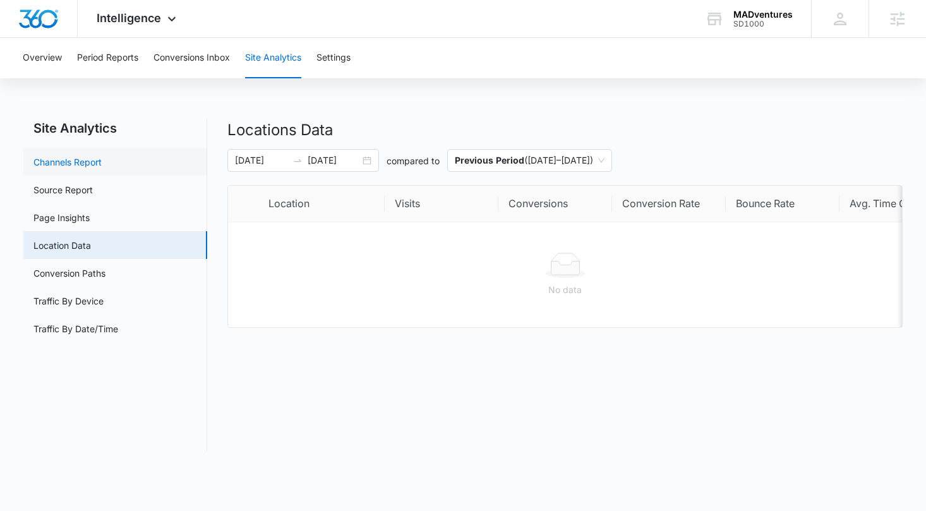
click at [102, 162] on link "Channels Report" at bounding box center [67, 161] width 68 height 13
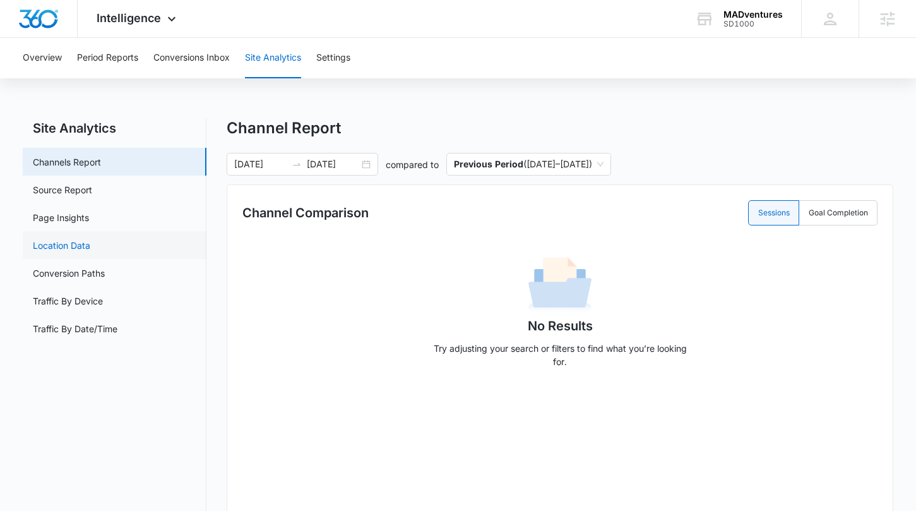
click at [90, 242] on link "Location Data" at bounding box center [61, 245] width 57 height 13
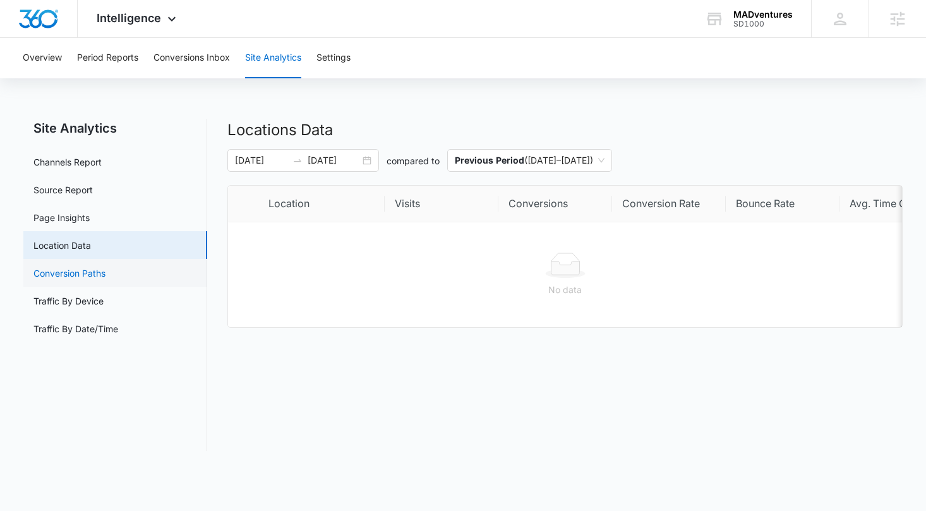
click at [105, 271] on link "Conversion Paths" at bounding box center [69, 272] width 72 height 13
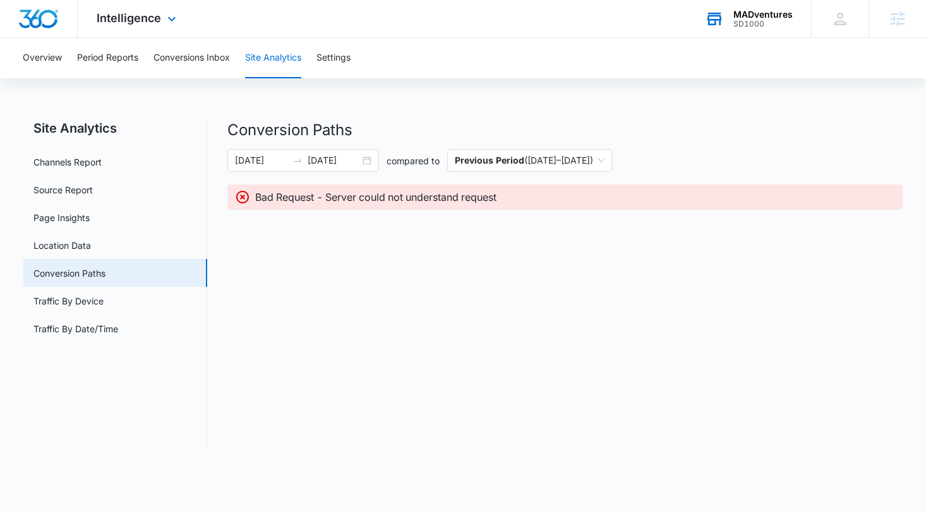
click at [775, 27] on div "SD1000" at bounding box center [762, 24] width 59 height 9
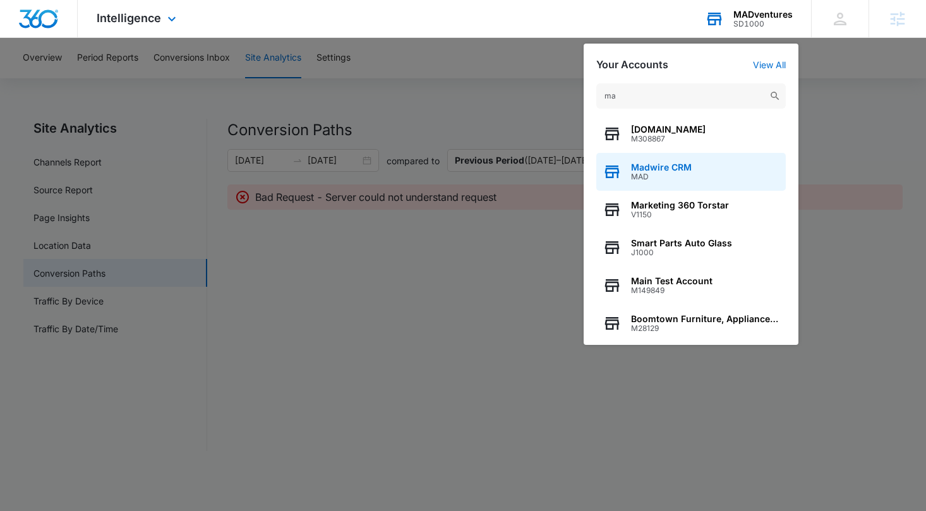
type input "ma"
click at [710, 170] on div "Madwire CRM MAD" at bounding box center [690, 172] width 189 height 38
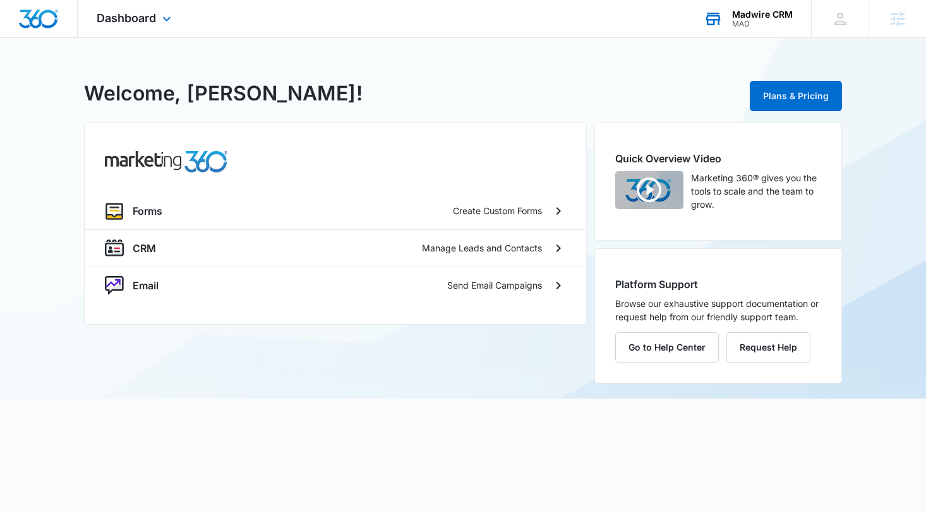
click at [139, 27] on div "Dashboard Apps Forms CRM Email Settings" at bounding box center [136, 18] width 116 height 37
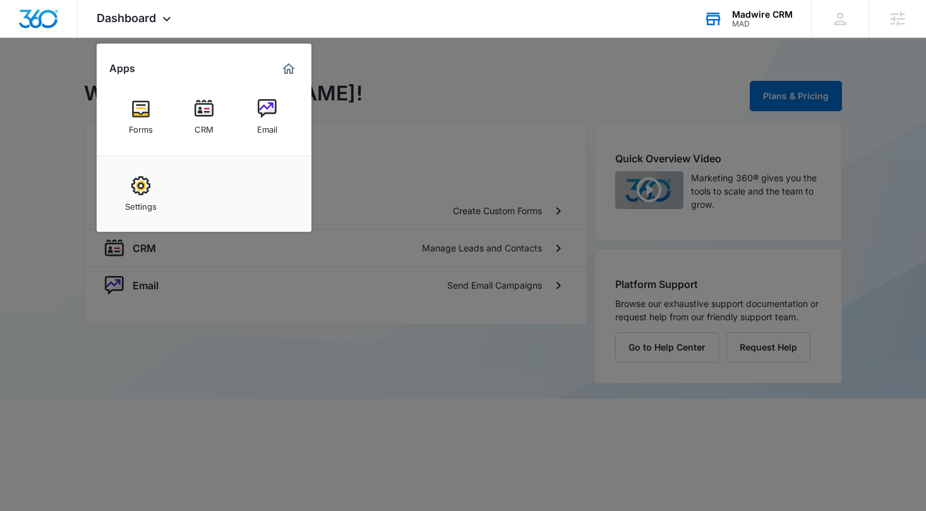
click at [510, 90] on div at bounding box center [463, 255] width 926 height 511
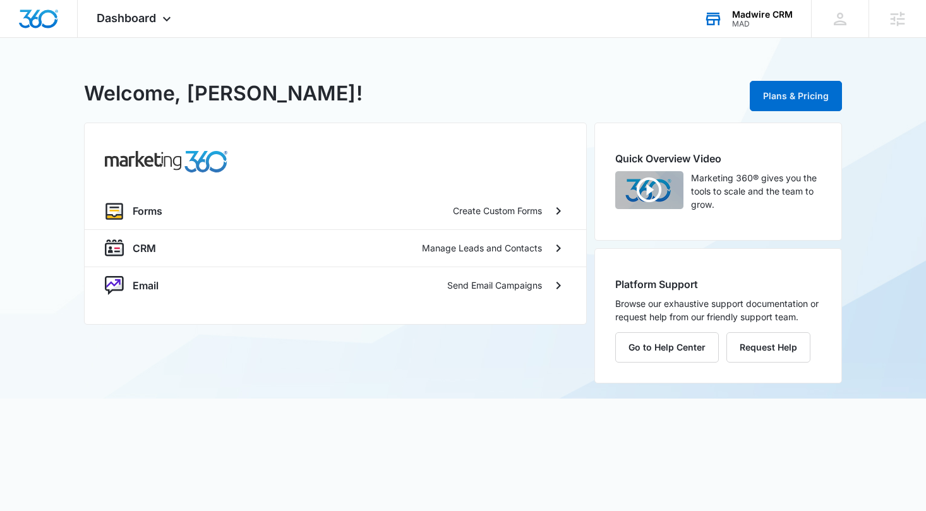
click at [764, 20] on div "MAD" at bounding box center [762, 24] width 61 height 9
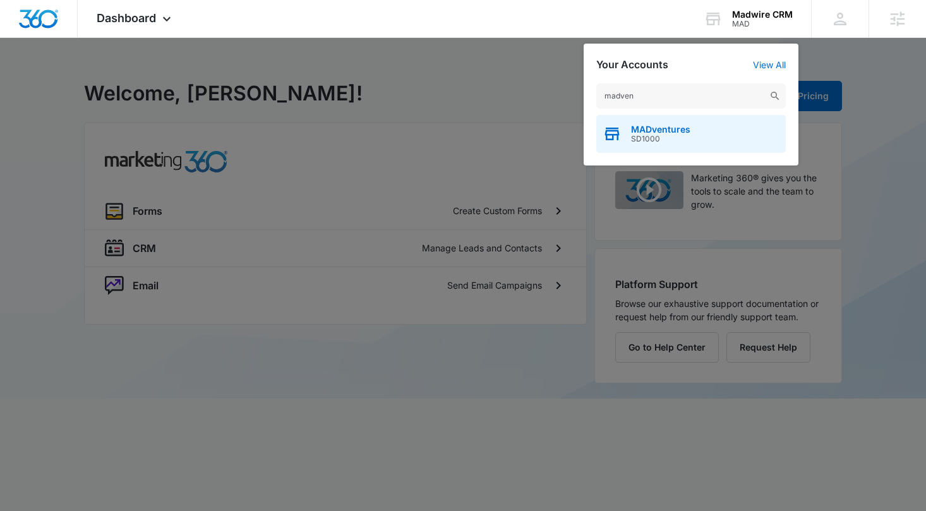
type input "madven"
click at [688, 138] on span "SD1000" at bounding box center [660, 139] width 59 height 9
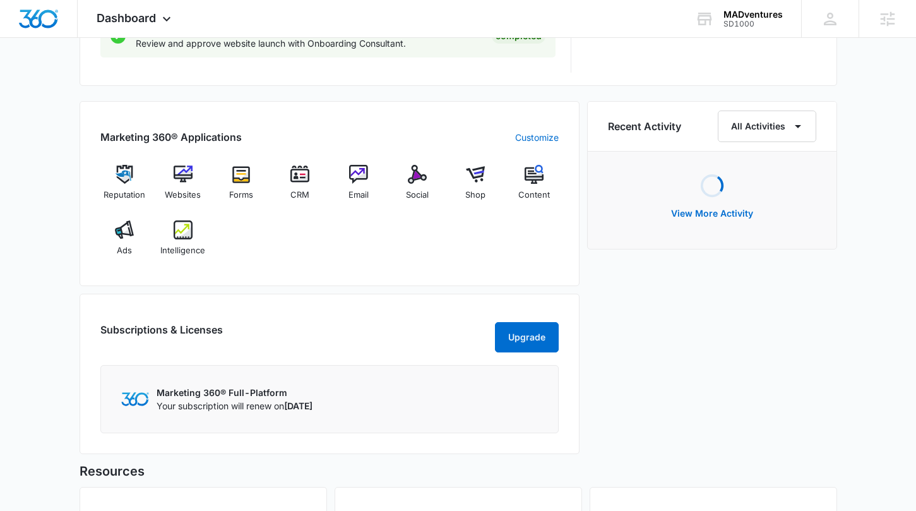
scroll to position [776, 0]
click at [174, 230] on img at bounding box center [183, 229] width 19 height 19
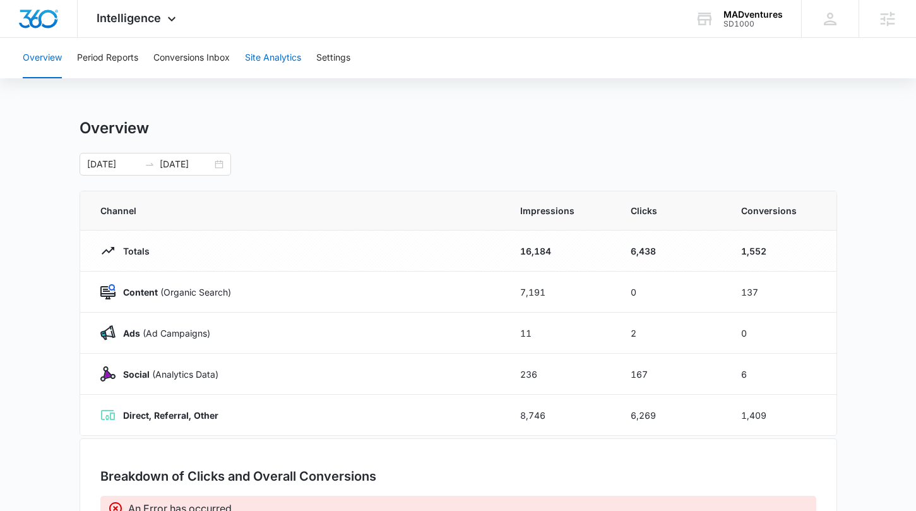
click at [282, 61] on button "Site Analytics" at bounding box center [273, 58] width 56 height 40
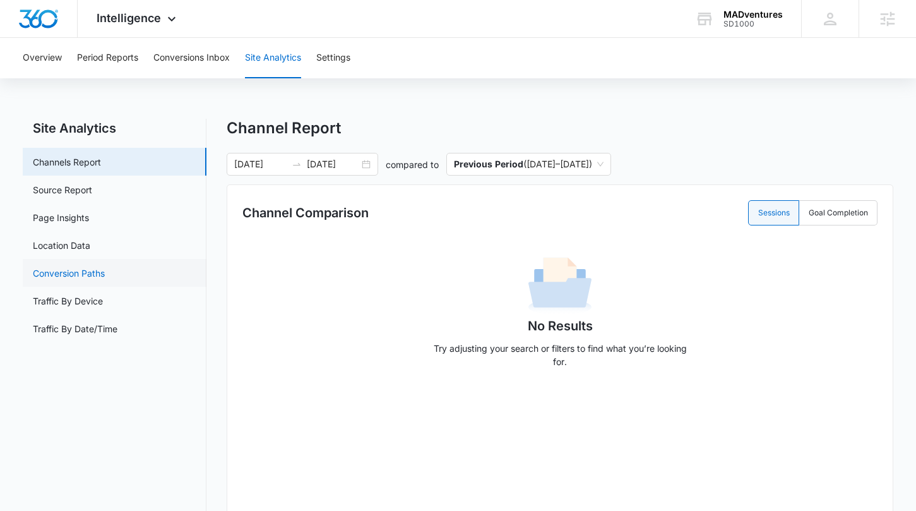
click at [90, 266] on link "Conversion Paths" at bounding box center [69, 272] width 72 height 13
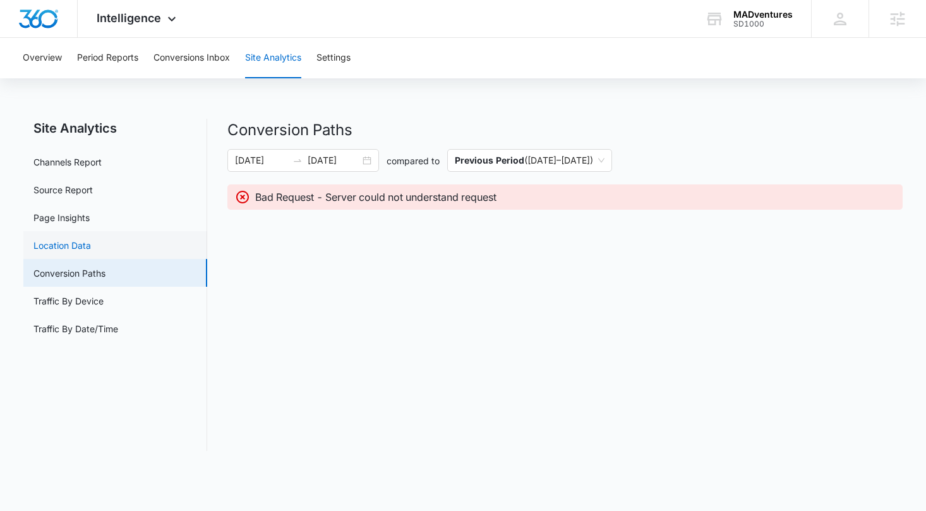
click at [91, 242] on link "Location Data" at bounding box center [61, 245] width 57 height 13
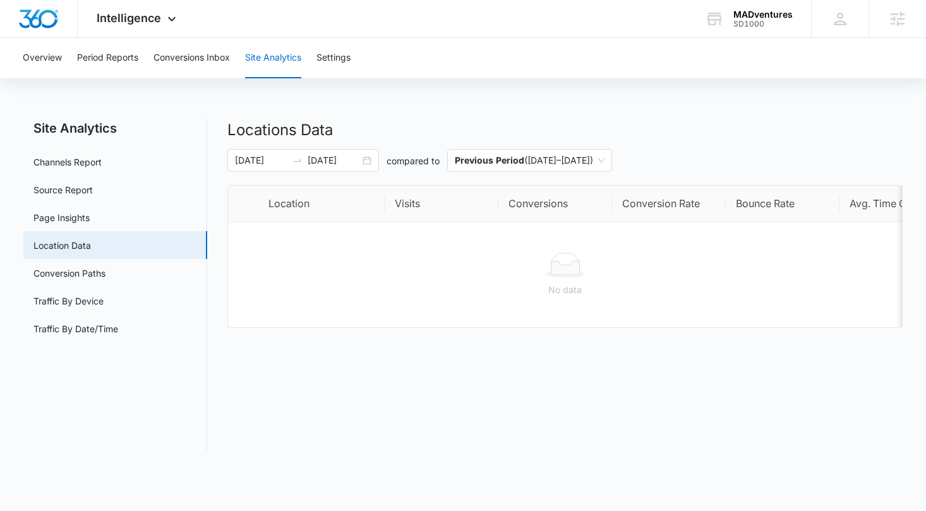
drag, startPoint x: 404, startPoint y: 346, endPoint x: 398, endPoint y: 339, distance: 8.6
click at [404, 346] on div "Locations Data [DATE] [DATE] compared to Previous Period ( [DATE] – [DATE] ) Lo…" at bounding box center [565, 285] width 676 height 332
drag, startPoint x: 577, startPoint y: 114, endPoint x: 573, endPoint y: 126, distance: 13.0
click at [575, 124] on div "Overview Period Reports Conversions Inbox Site Analytics Settings Site Analytic…" at bounding box center [463, 252] width 926 height 428
click at [587, 116] on div "Overview Period Reports Conversions Inbox Site Analytics Settings Site Analytic…" at bounding box center [463, 252] width 926 height 428
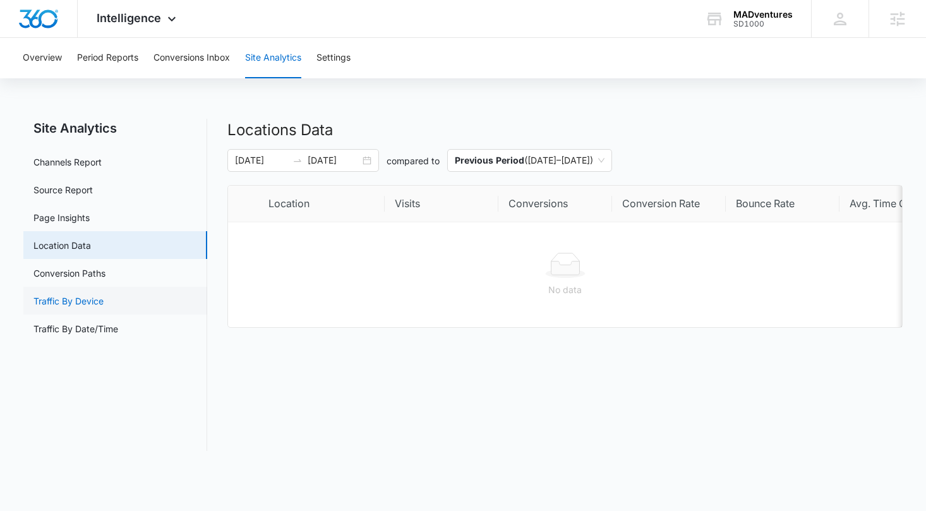
click at [104, 307] on link "Traffic By Device" at bounding box center [68, 300] width 70 height 13
